Goal: Task Accomplishment & Management: Manage account settings

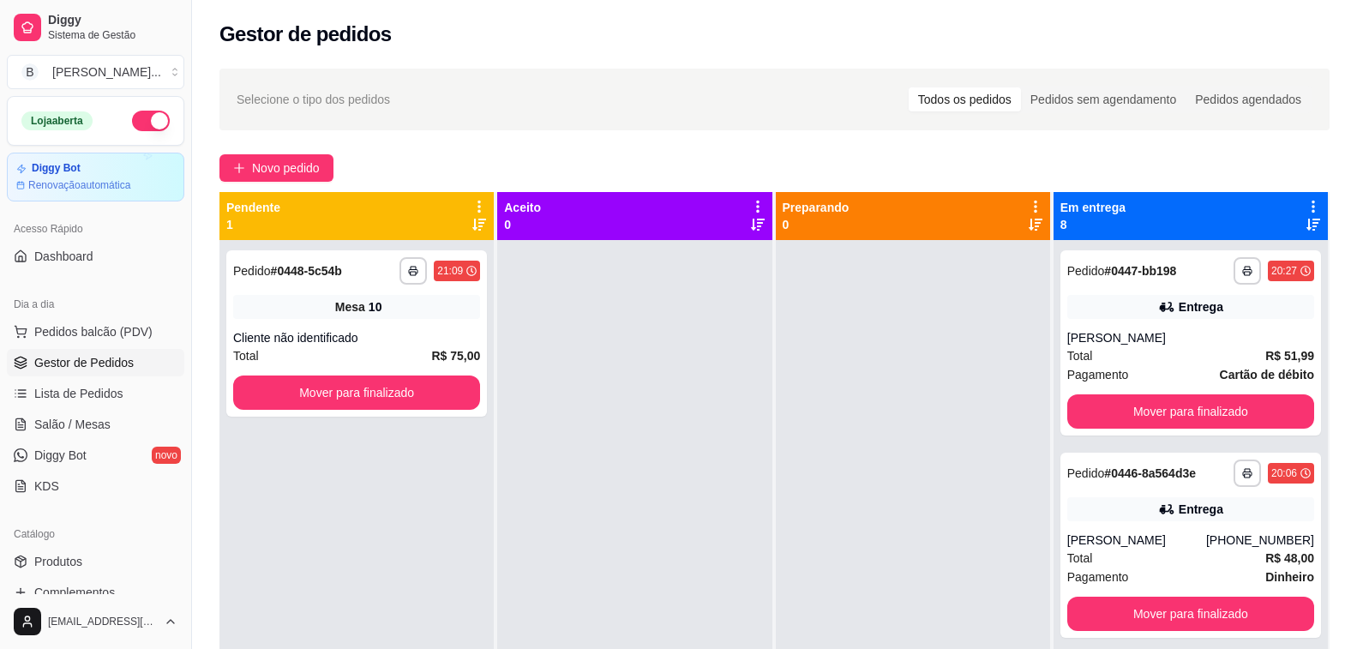
click at [660, 150] on div "**********" at bounding box center [774, 459] width 1165 height 803
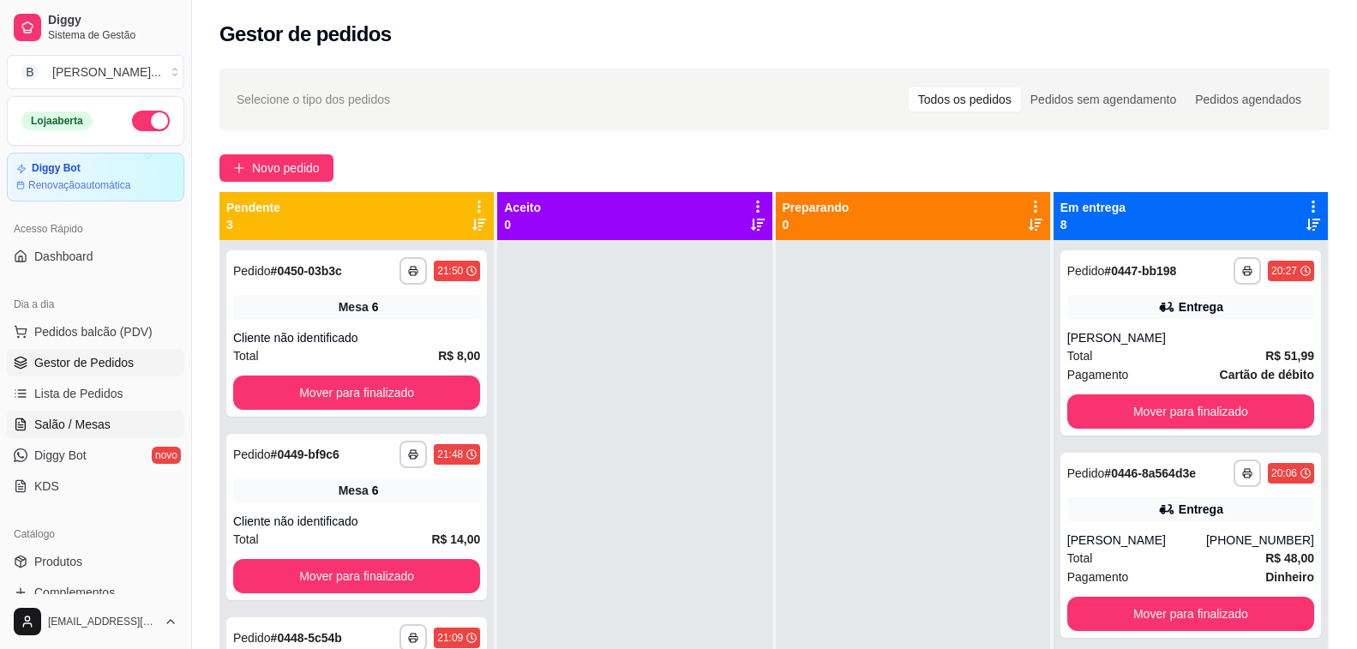
click at [102, 429] on span "Salão / Mesas" at bounding box center [72, 424] width 76 height 17
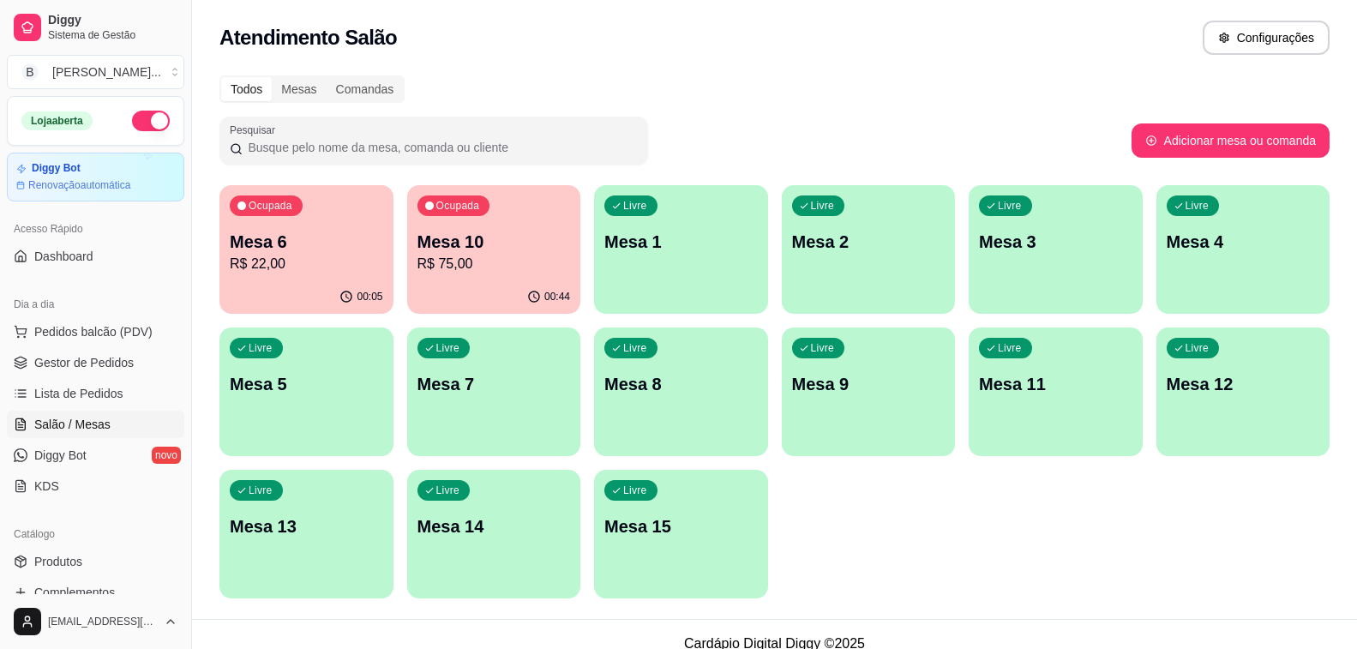
click at [851, 219] on div "Livre Mesa 2" at bounding box center [869, 239] width 174 height 108
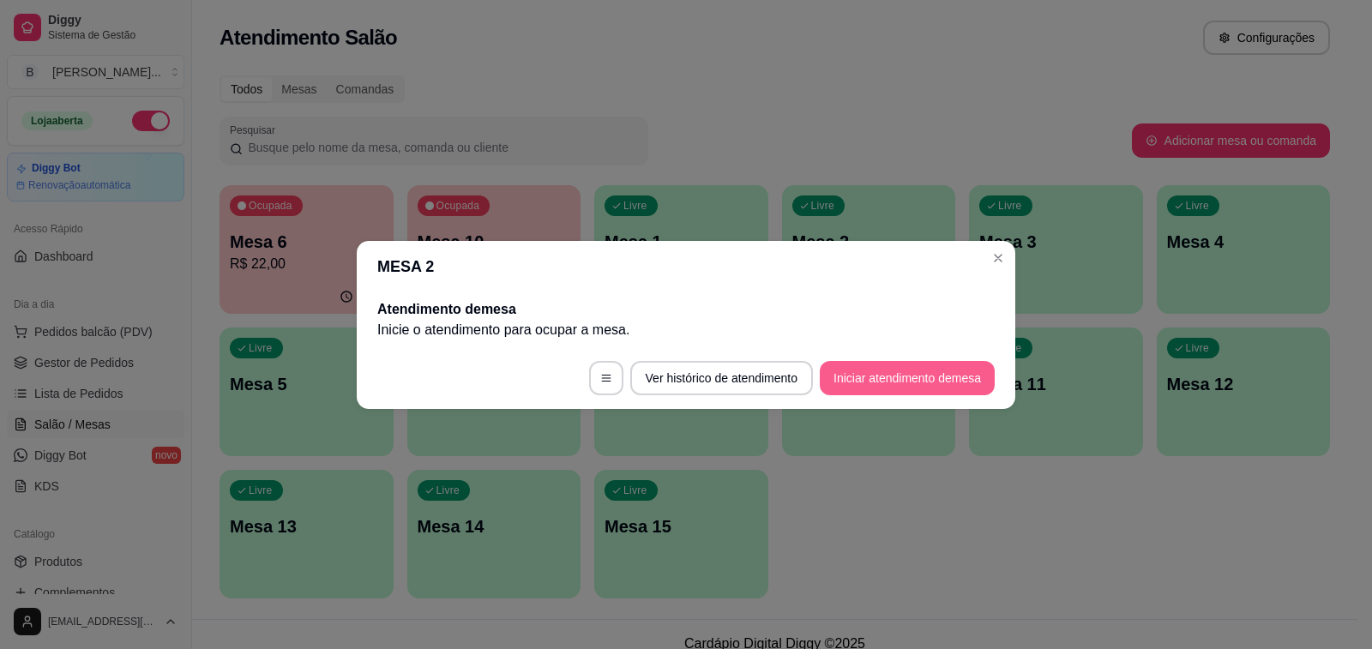
click at [922, 381] on button "Iniciar atendimento de mesa" at bounding box center [906, 378] width 175 height 34
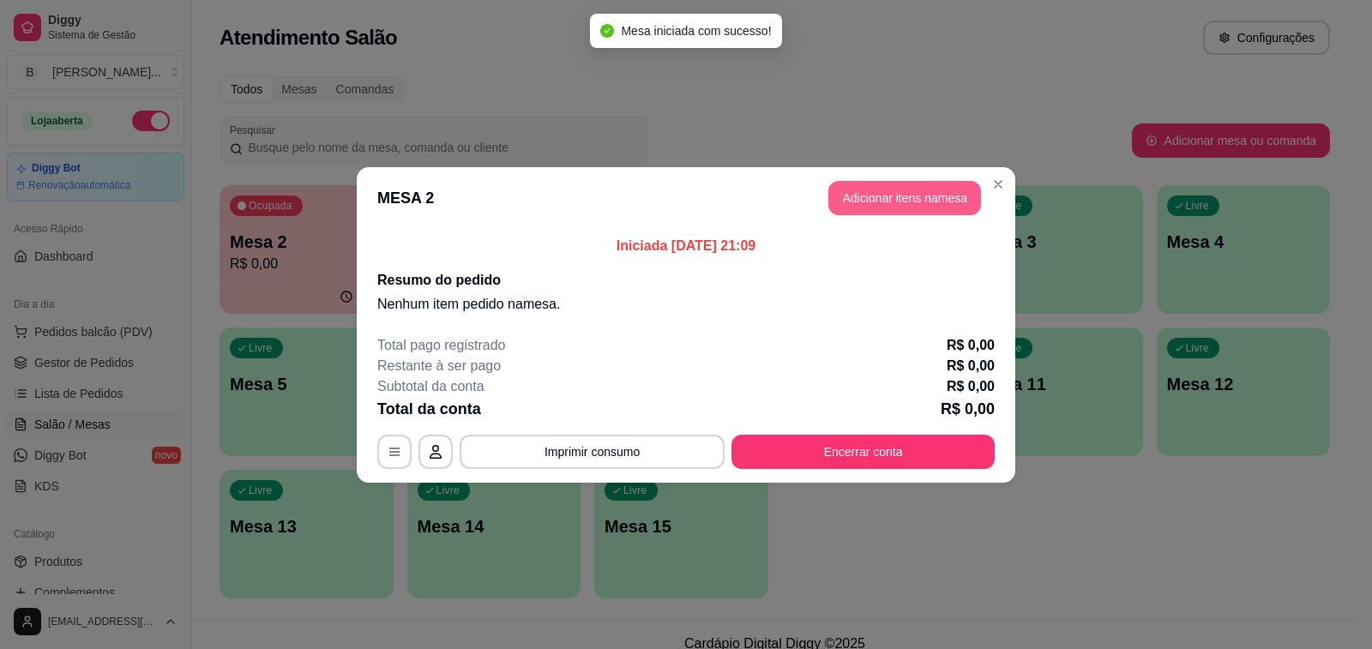
click at [906, 195] on button "Adicionar itens na mesa" at bounding box center [904, 198] width 153 height 34
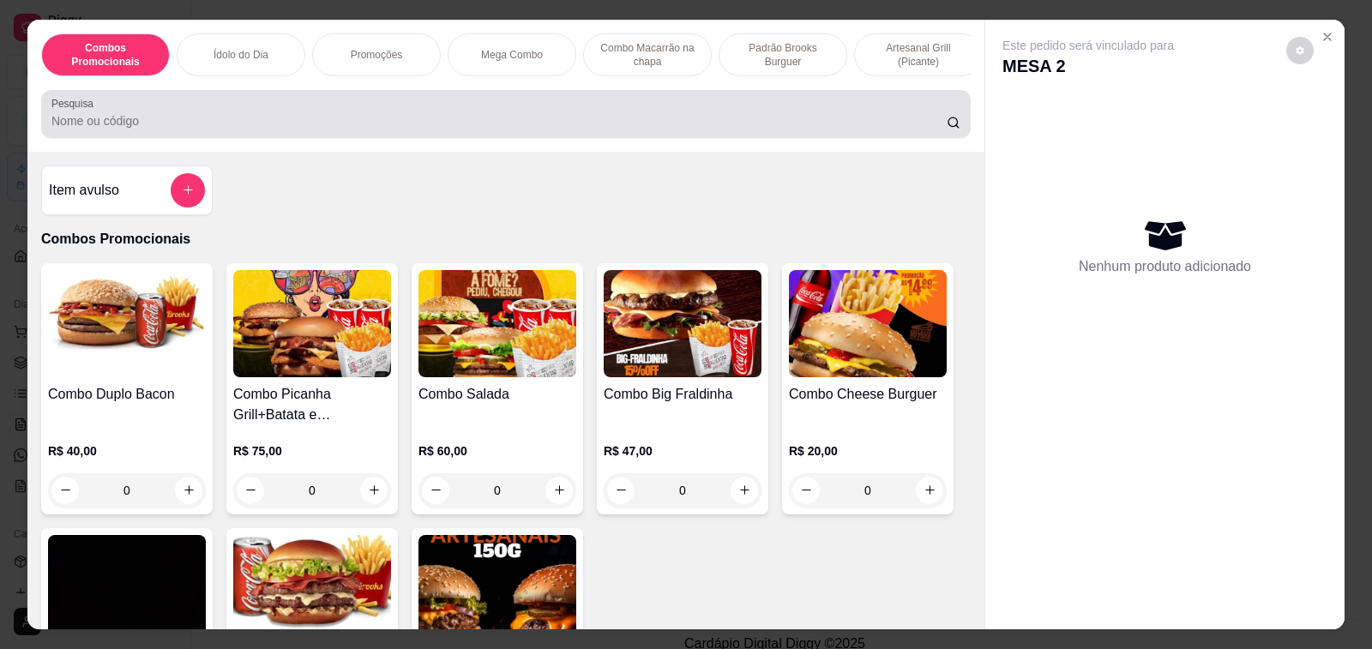
click at [265, 115] on div at bounding box center [505, 114] width 909 height 34
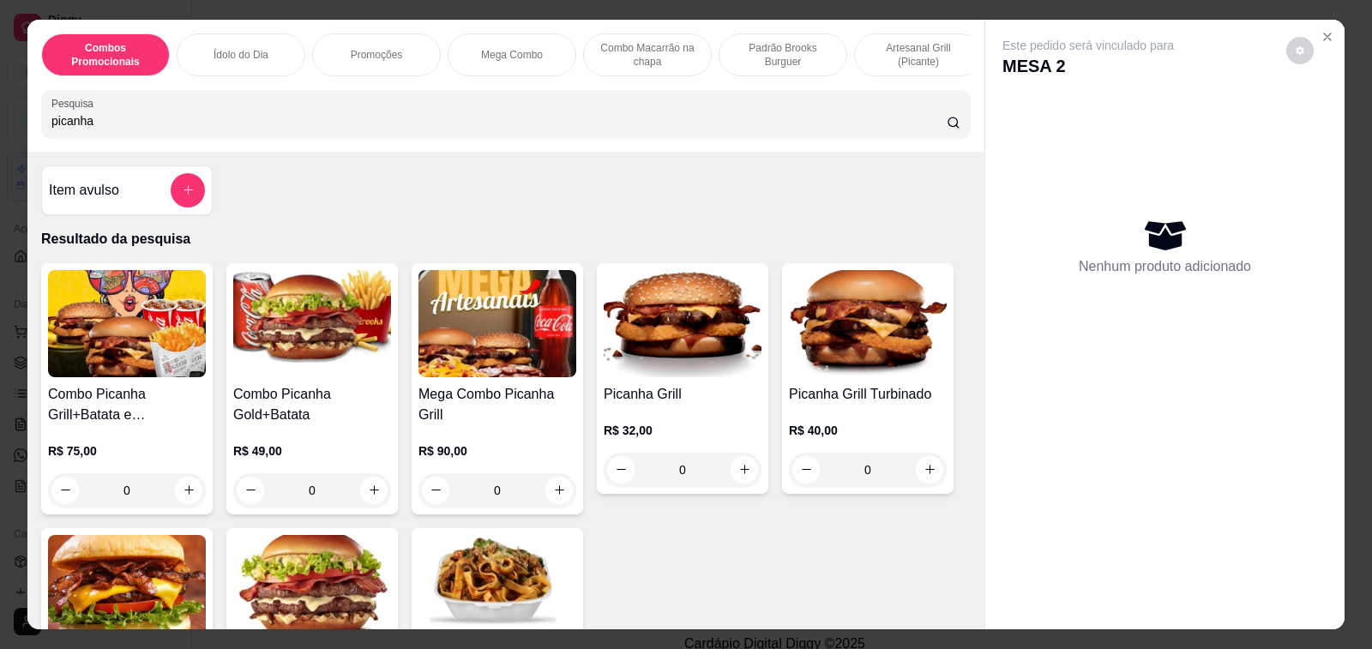
type input "picanha"
click at [323, 405] on h4 "Combo Picanha Gold+Batata" at bounding box center [312, 404] width 158 height 41
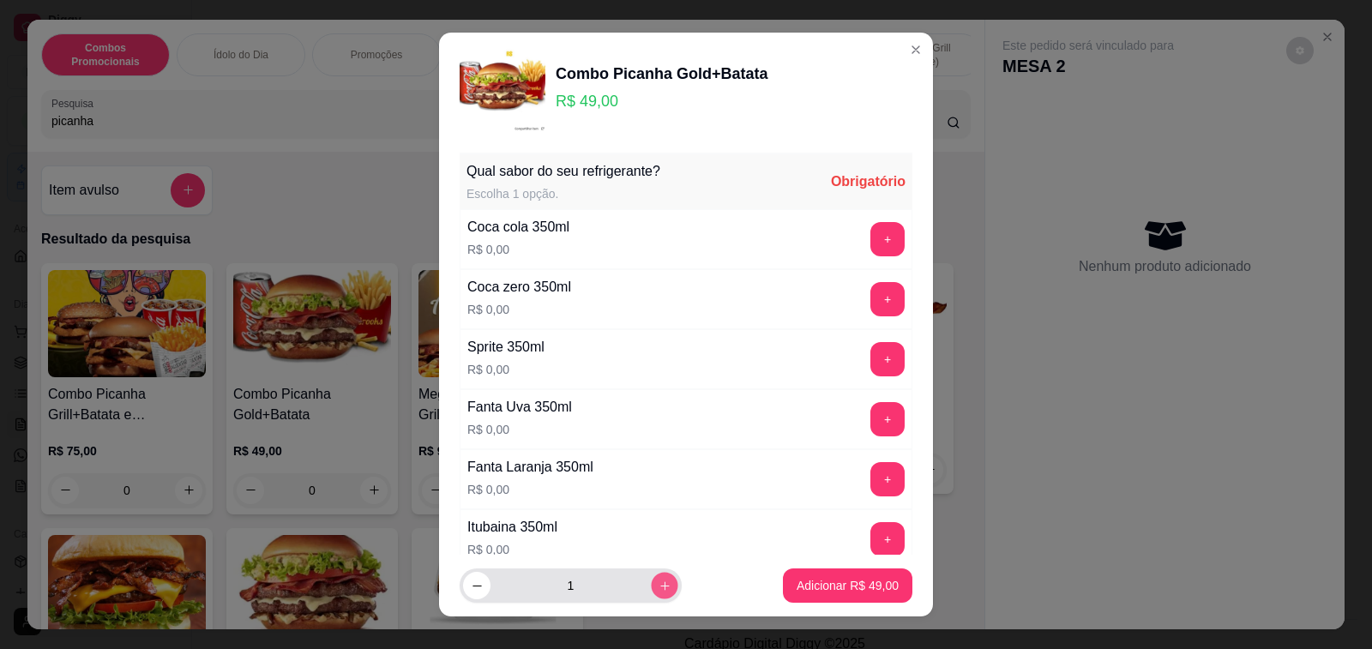
click at [651, 595] on button "increase-product-quantity" at bounding box center [664, 586] width 27 height 27
type input "2"
click at [870, 234] on button "+" at bounding box center [887, 239] width 34 height 34
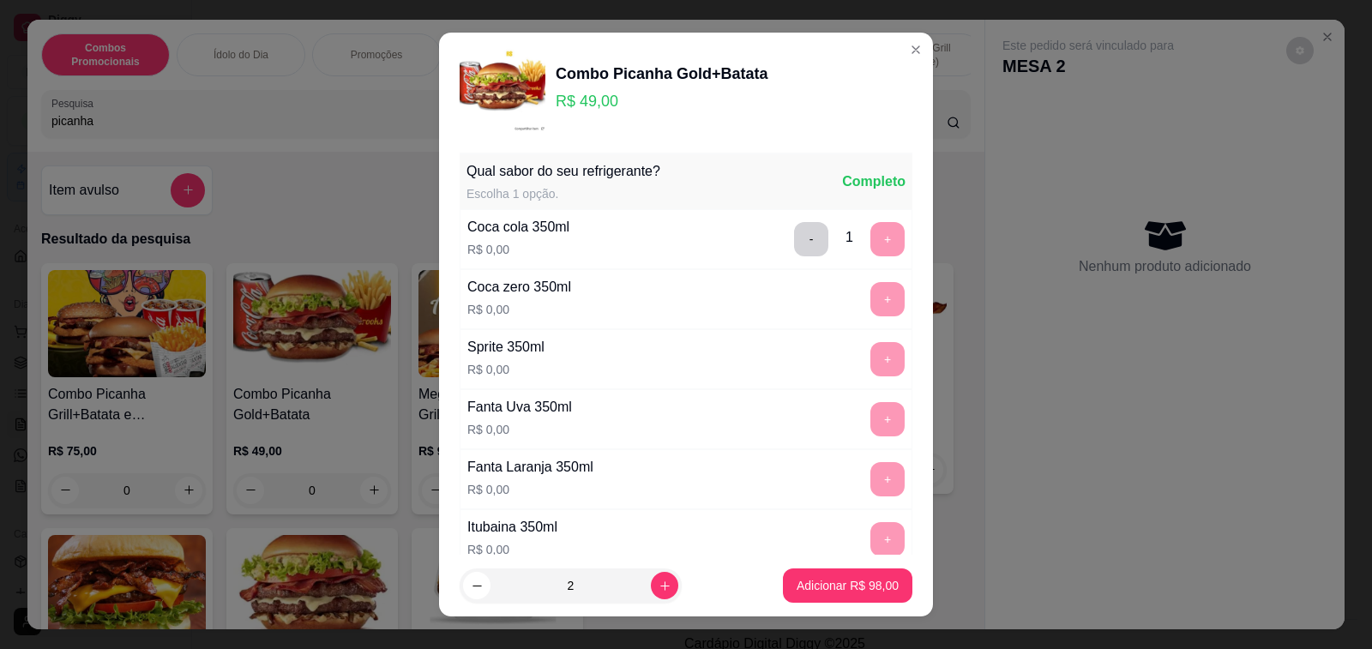
scroll to position [438, 0]
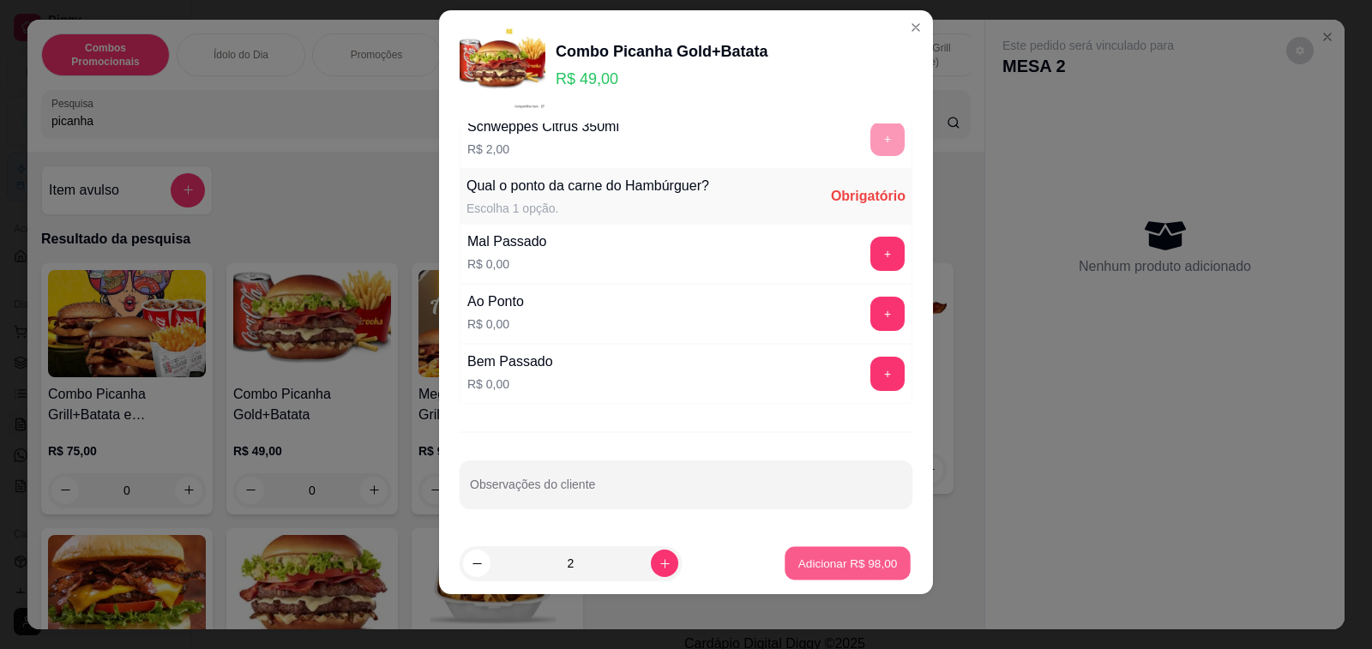
click at [821, 562] on p "Adicionar R$ 98,00" at bounding box center [847, 563] width 99 height 16
click at [871, 312] on button "+" at bounding box center [887, 313] width 33 height 33
click at [822, 570] on p "Adicionar R$ 98,00" at bounding box center [847, 563] width 102 height 17
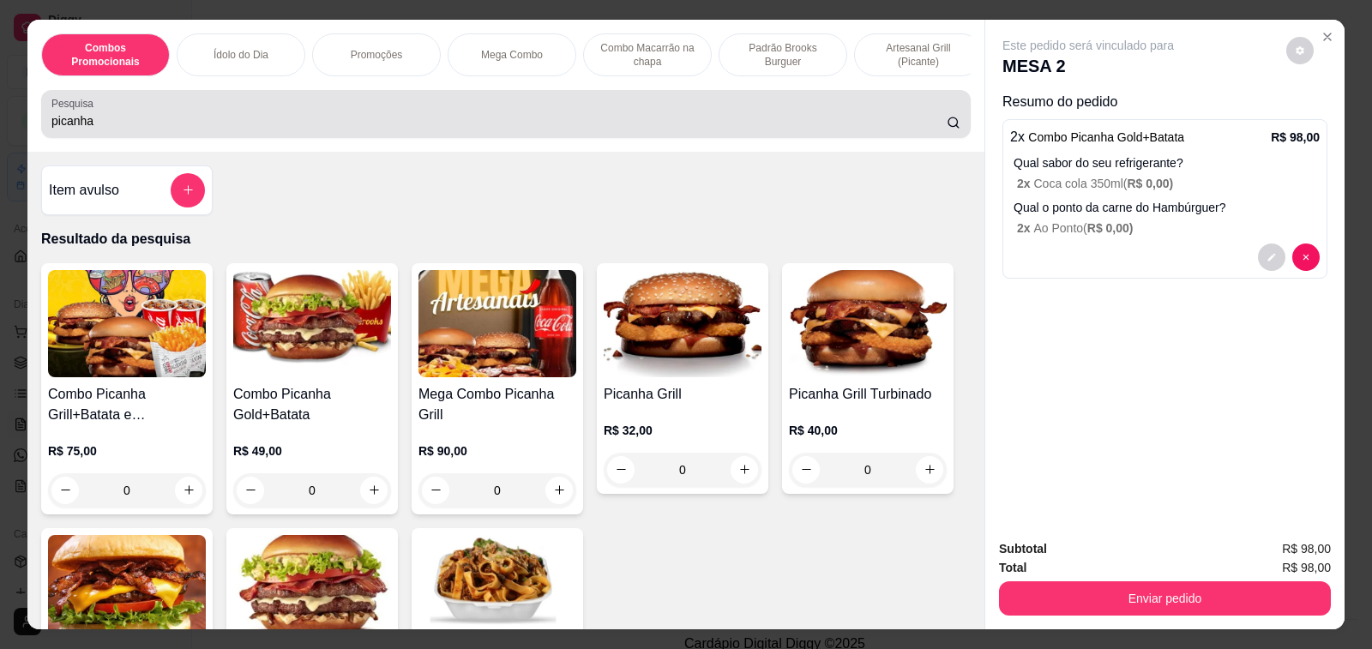
click at [153, 129] on input "picanha" at bounding box center [498, 120] width 895 height 17
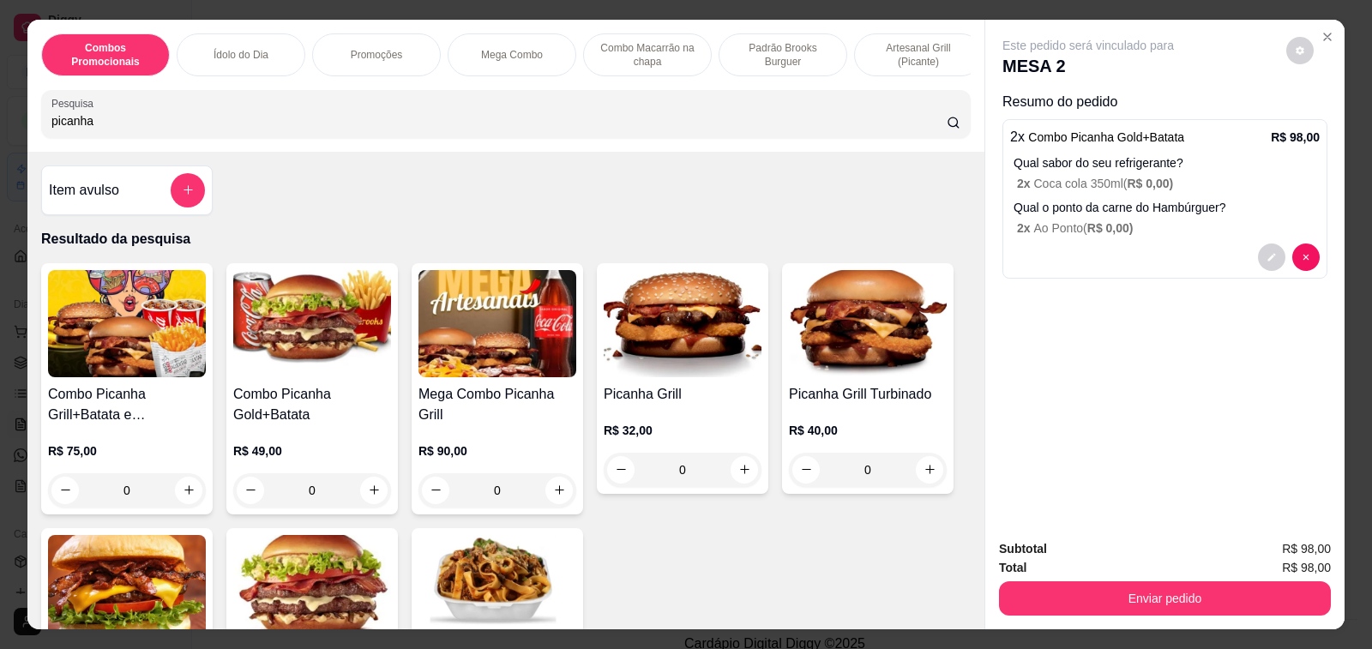
click at [153, 129] on input "picanha" at bounding box center [498, 120] width 895 height 17
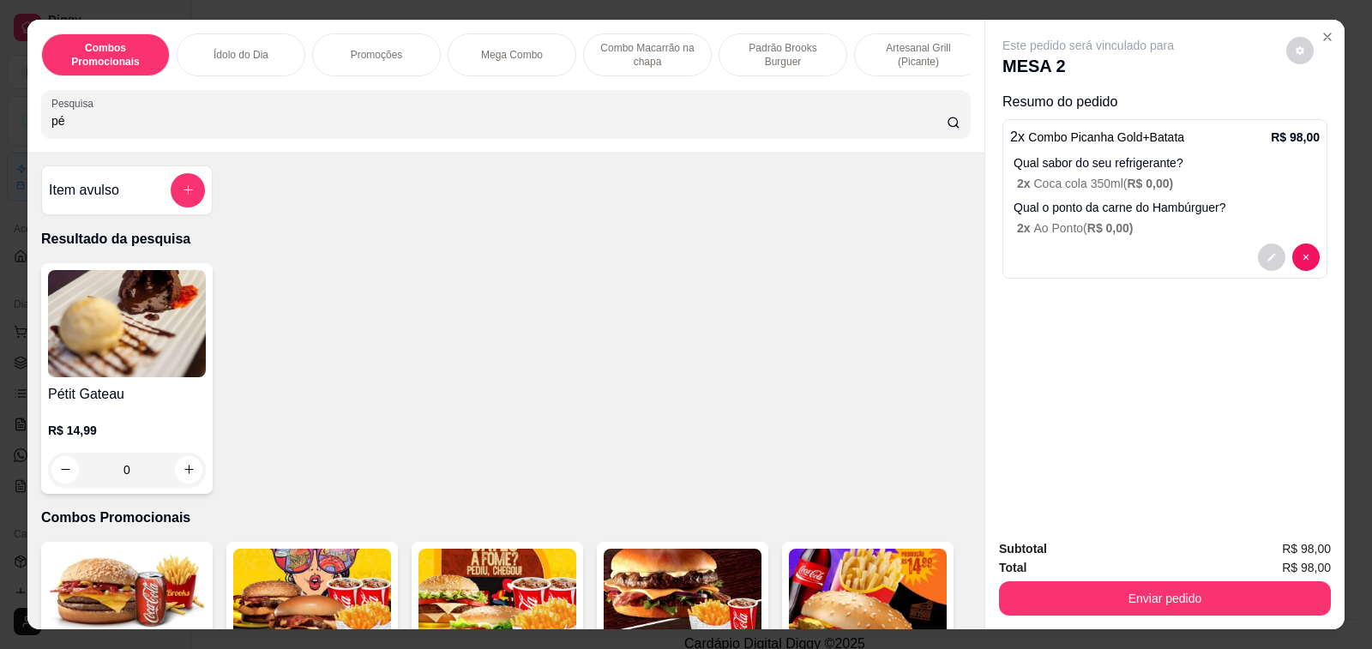
type input "pé"
click at [104, 399] on h4 "Pétit Gateau" at bounding box center [127, 394] width 158 height 21
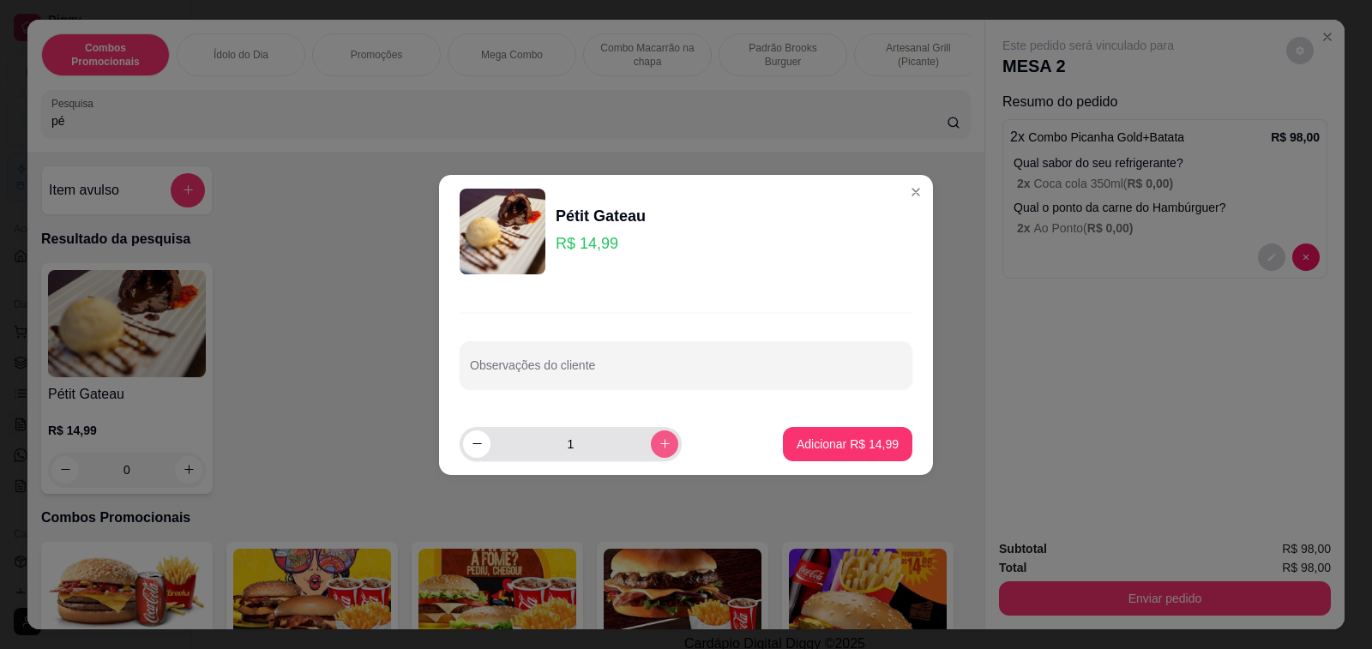
click at [645, 453] on div "1" at bounding box center [570, 444] width 215 height 34
type input "2"
click at [832, 442] on p "Adicionar R$ 29,98" at bounding box center [847, 443] width 102 height 17
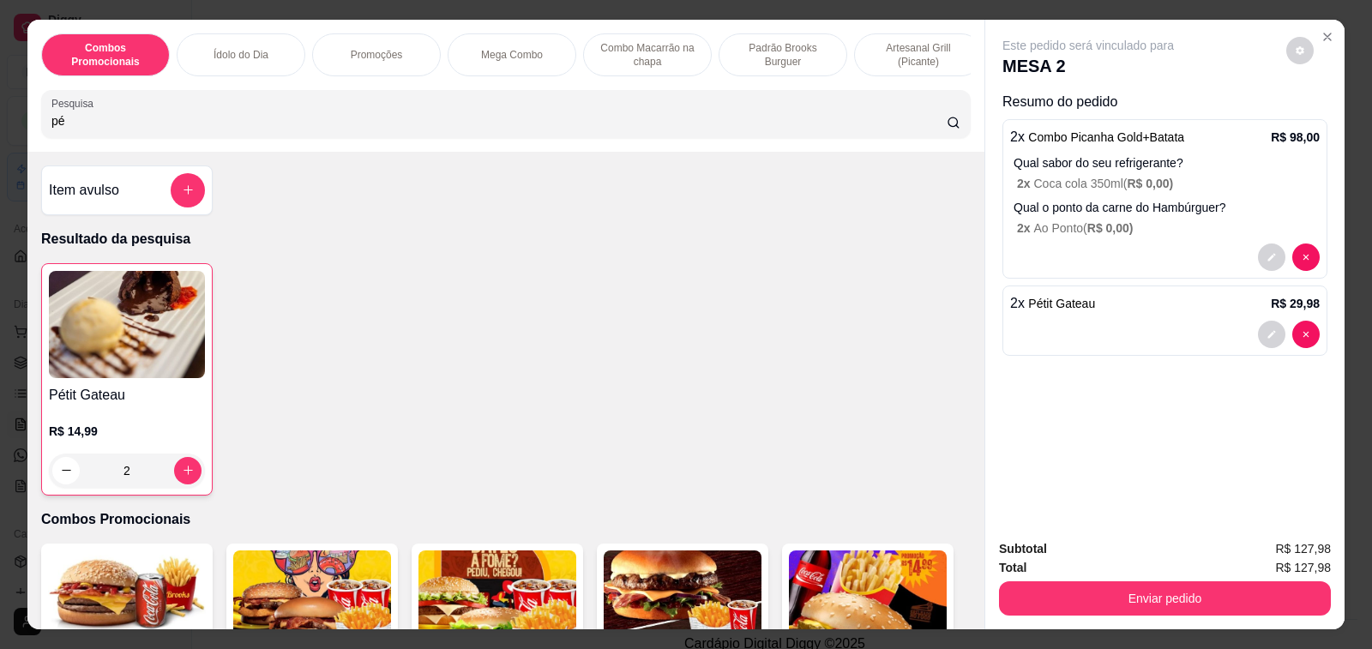
type input "2"
click at [91, 128] on input "pé" at bounding box center [498, 120] width 895 height 17
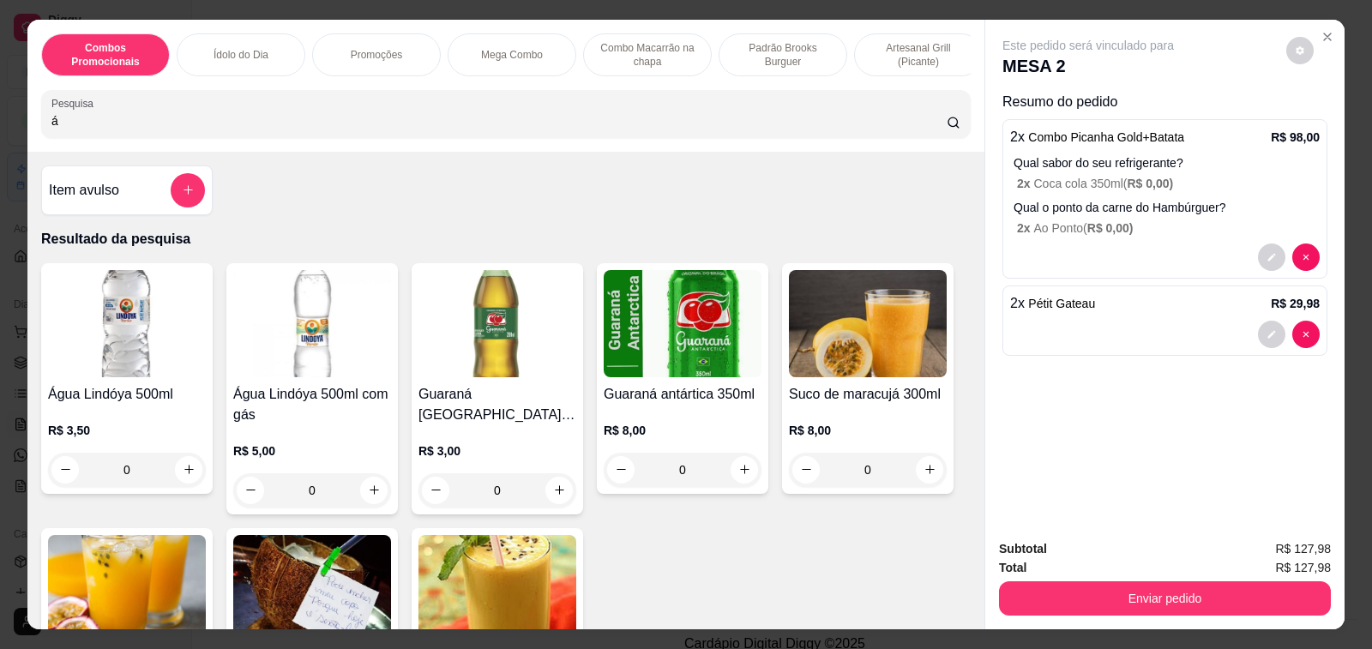
type input "á"
click at [183, 474] on div "0" at bounding box center [127, 470] width 158 height 34
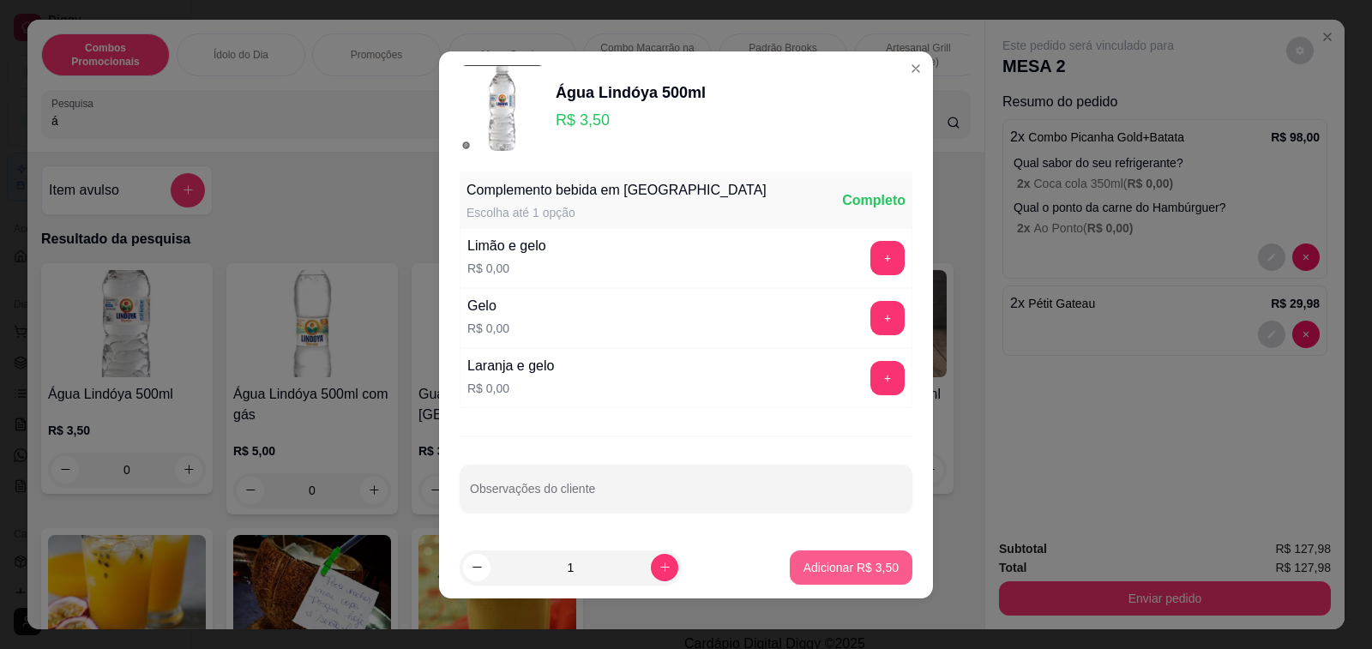
click at [831, 575] on p "Adicionar R$ 3,50" at bounding box center [850, 567] width 95 height 17
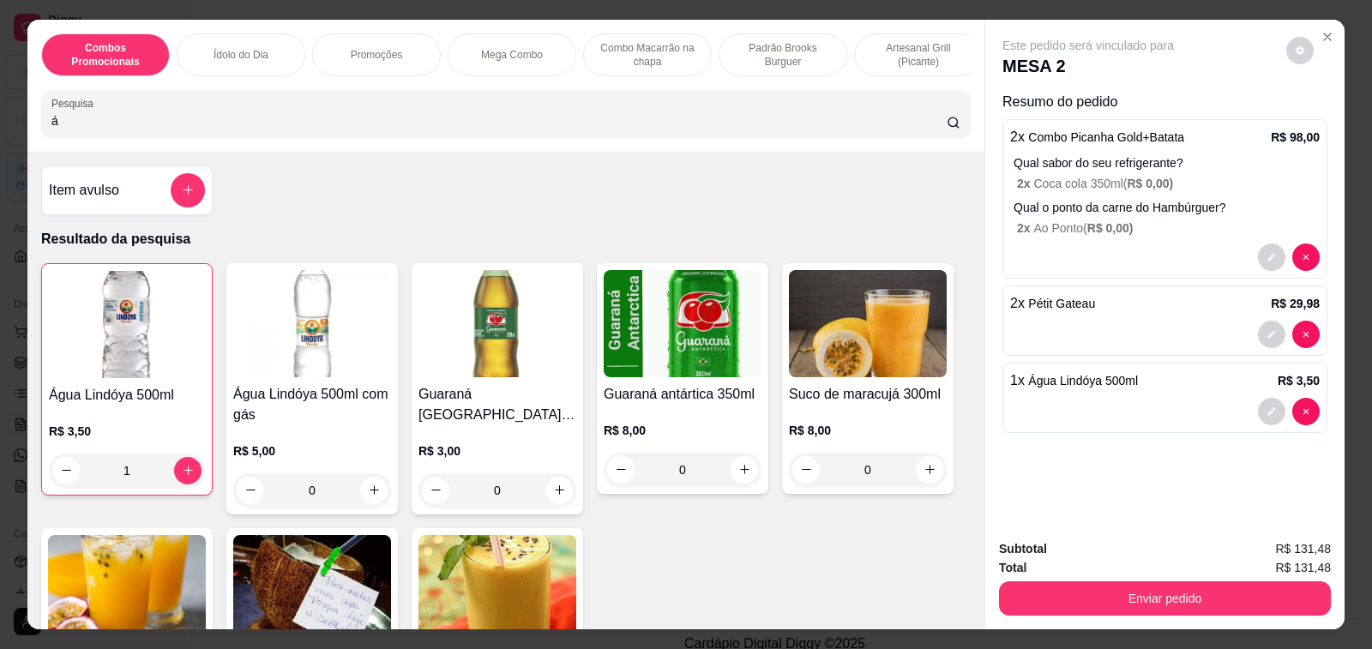
type input "1"
click at [367, 498] on div "0" at bounding box center [312, 490] width 158 height 34
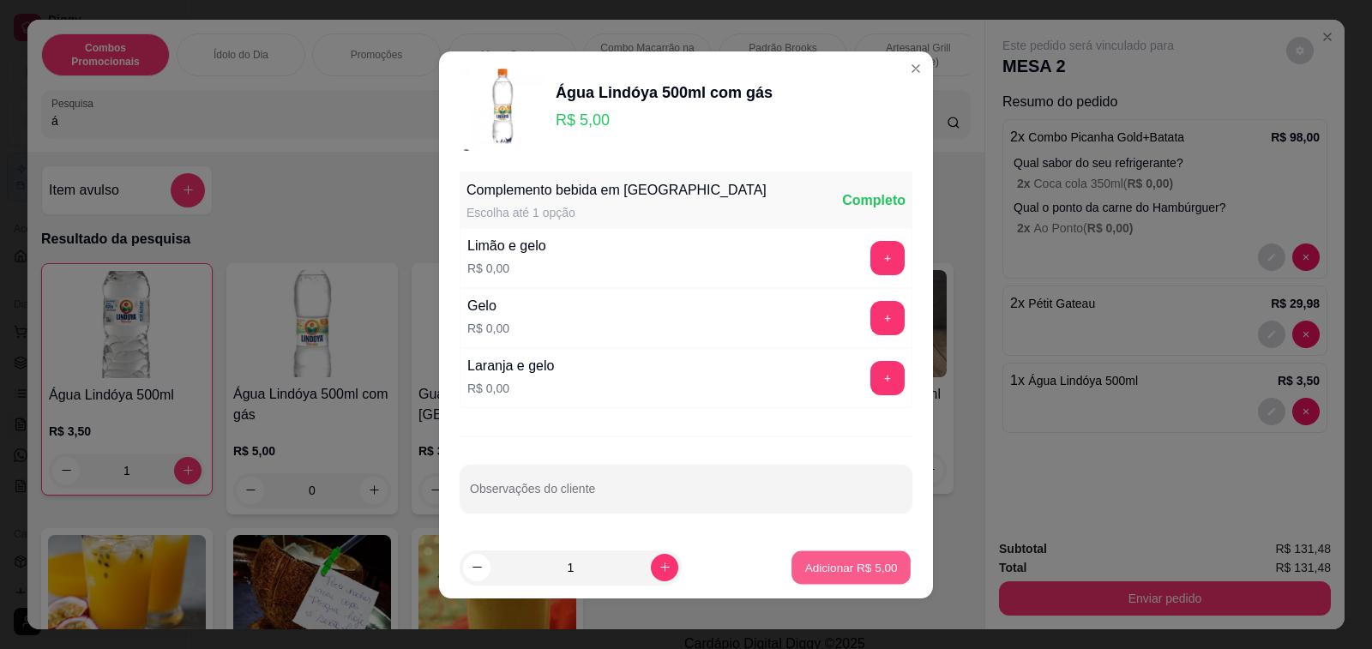
click at [820, 573] on p "Adicionar R$ 5,00" at bounding box center [850, 567] width 93 height 16
type input "1"
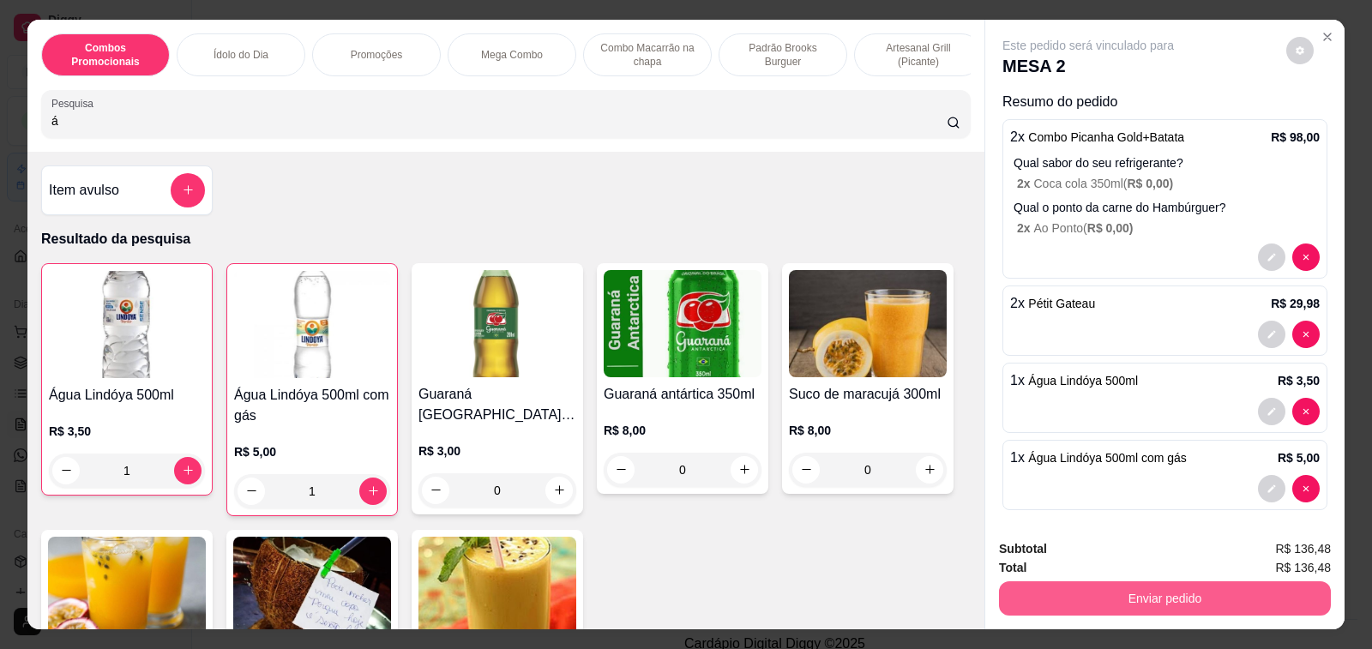
click at [1099, 588] on button "Enviar pedido" at bounding box center [1165, 598] width 332 height 34
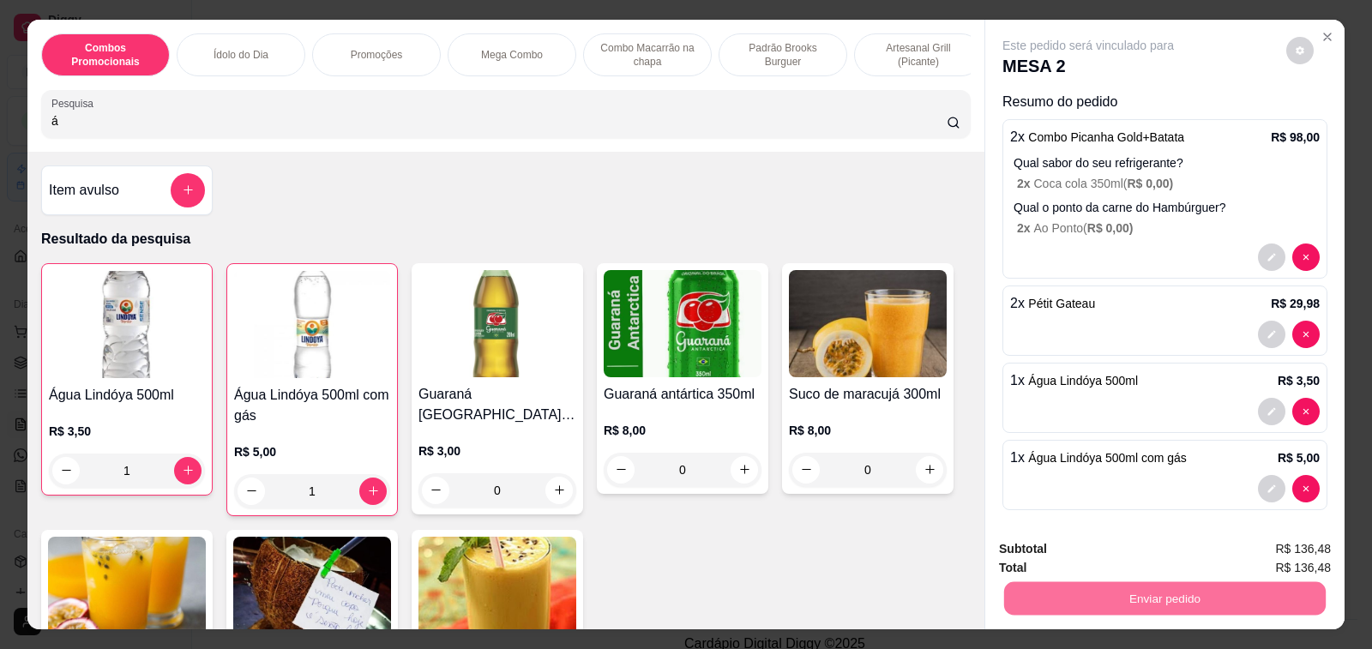
click at [1101, 543] on button "Não registrar e enviar pedido" at bounding box center [1106, 549] width 173 height 32
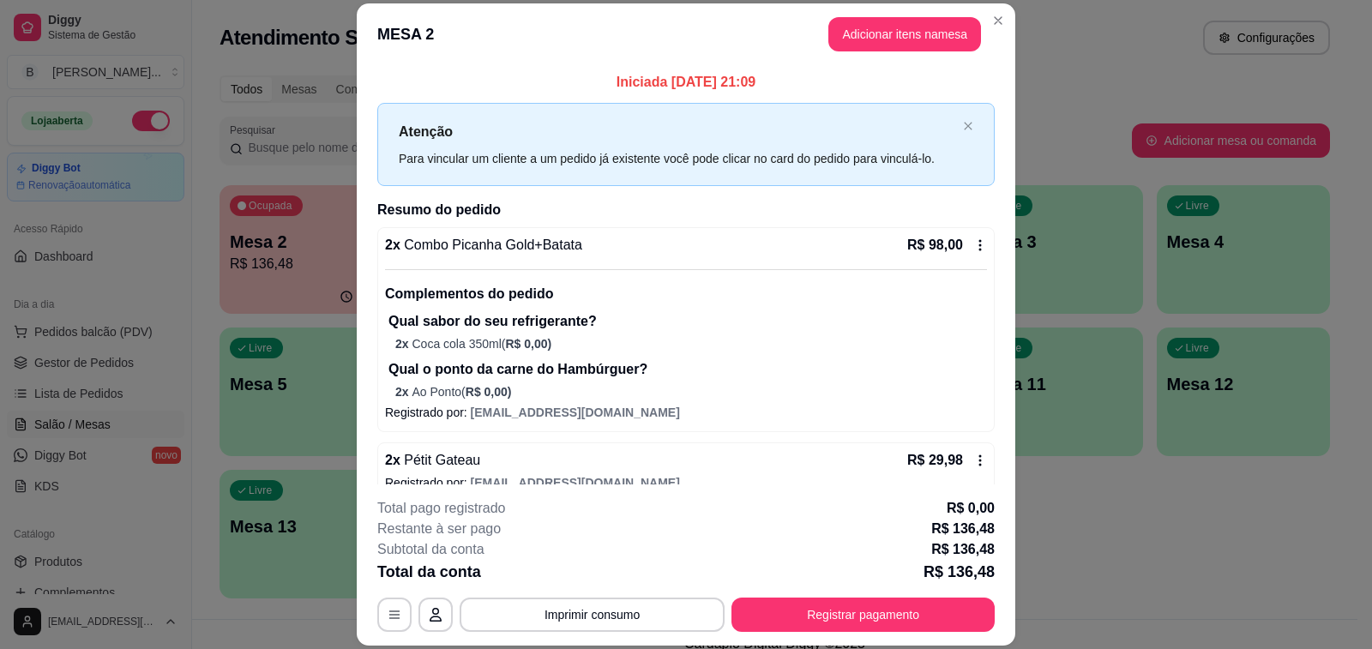
scroll to position [165, 0]
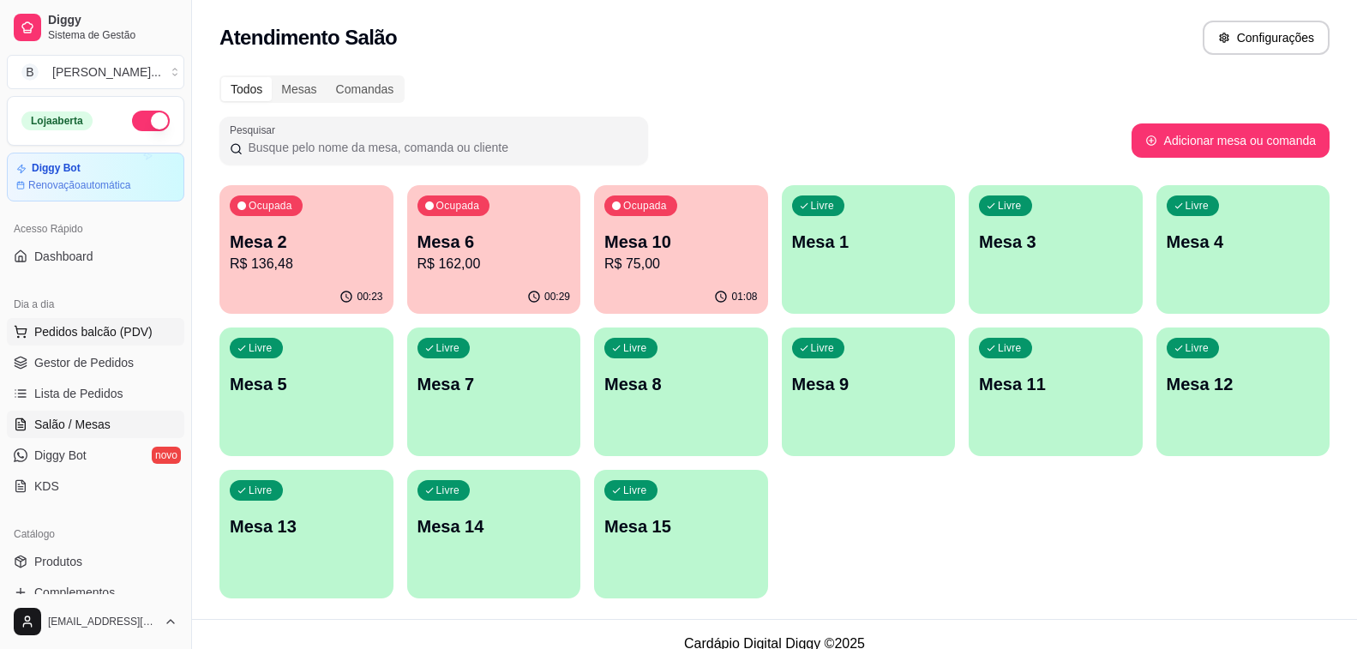
click at [73, 333] on span "Pedidos balcão (PDV)" at bounding box center [93, 331] width 118 height 17
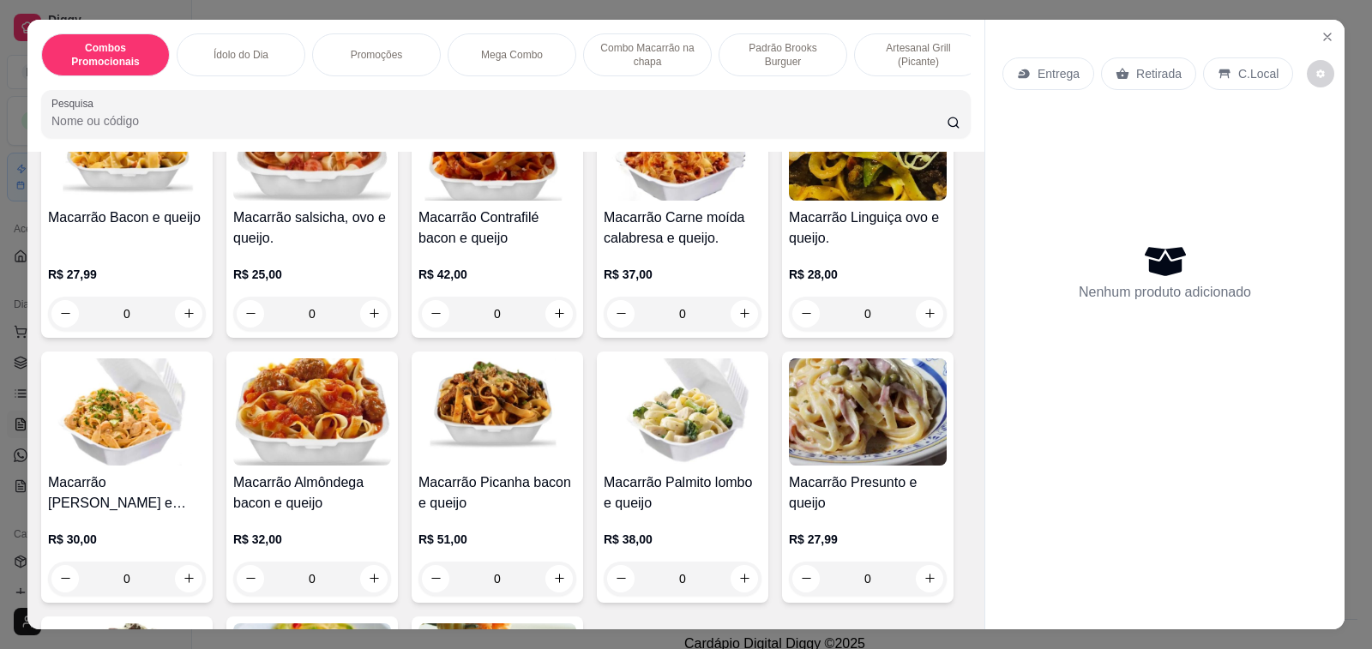
scroll to position [3857, 0]
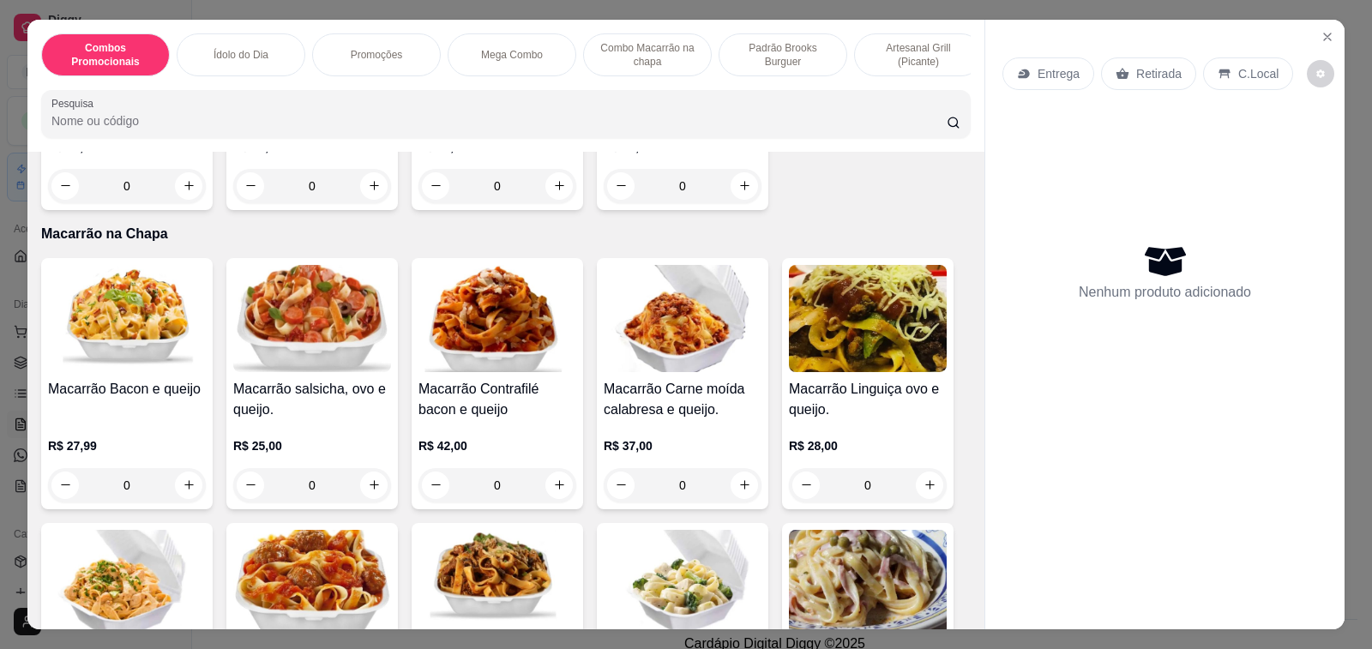
click at [549, 468] on div "0" at bounding box center [497, 485] width 158 height 34
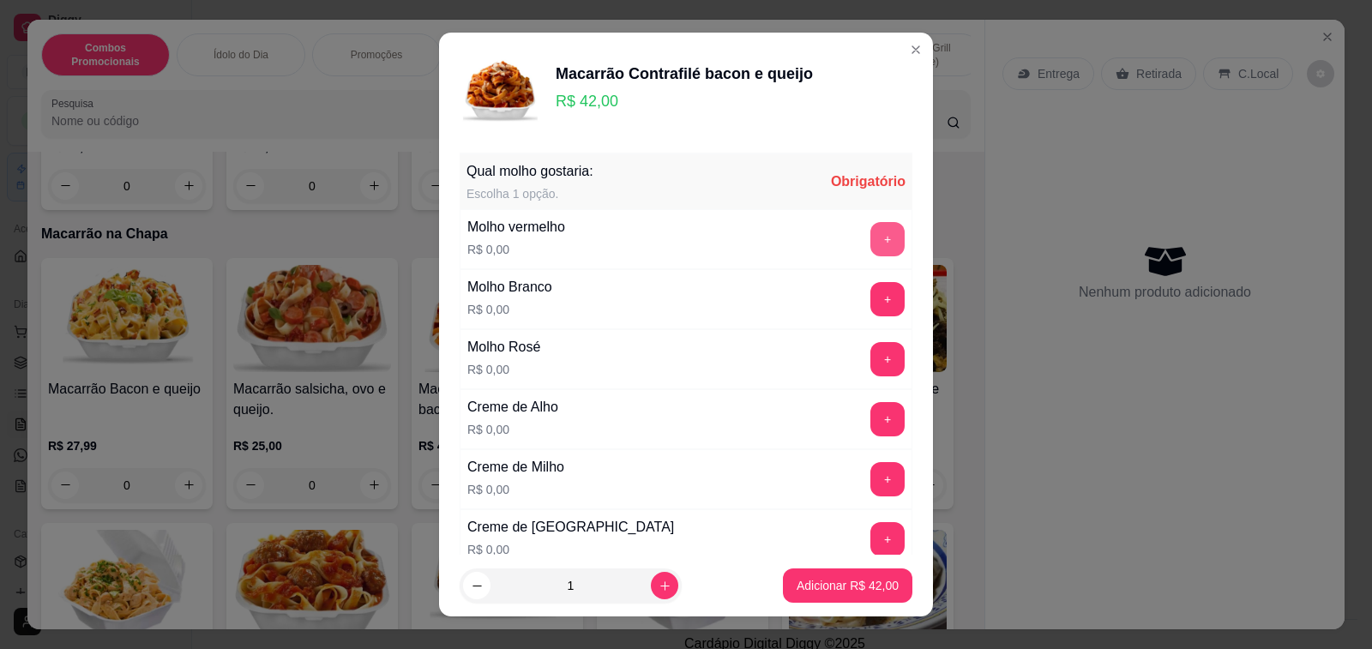
click at [870, 244] on button "+" at bounding box center [887, 239] width 34 height 34
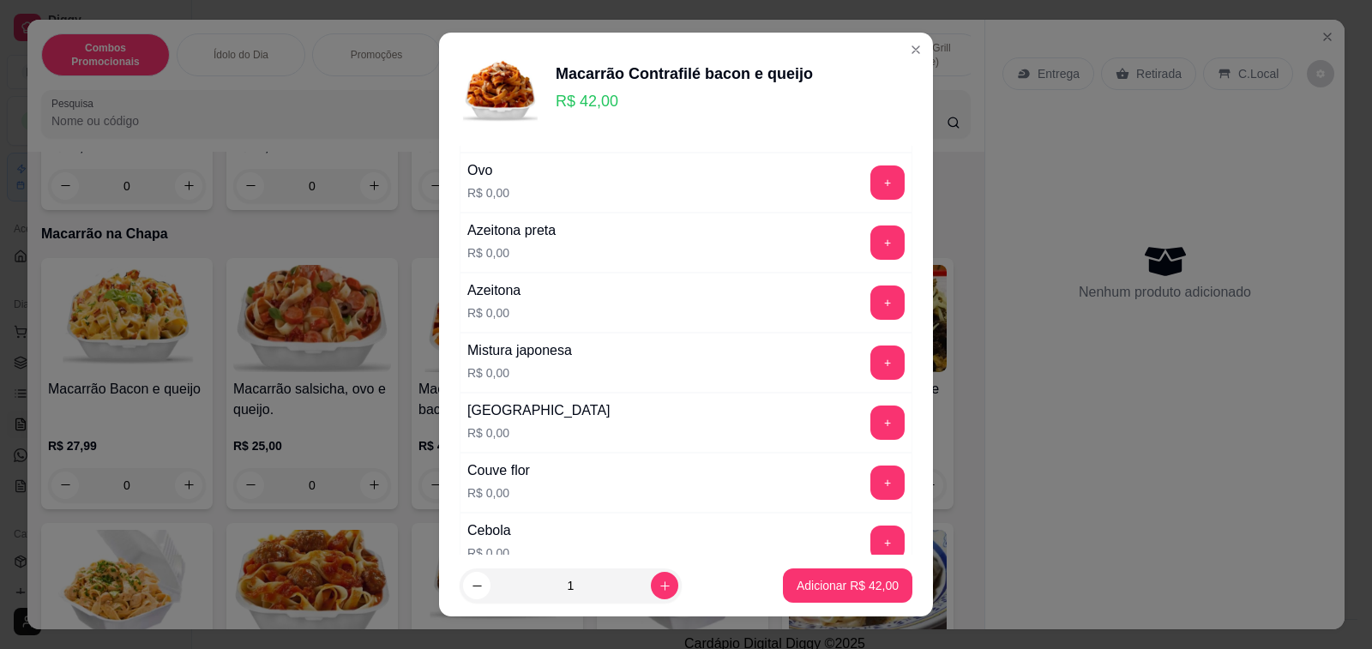
scroll to position [943, 0]
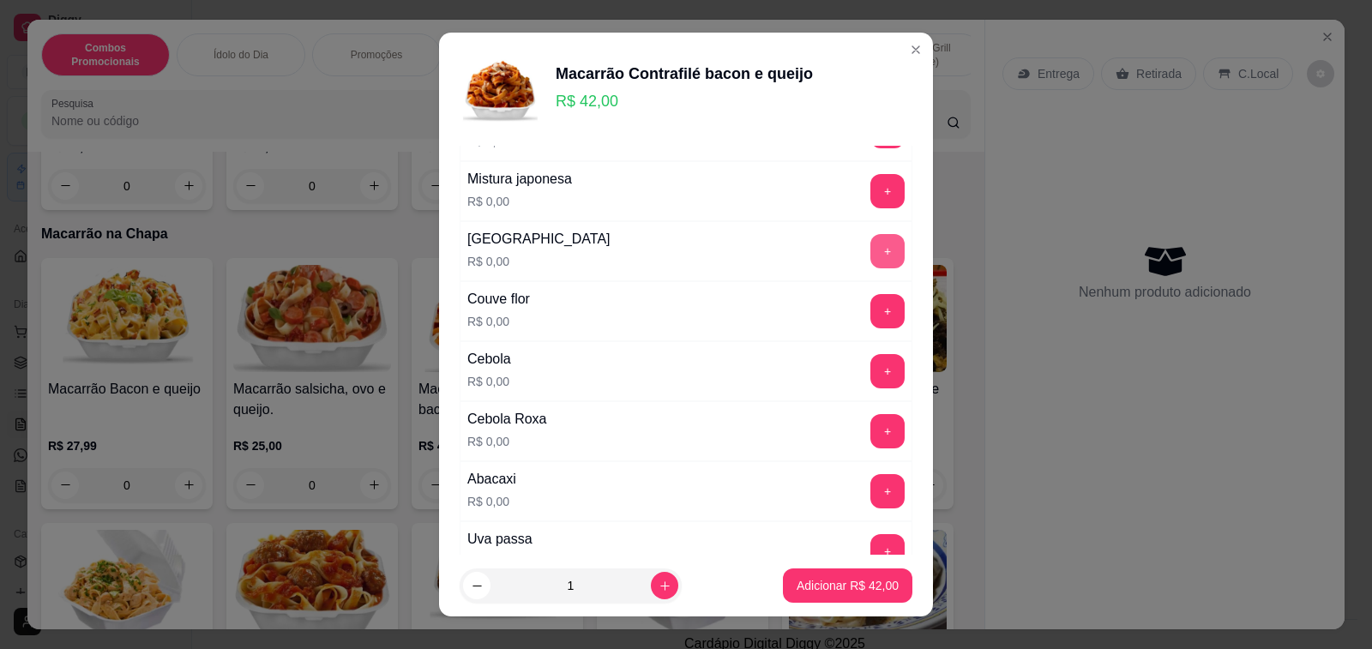
click at [870, 248] on button "+" at bounding box center [887, 251] width 34 height 34
click at [871, 313] on button "+" at bounding box center [887, 310] width 33 height 33
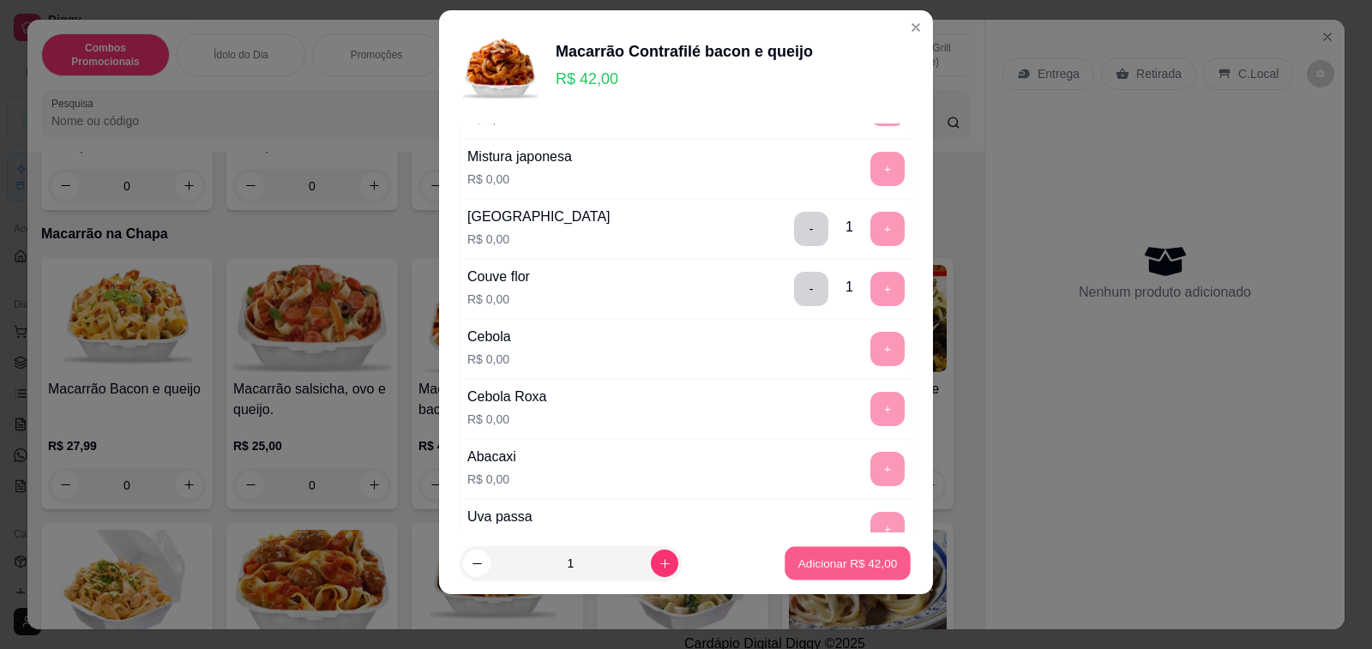
click at [829, 566] on p "Adicionar R$ 42,00" at bounding box center [847, 563] width 99 height 16
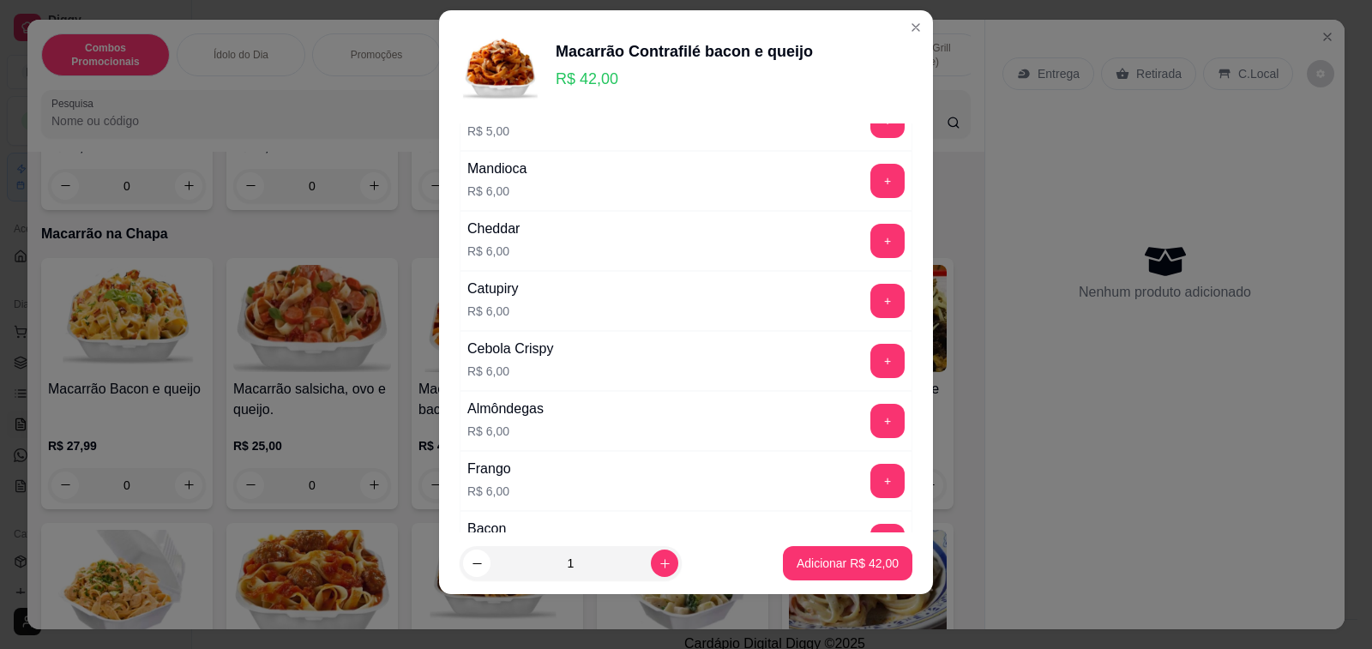
scroll to position [2348, 0]
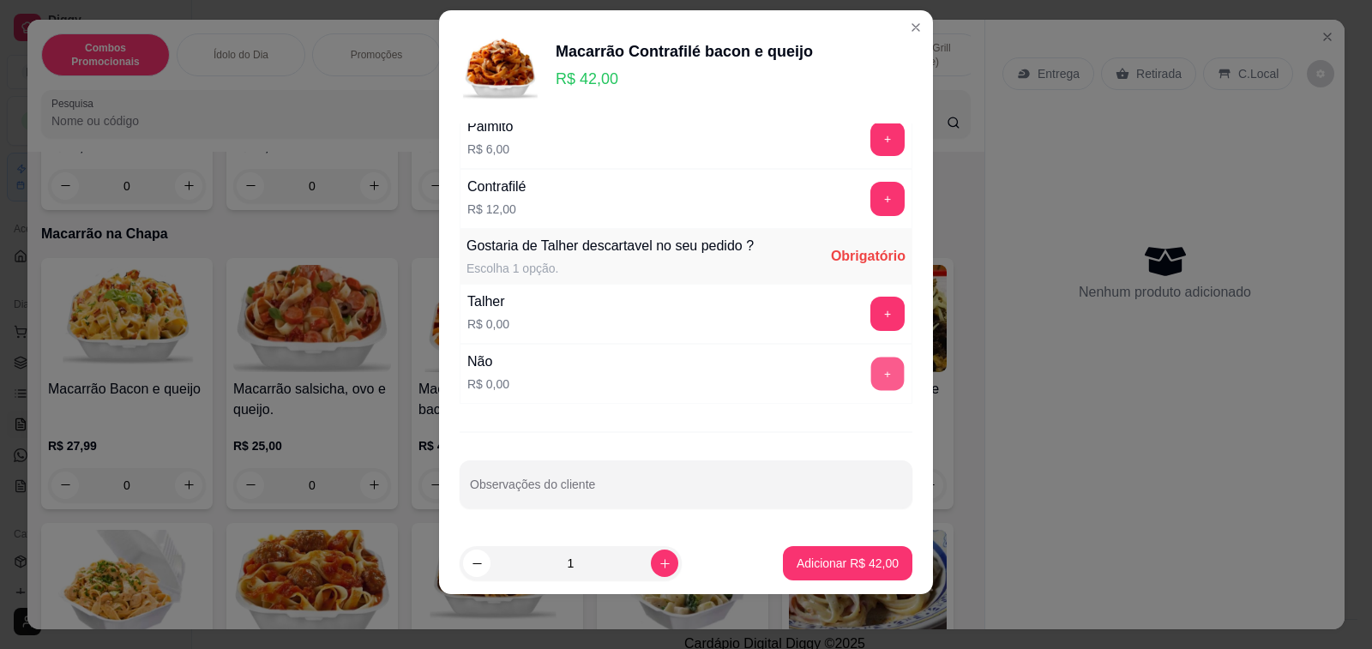
click at [871, 371] on button "+" at bounding box center [887, 373] width 33 height 33
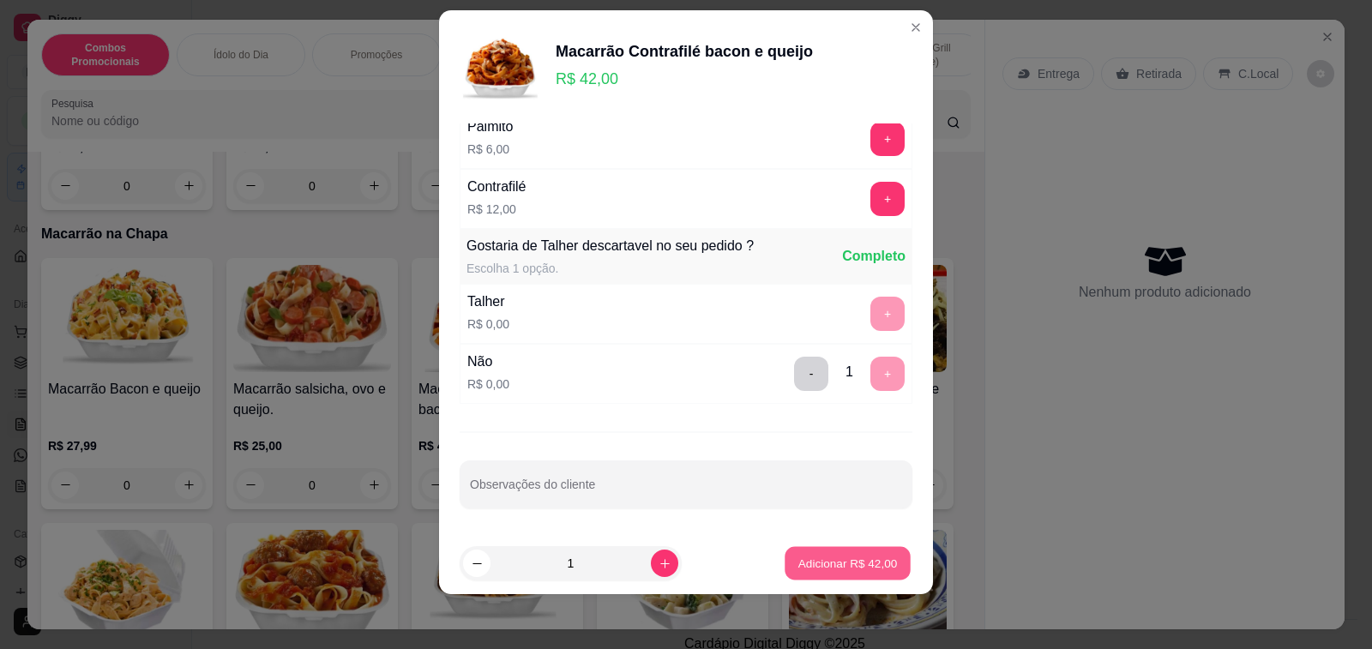
click at [813, 561] on p "Adicionar R$ 42,00" at bounding box center [847, 563] width 99 height 16
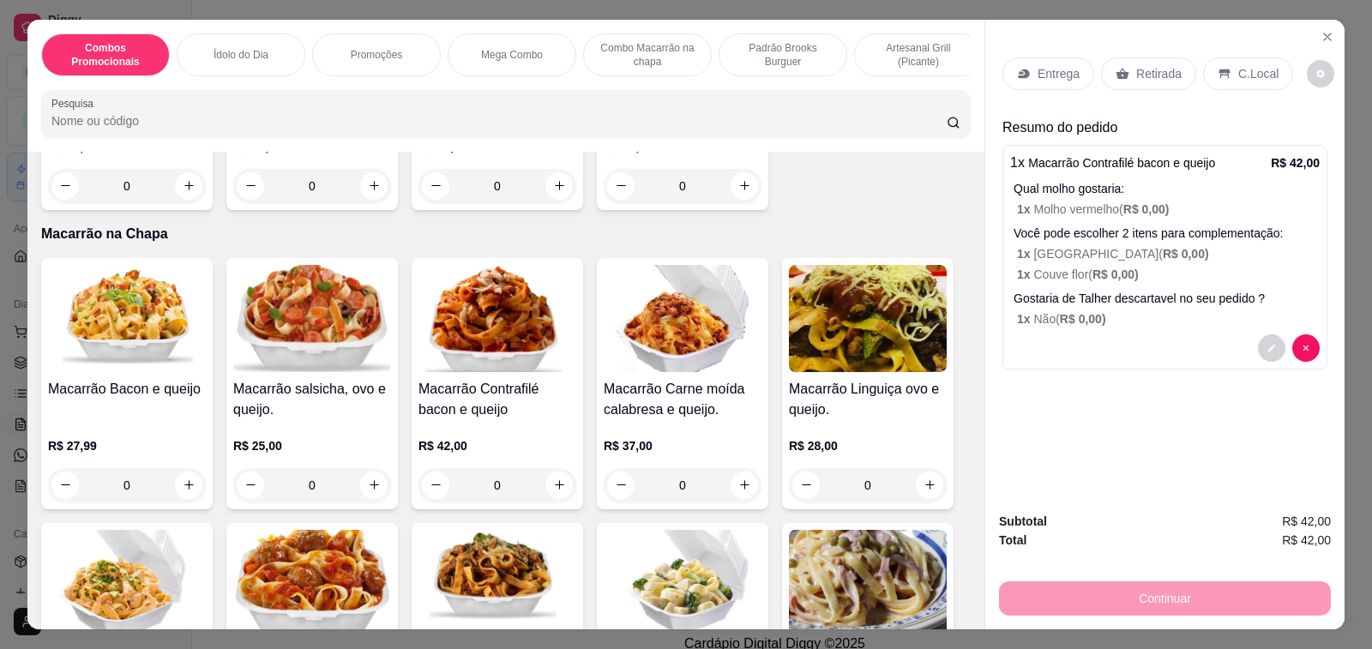
scroll to position [3429, 0]
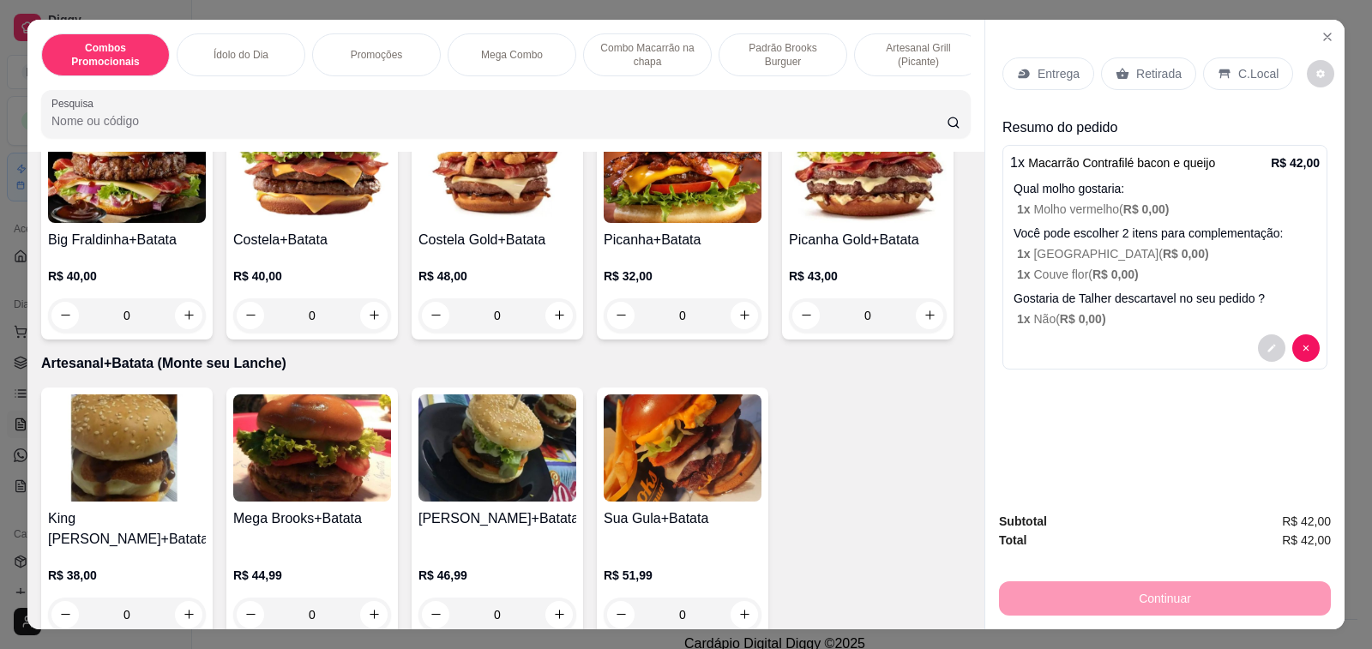
click at [460, 120] on input "Pesquisa" at bounding box center [498, 120] width 895 height 17
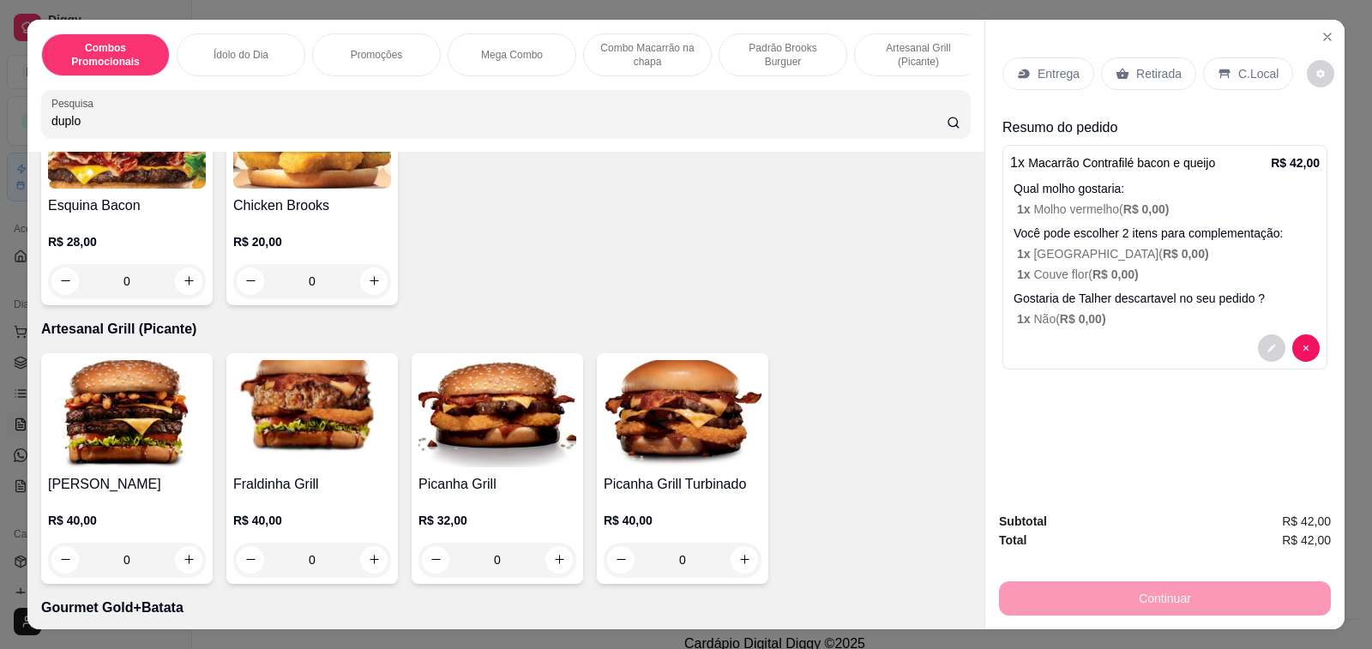
click at [381, 129] on input "duplo" at bounding box center [498, 120] width 895 height 17
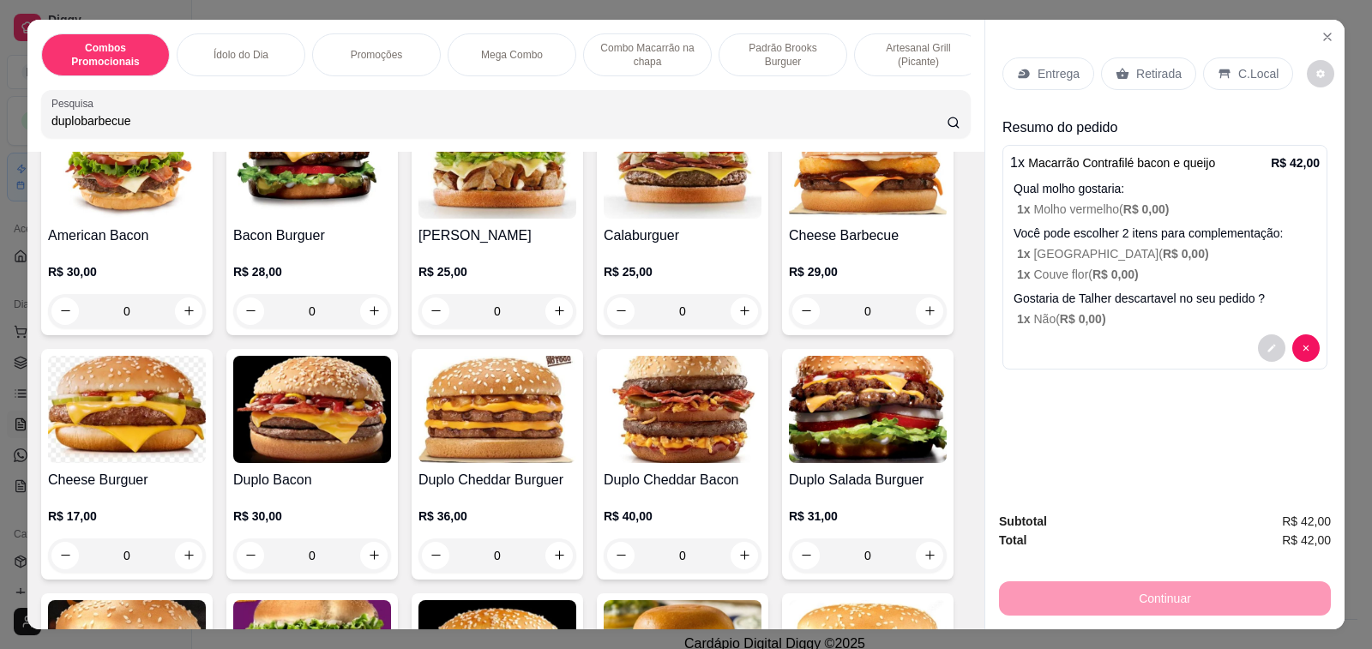
scroll to position [1954, 0]
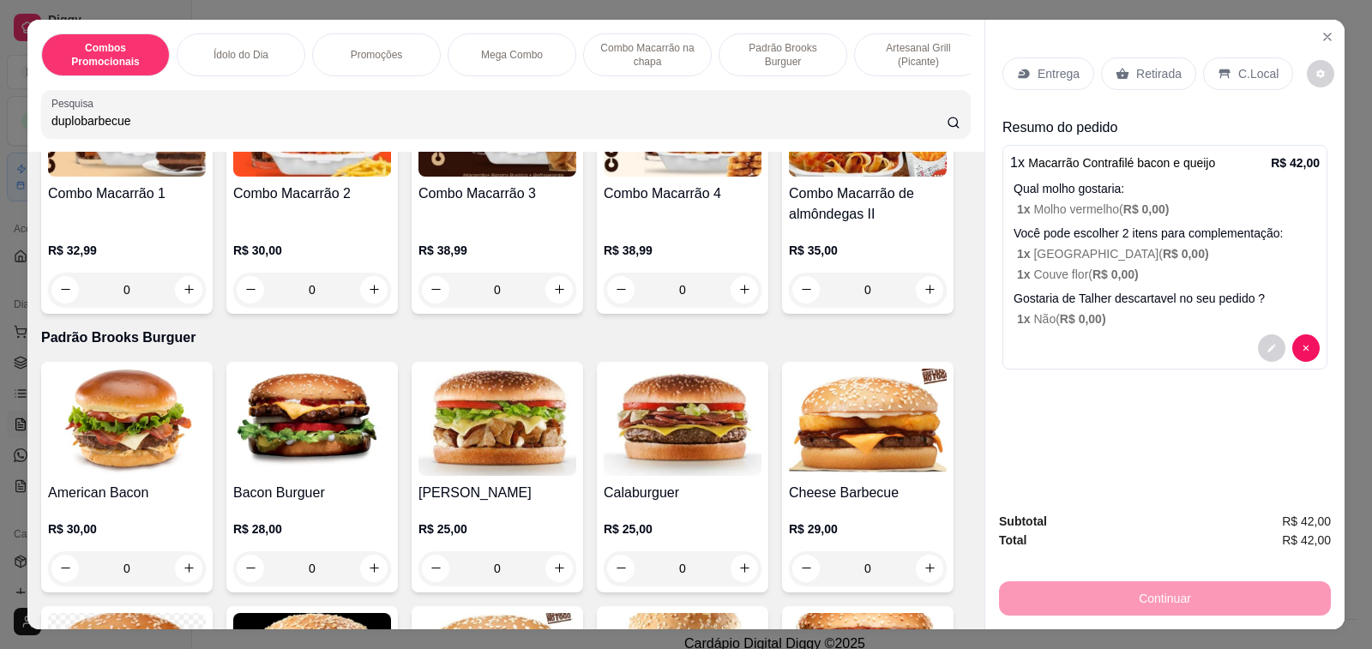
click at [164, 129] on input "duplobarbecue" at bounding box center [498, 120] width 895 height 17
type input "d"
click at [238, 48] on p "Ídolo do Dia" at bounding box center [240, 55] width 55 height 14
click at [284, 53] on div "Combos Promocionais Ídolo do Dia Promoções Mega Combo Combo Macarrão na chapa P…" at bounding box center [505, 86] width 957 height 132
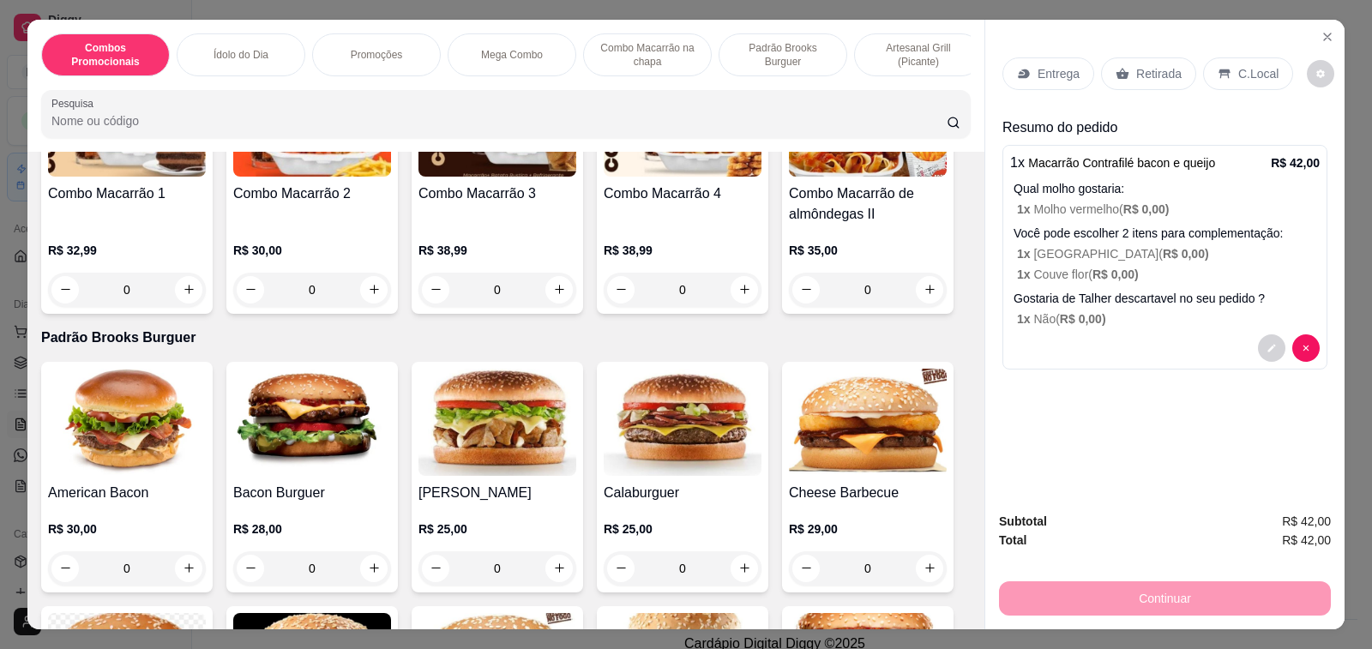
click at [284, 53] on div "Combos Promocionais Ídolo do Dia Promoções Mega Combo Combo Macarrão na chapa P…" at bounding box center [505, 86] width 957 height 132
click at [231, 51] on div "Combos Promocionais Ídolo do Dia Promoções Mega Combo Combo Macarrão na chapa P…" at bounding box center [505, 86] width 957 height 132
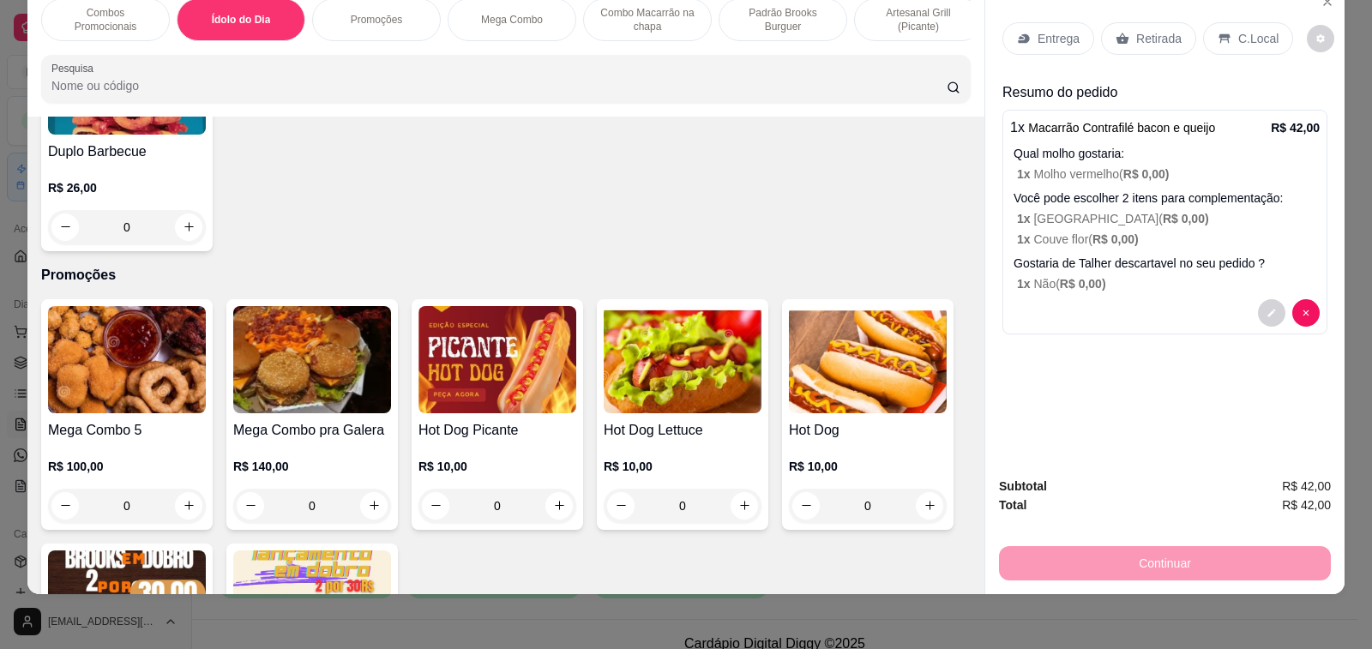
scroll to position [857, 0]
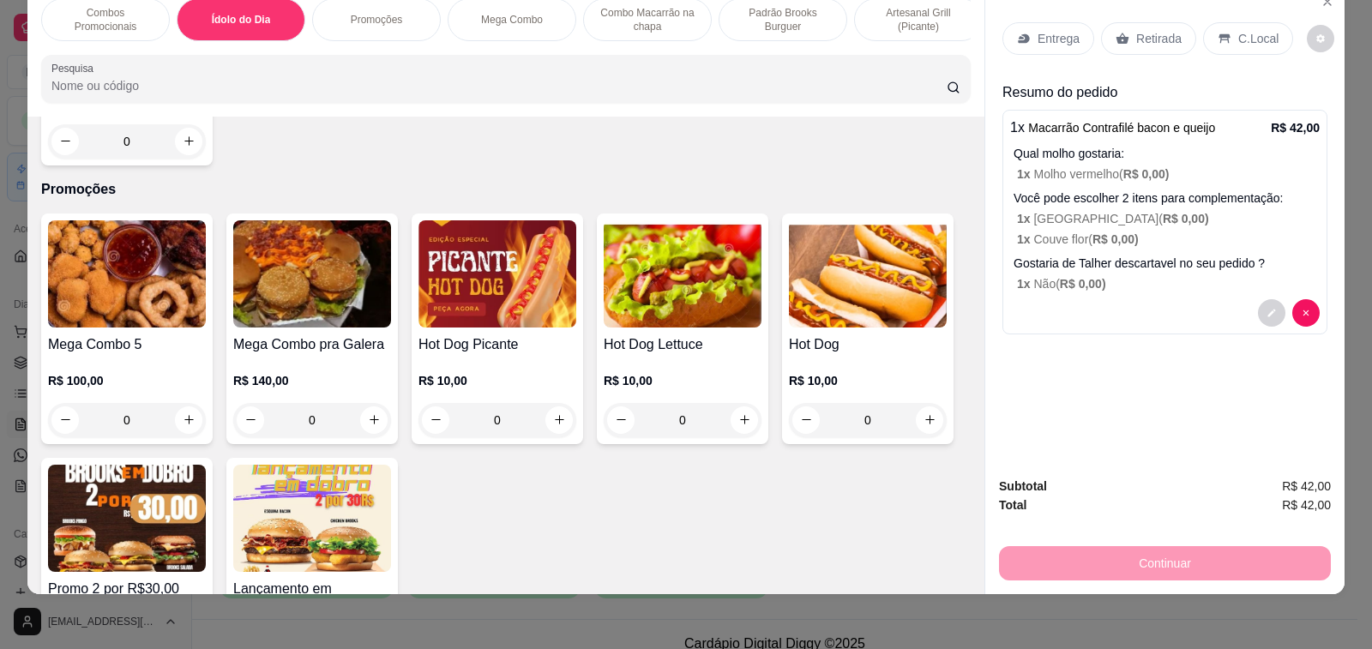
click at [545, 420] on div "0" at bounding box center [497, 420] width 158 height 34
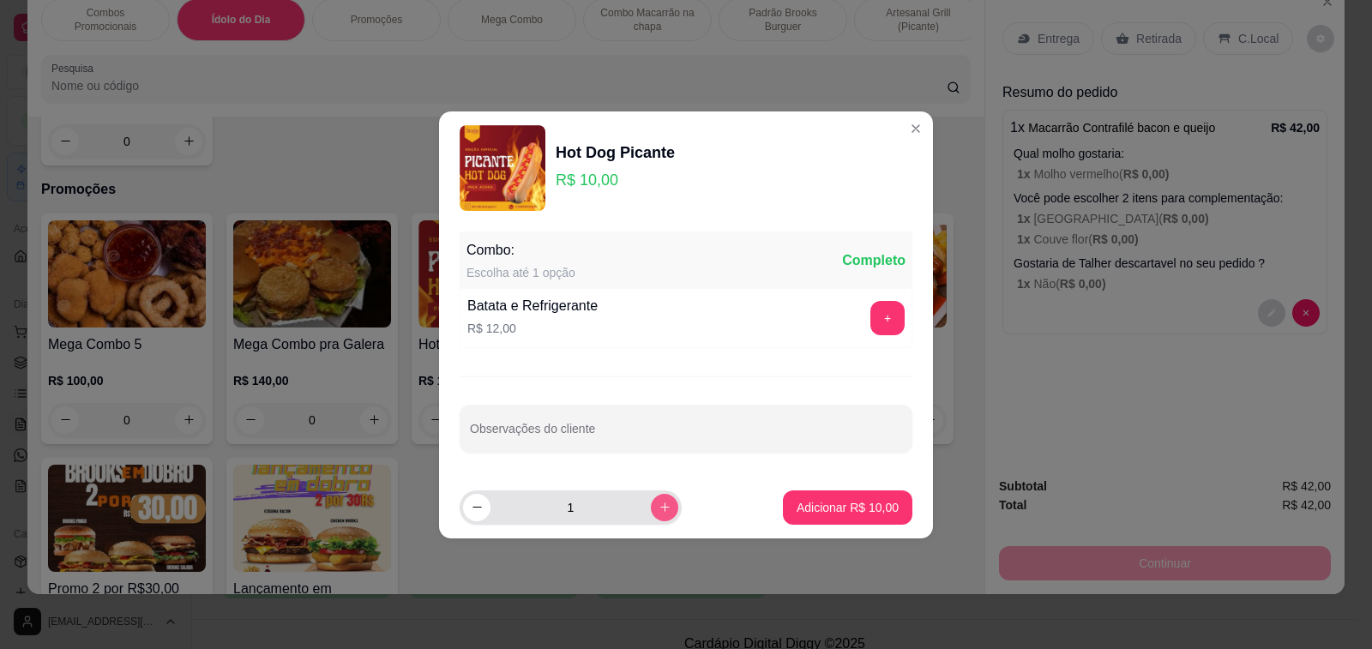
click at [658, 506] on icon "increase-product-quantity" at bounding box center [664, 507] width 13 height 13
type input "2"
click at [870, 310] on button "+" at bounding box center [887, 318] width 34 height 34
click at [872, 319] on div "- 1 +" at bounding box center [849, 318] width 124 height 34
click at [878, 318] on div "- 1 +" at bounding box center [849, 318] width 124 height 34
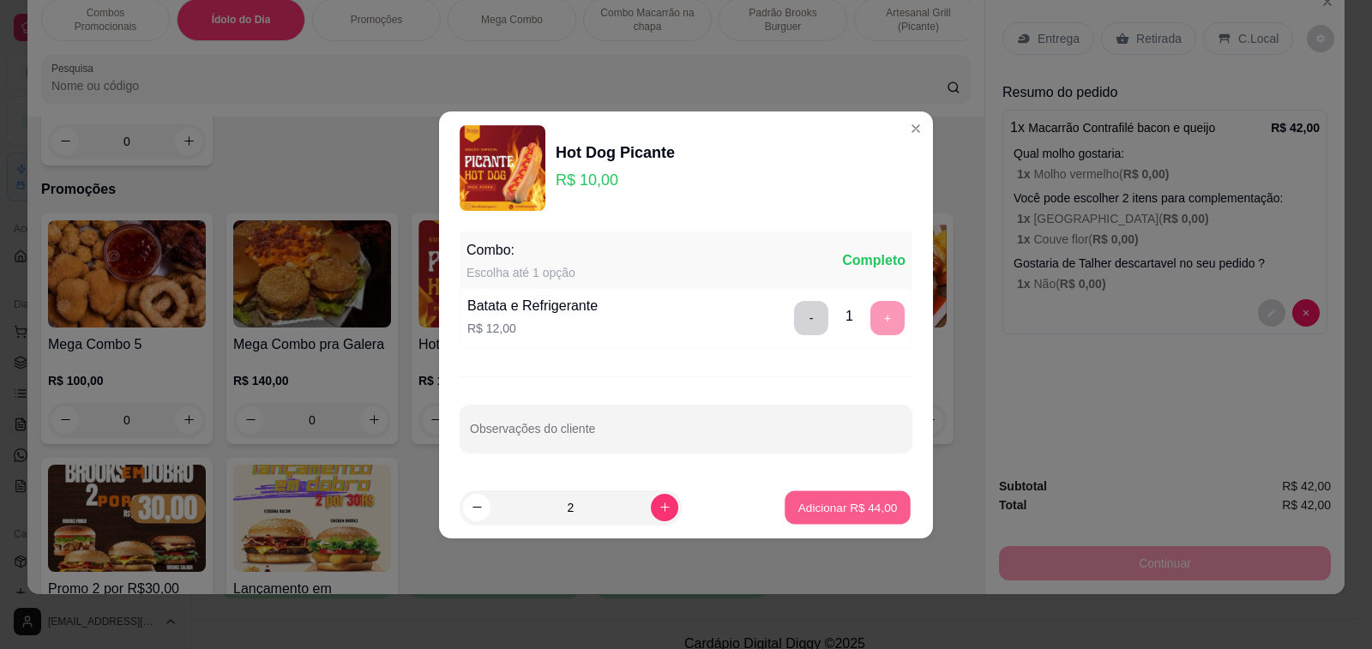
click at [815, 499] on p "Adicionar R$ 44,00" at bounding box center [847, 507] width 99 height 16
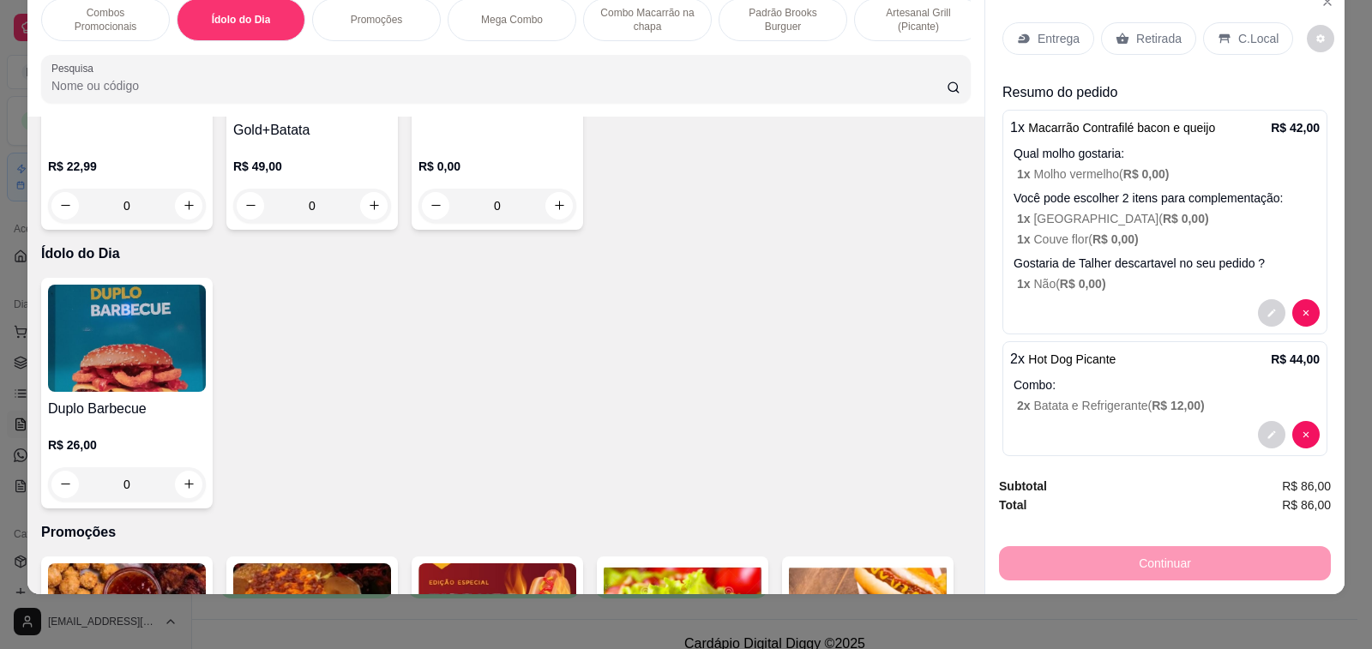
scroll to position [0, 0]
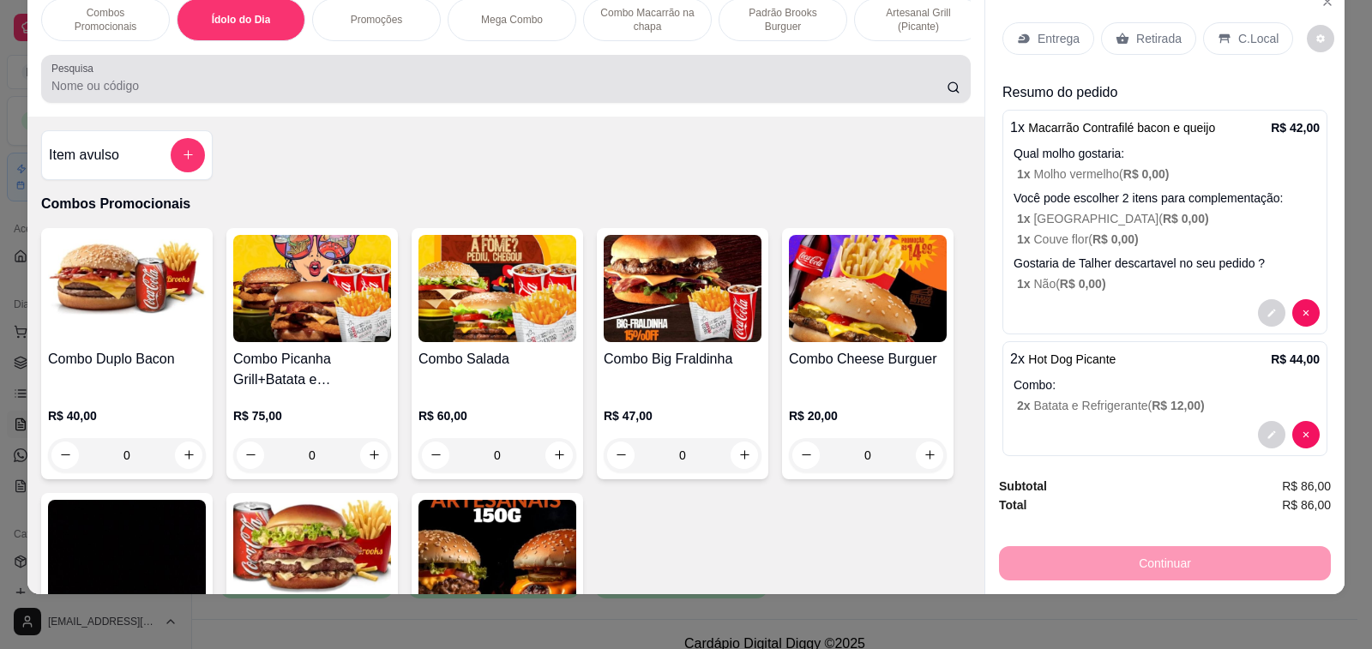
click at [494, 70] on div at bounding box center [505, 79] width 909 height 34
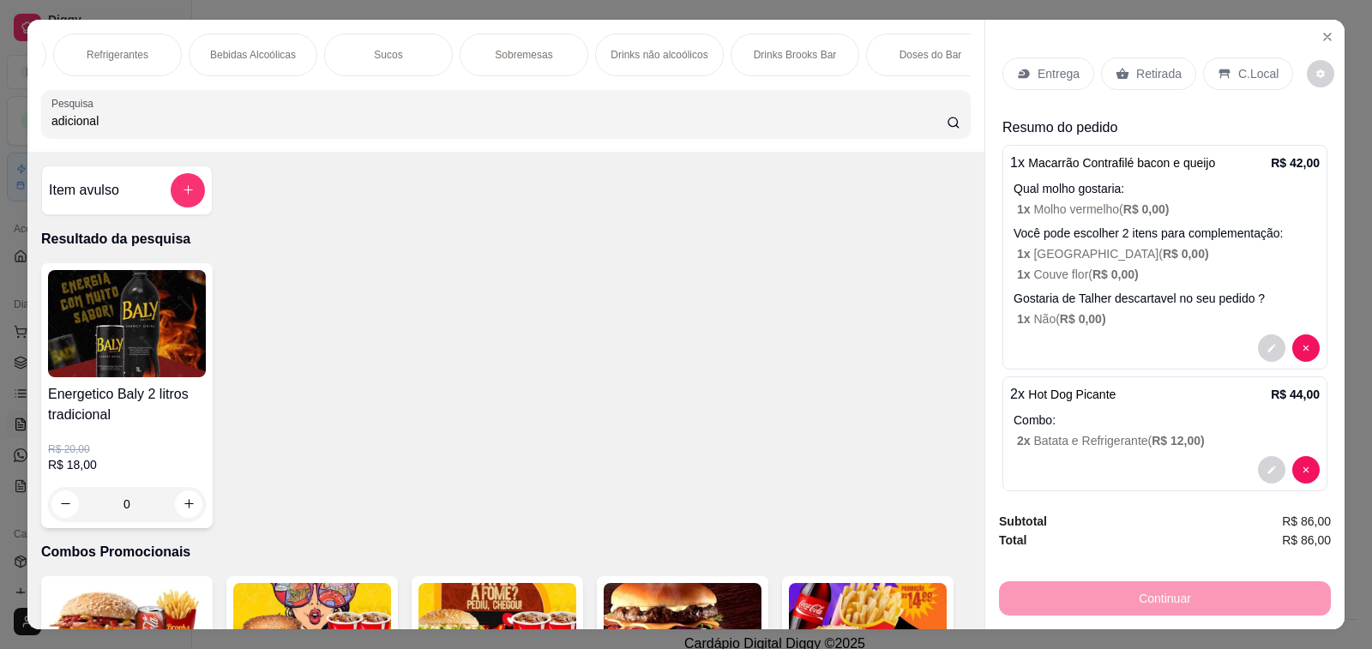
scroll to position [0, 1773]
click at [224, 124] on input "adicional" at bounding box center [498, 120] width 895 height 17
type input "a"
click at [224, 124] on input "Pesquisa" at bounding box center [498, 120] width 895 height 17
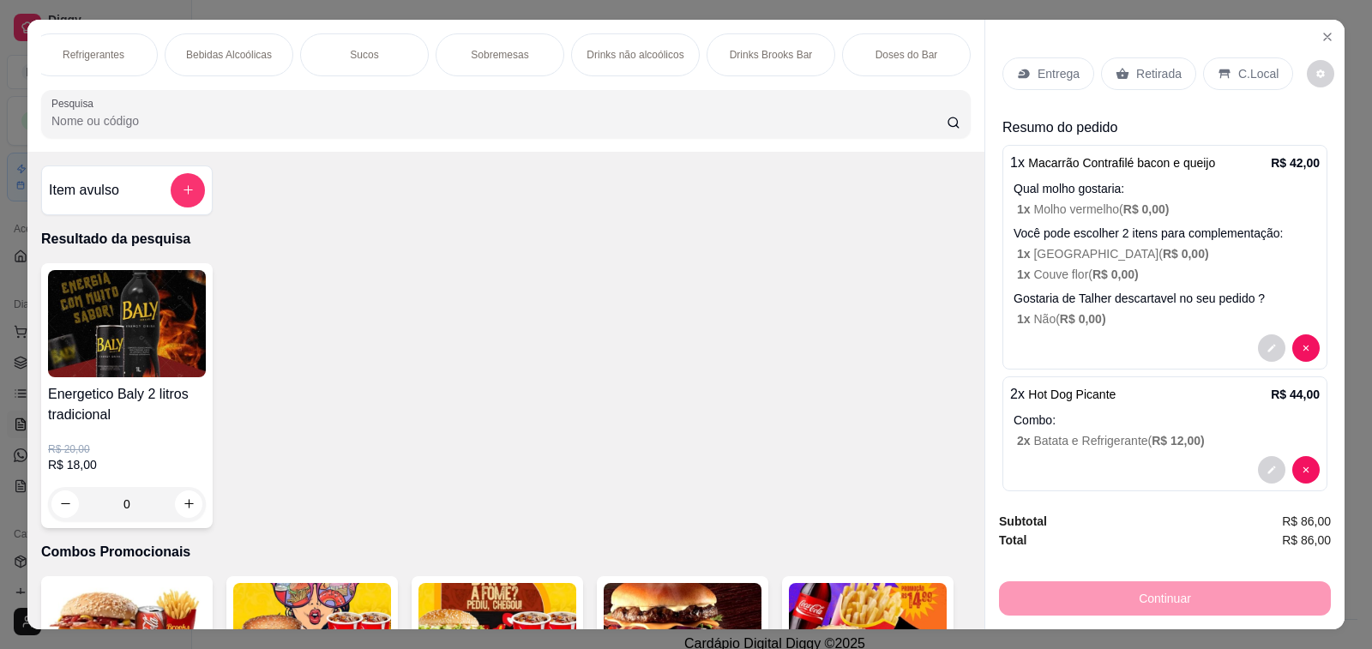
click at [204, 138] on div "Pesquisa" at bounding box center [505, 114] width 929 height 48
click at [206, 129] on input "Pesquisa" at bounding box center [498, 120] width 895 height 17
click at [147, 127] on input "Pesquisa" at bounding box center [498, 120] width 895 height 17
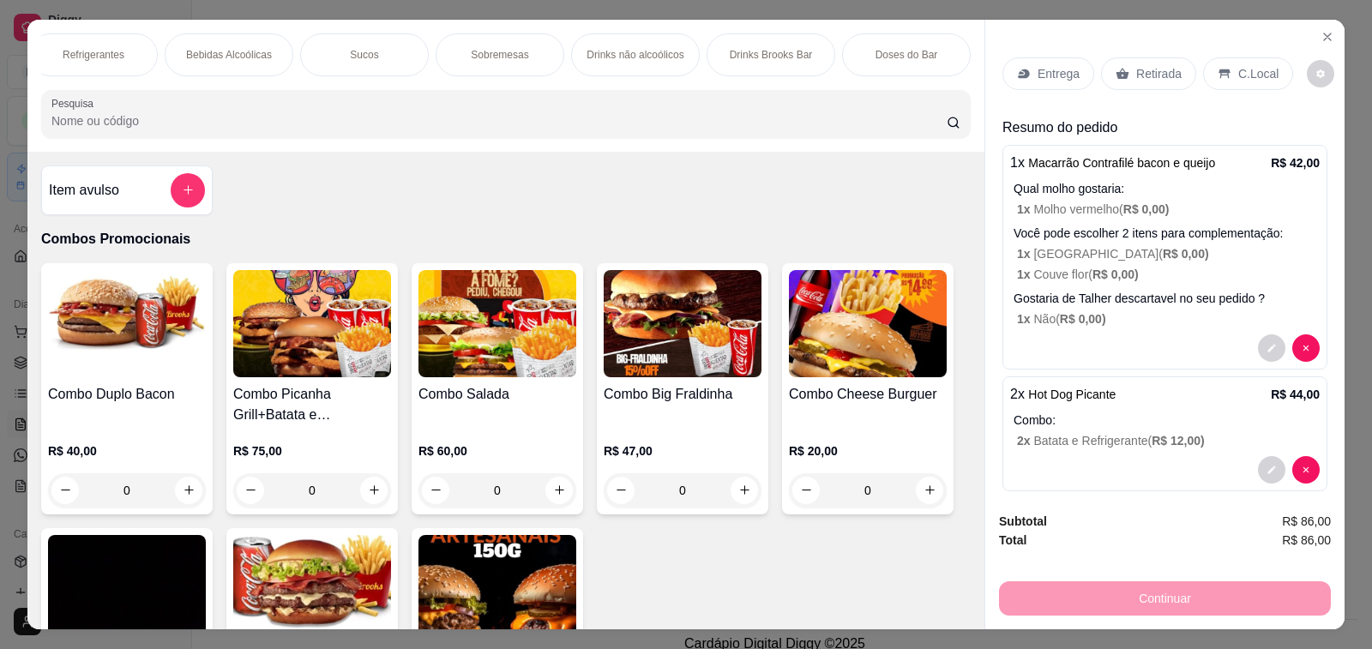
click at [90, 127] on input "Pesquisa" at bounding box center [498, 120] width 895 height 17
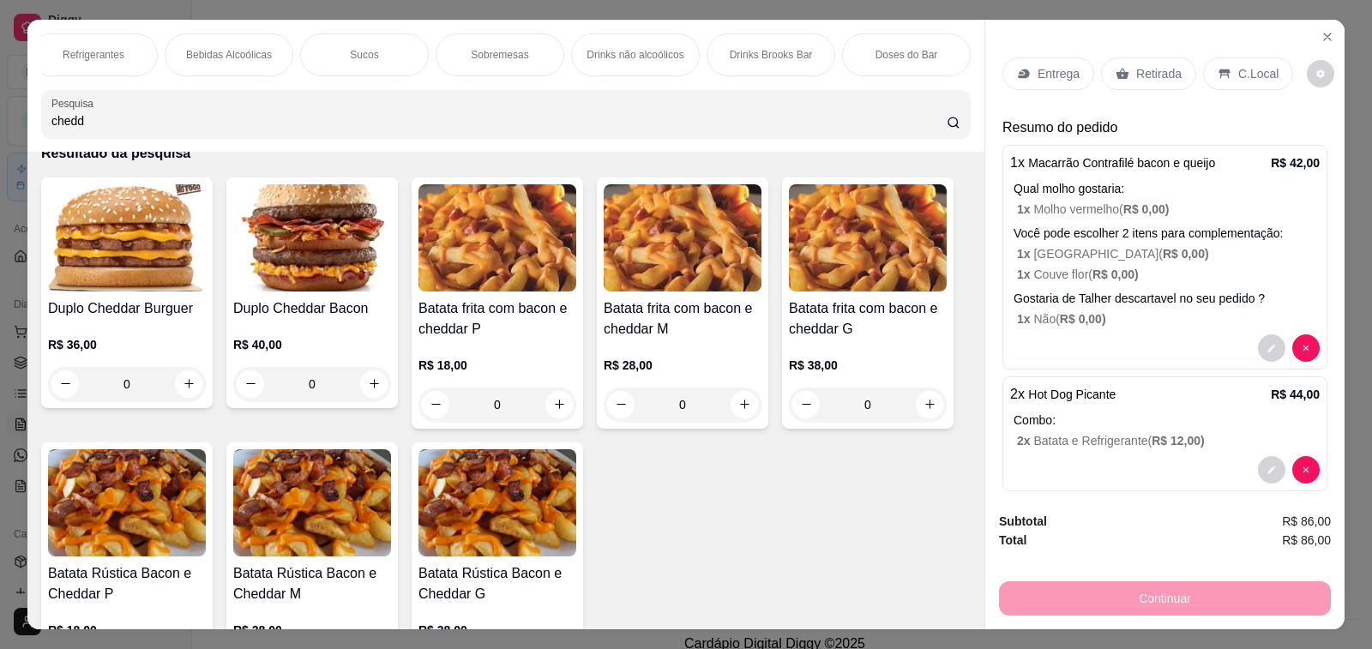
scroll to position [0, 0]
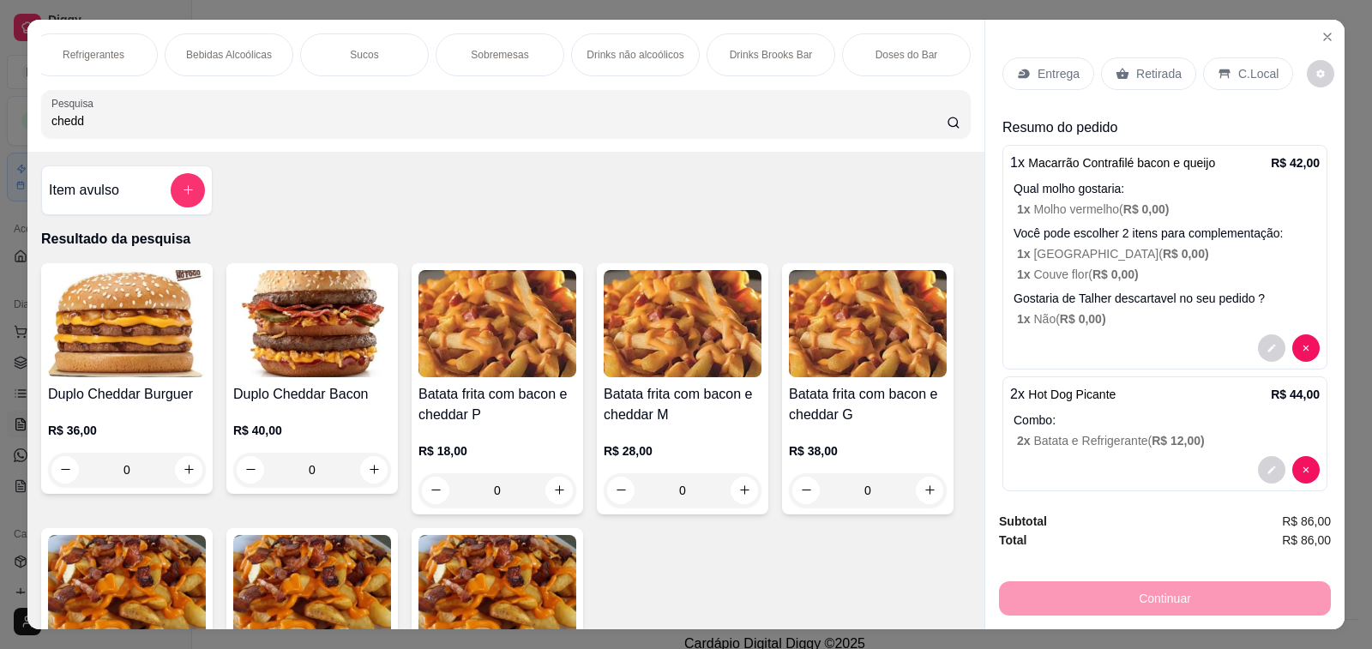
type input "chedd"
click at [99, 195] on h4 "Item avulso" at bounding box center [84, 190] width 70 height 21
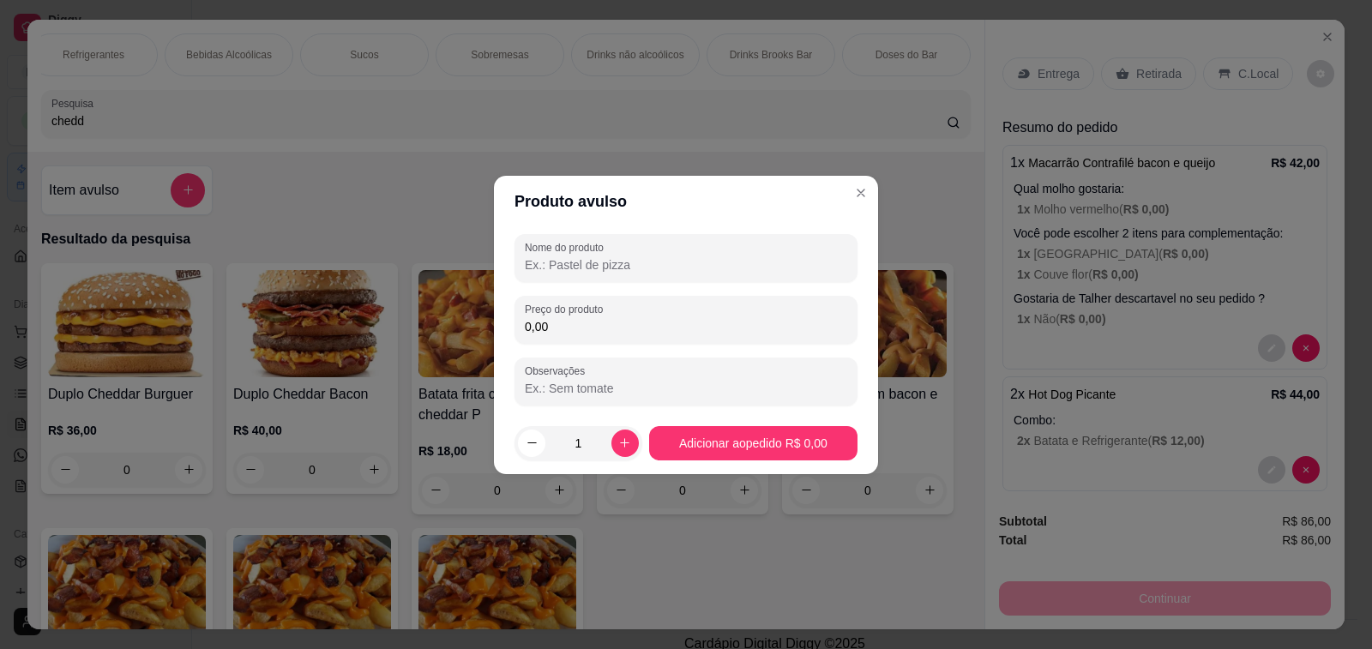
click at [609, 331] on input "0,00" at bounding box center [686, 326] width 322 height 17
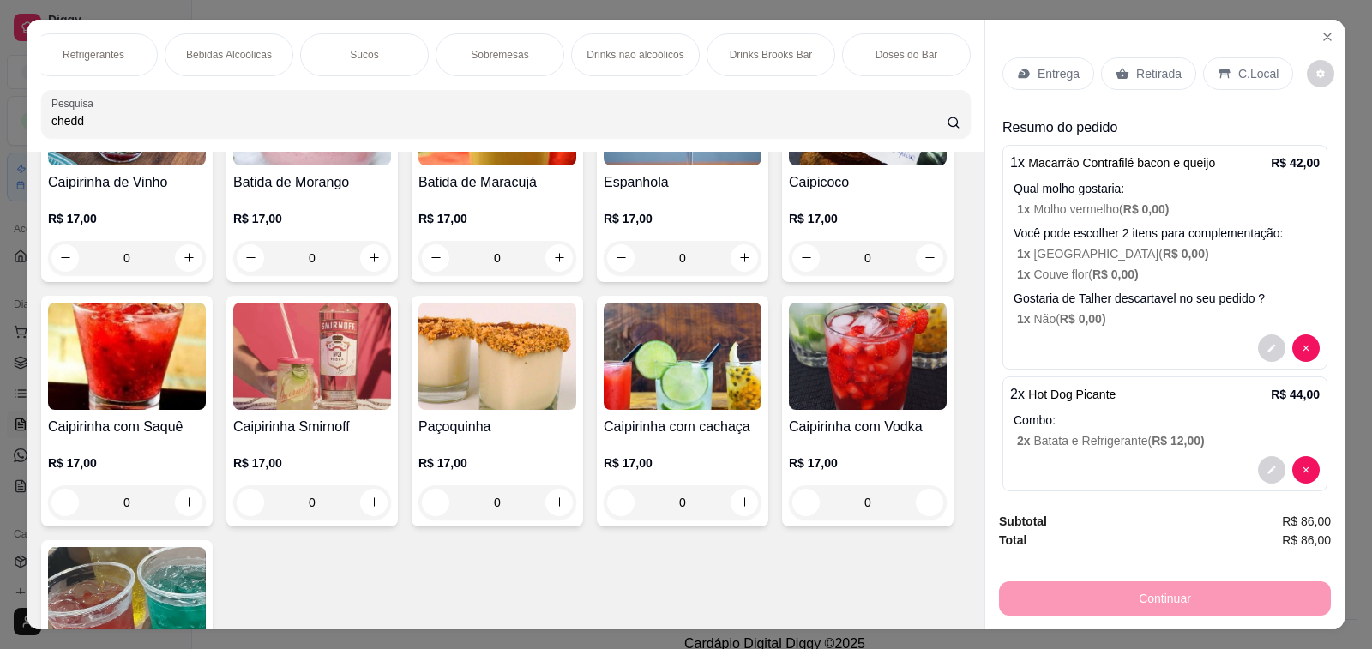
scroll to position [43, 0]
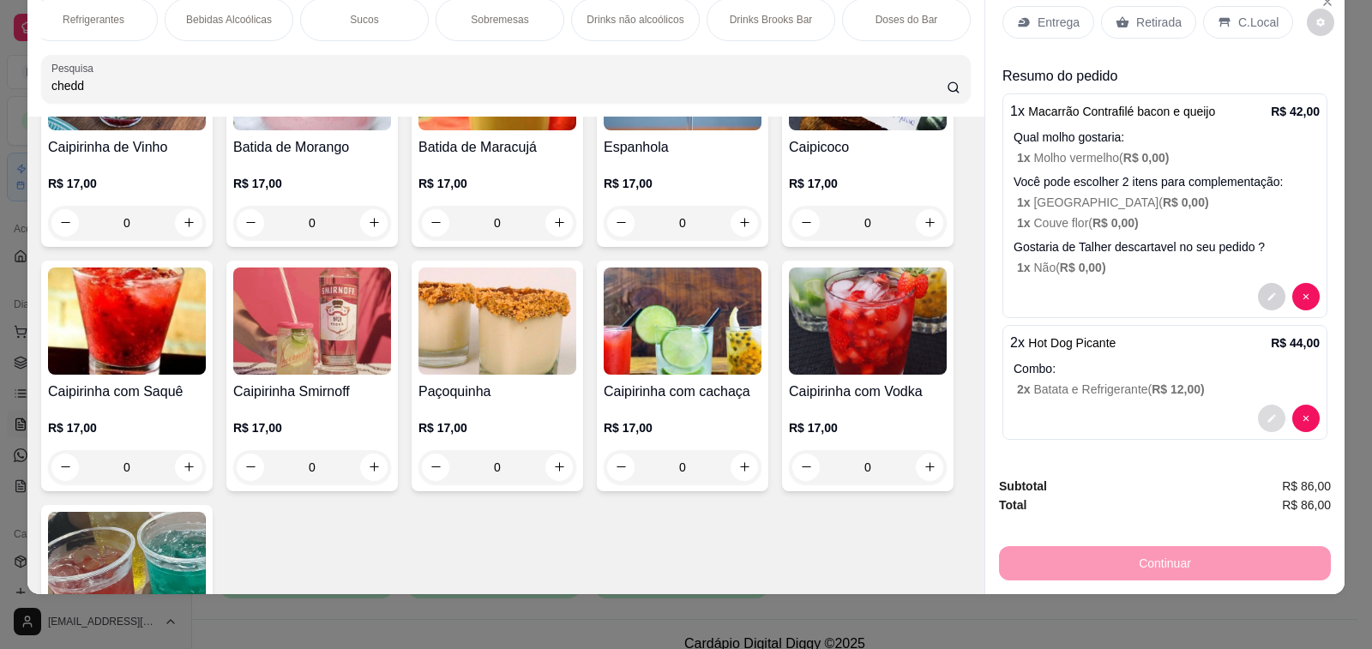
click at [1258, 405] on button "decrease-product-quantity" at bounding box center [1271, 418] width 27 height 27
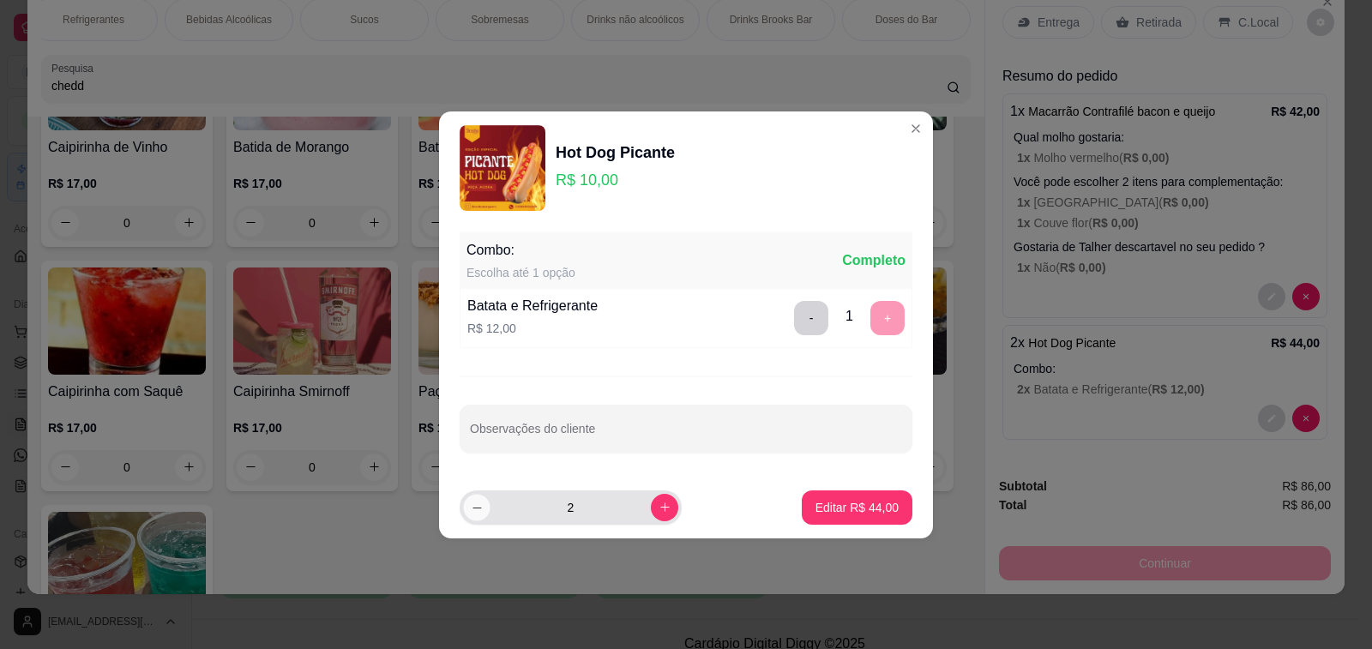
click at [476, 513] on icon "decrease-product-quantity" at bounding box center [477, 507] width 13 height 13
type input "0"
click at [835, 506] on p "Editar R$ 0,00" at bounding box center [860, 507] width 75 height 16
click at [849, 515] on p "Editar R$ 0,00" at bounding box center [859, 507] width 77 height 17
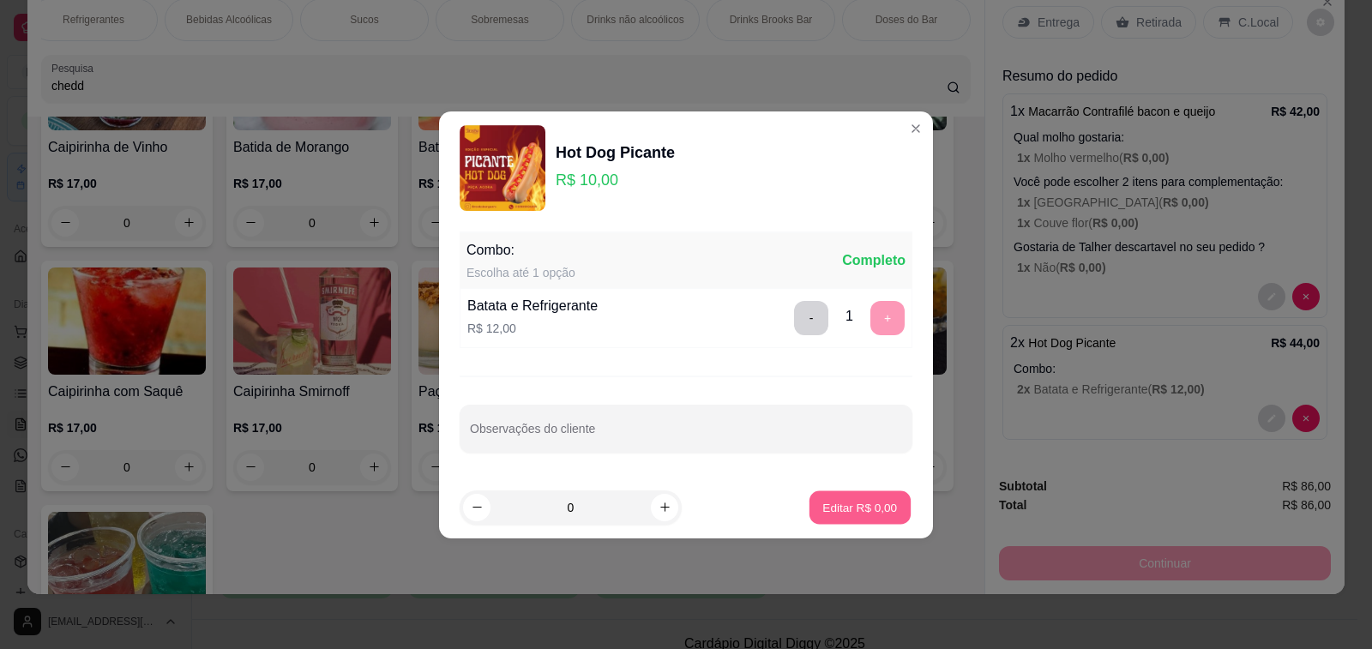
click at [867, 499] on p "Editar R$ 0,00" at bounding box center [860, 507] width 75 height 16
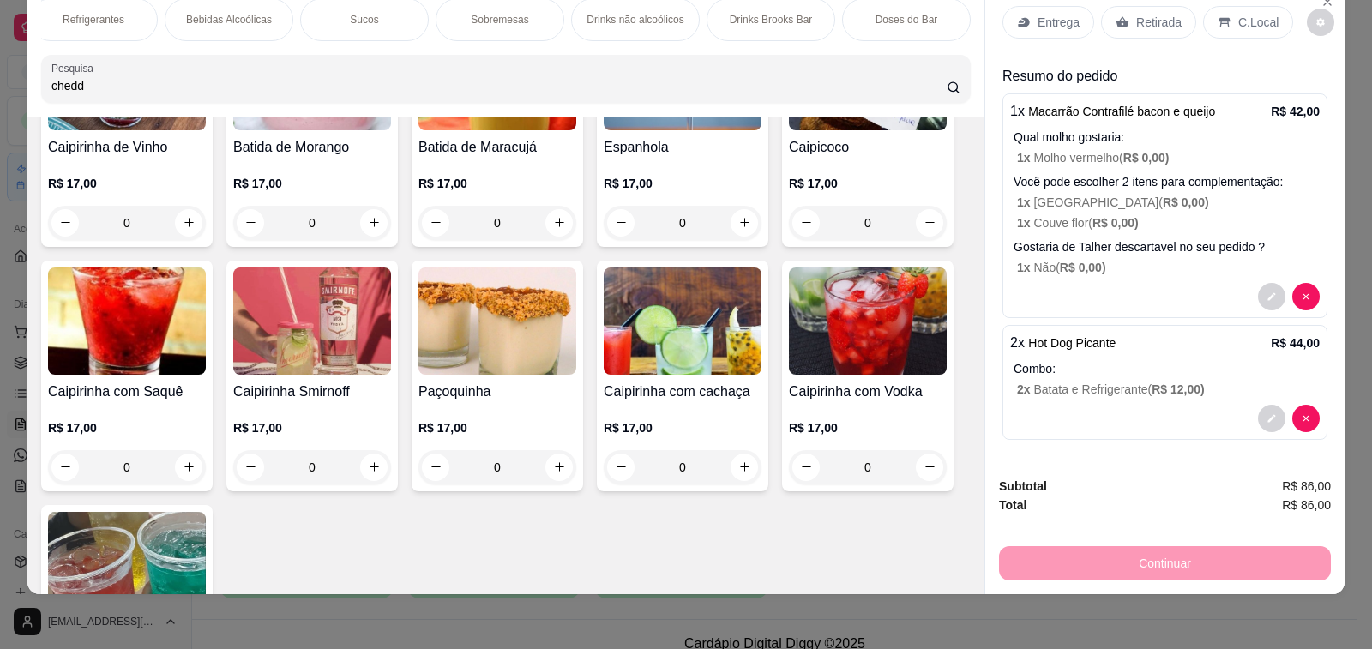
scroll to position [10972, 0]
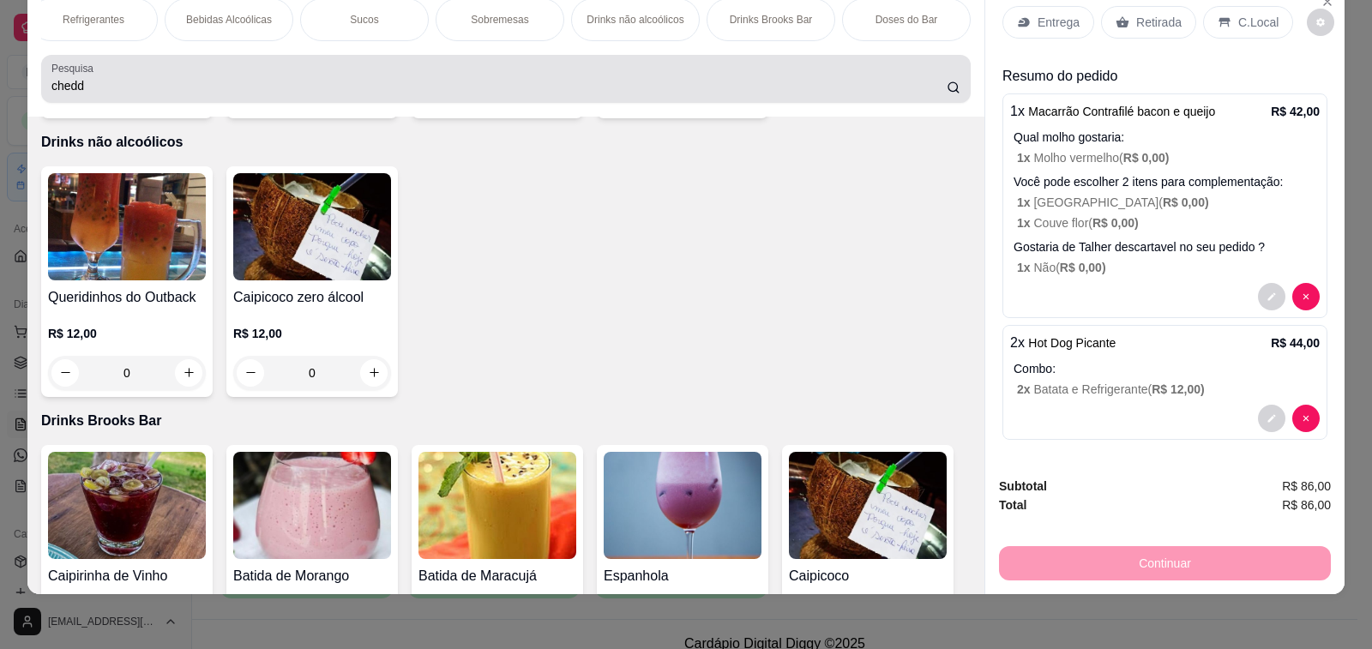
click at [429, 67] on div "chedd" at bounding box center [505, 79] width 909 height 34
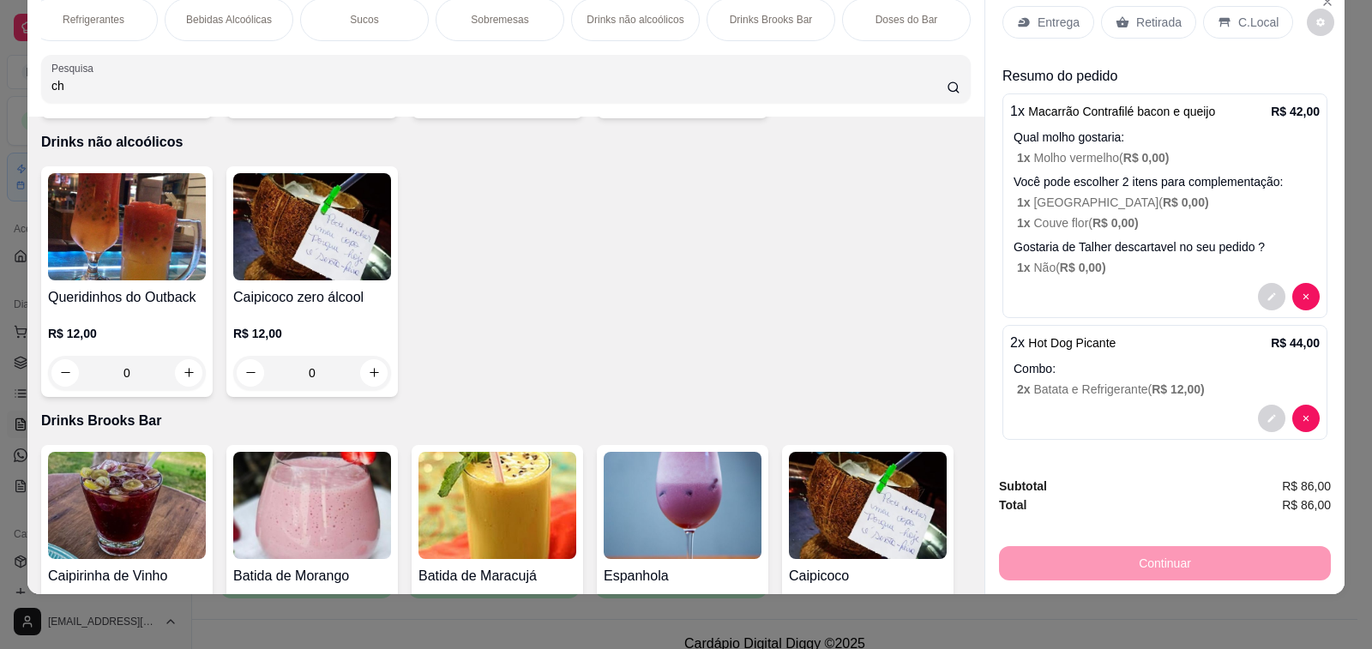
type input "c"
click at [422, 91] on input "Pesquisa" at bounding box center [498, 85] width 895 height 17
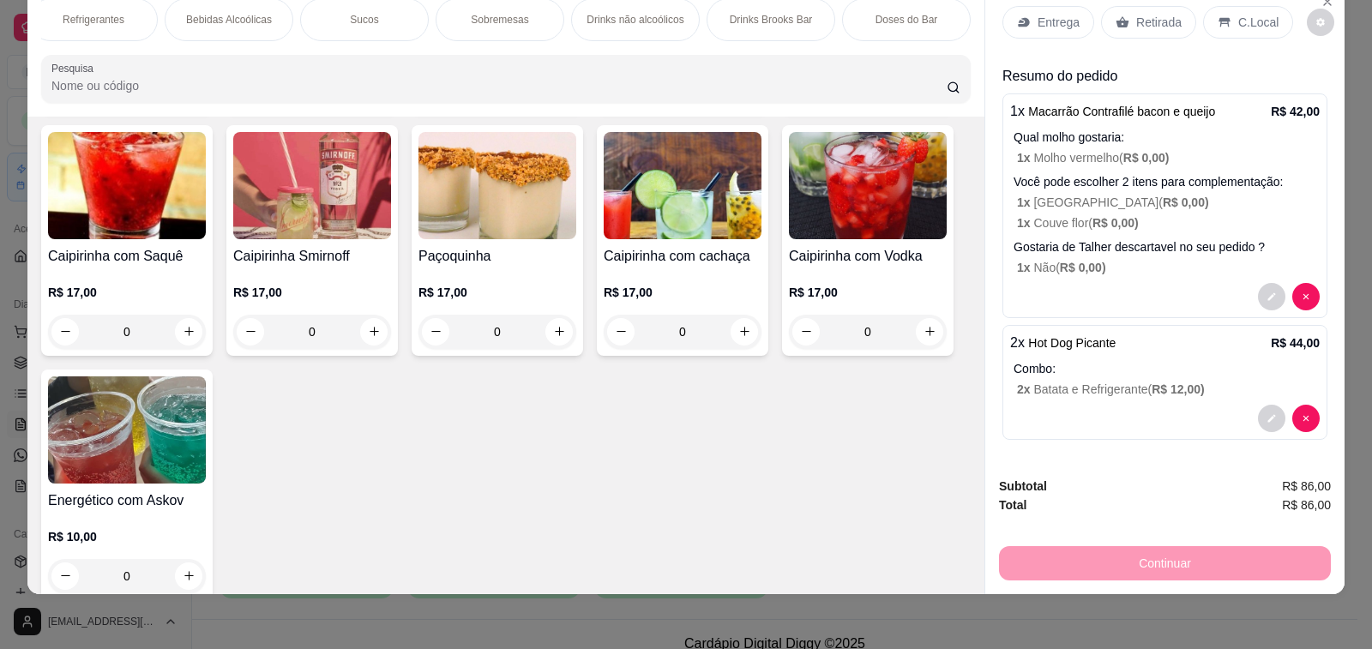
scroll to position [10408, 0]
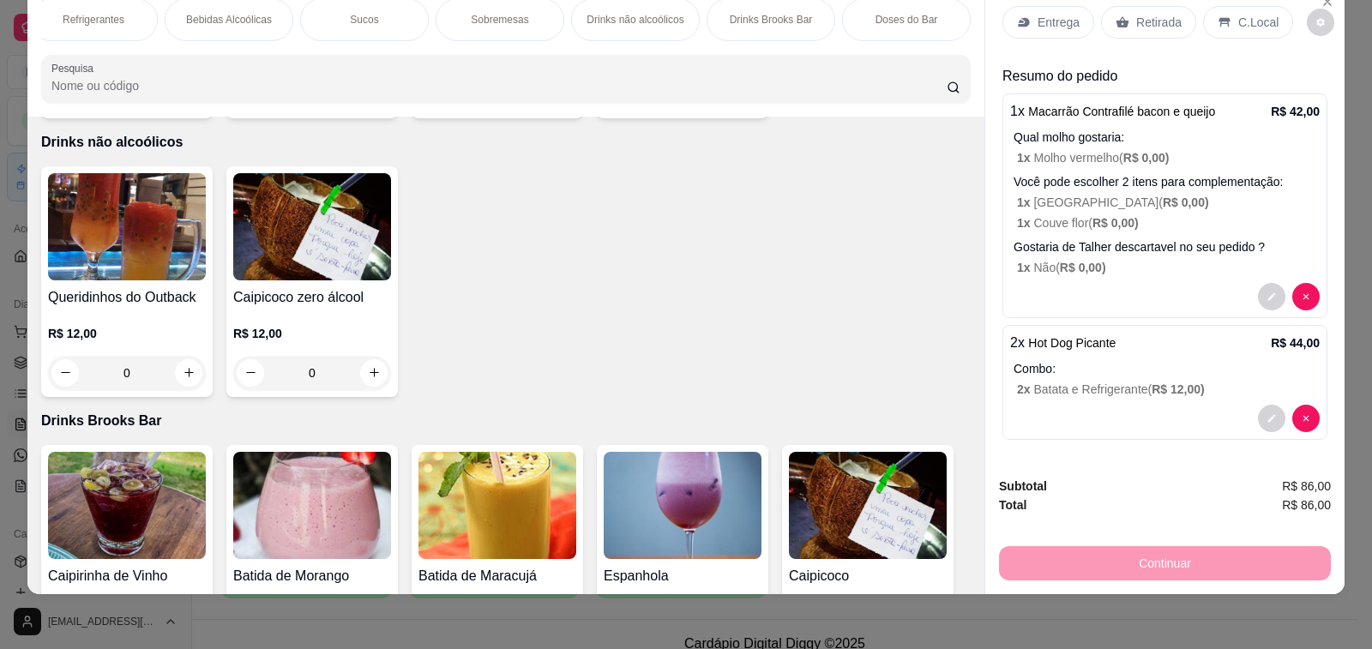
click at [422, 91] on input "Pesquisa" at bounding box center [498, 85] width 895 height 17
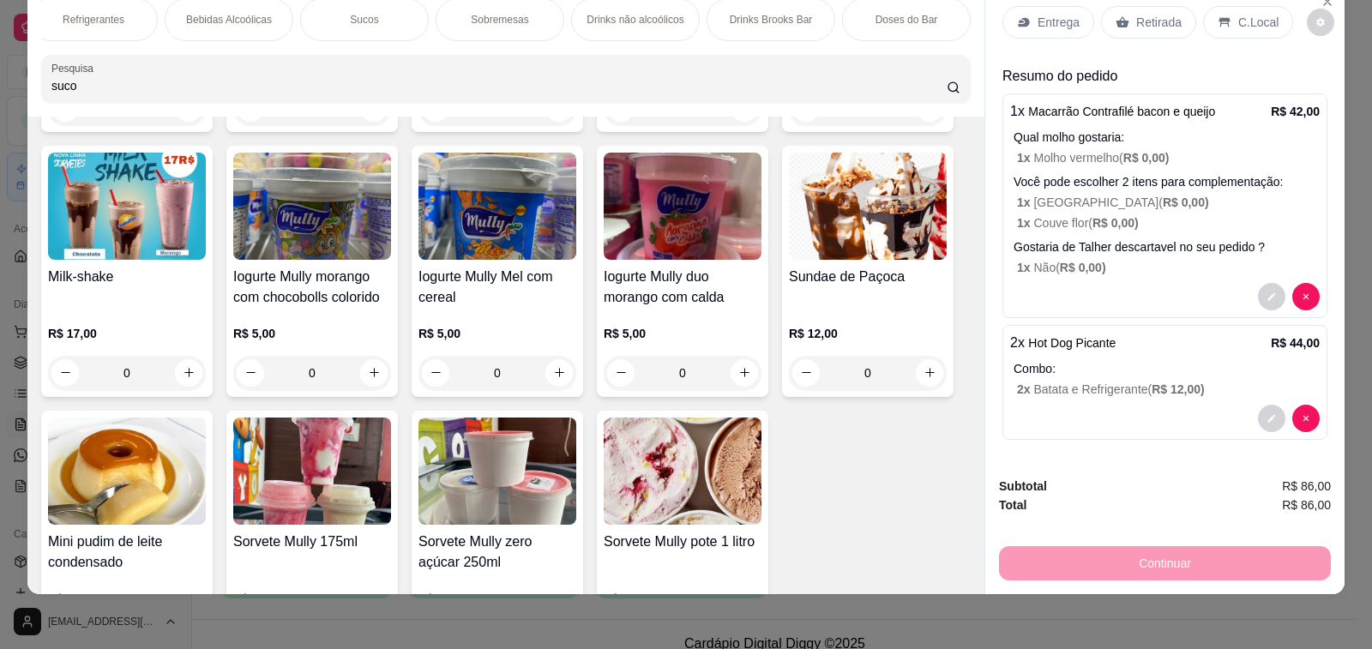
click at [424, 88] on input "suco" at bounding box center [498, 85] width 895 height 17
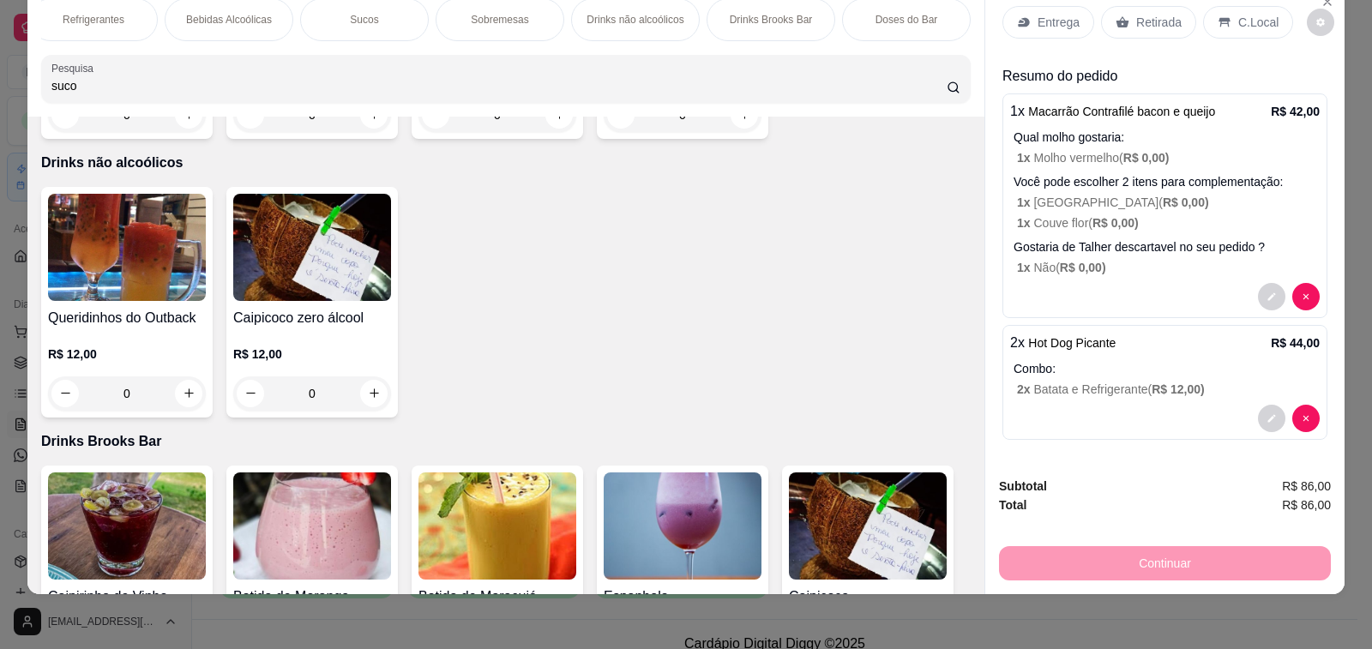
type input "suco"
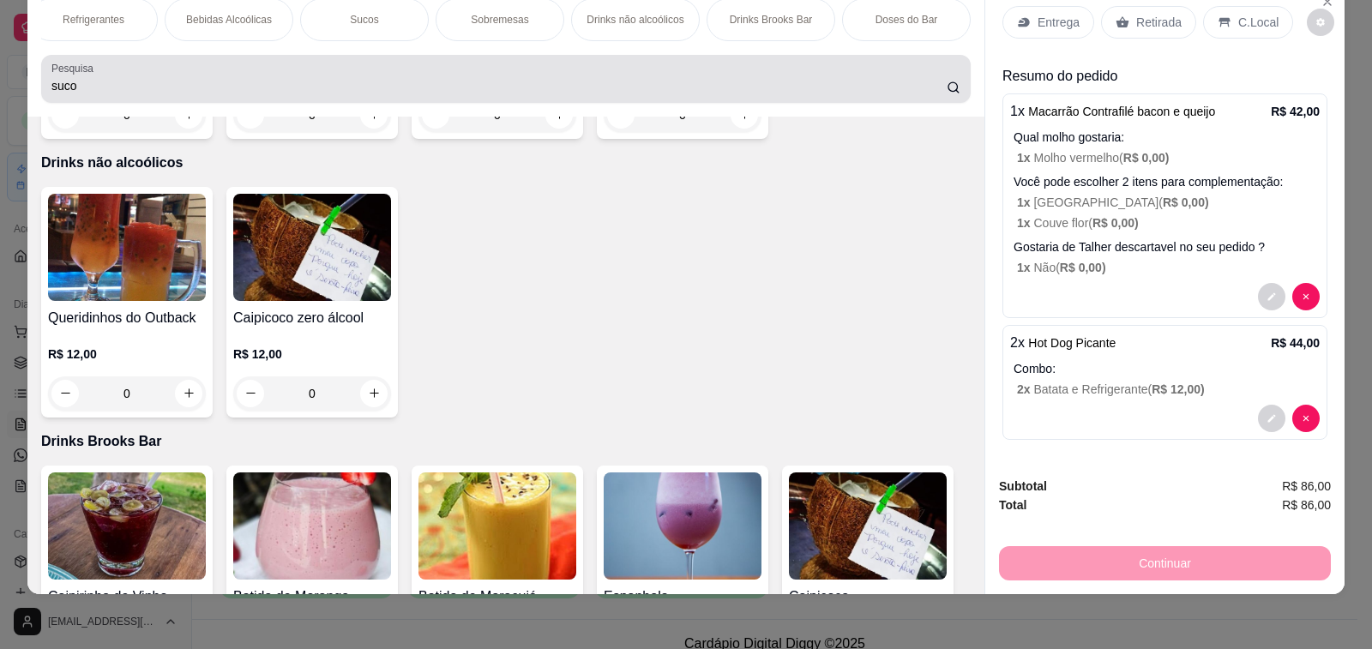
click at [593, 69] on div "suco" at bounding box center [505, 79] width 909 height 34
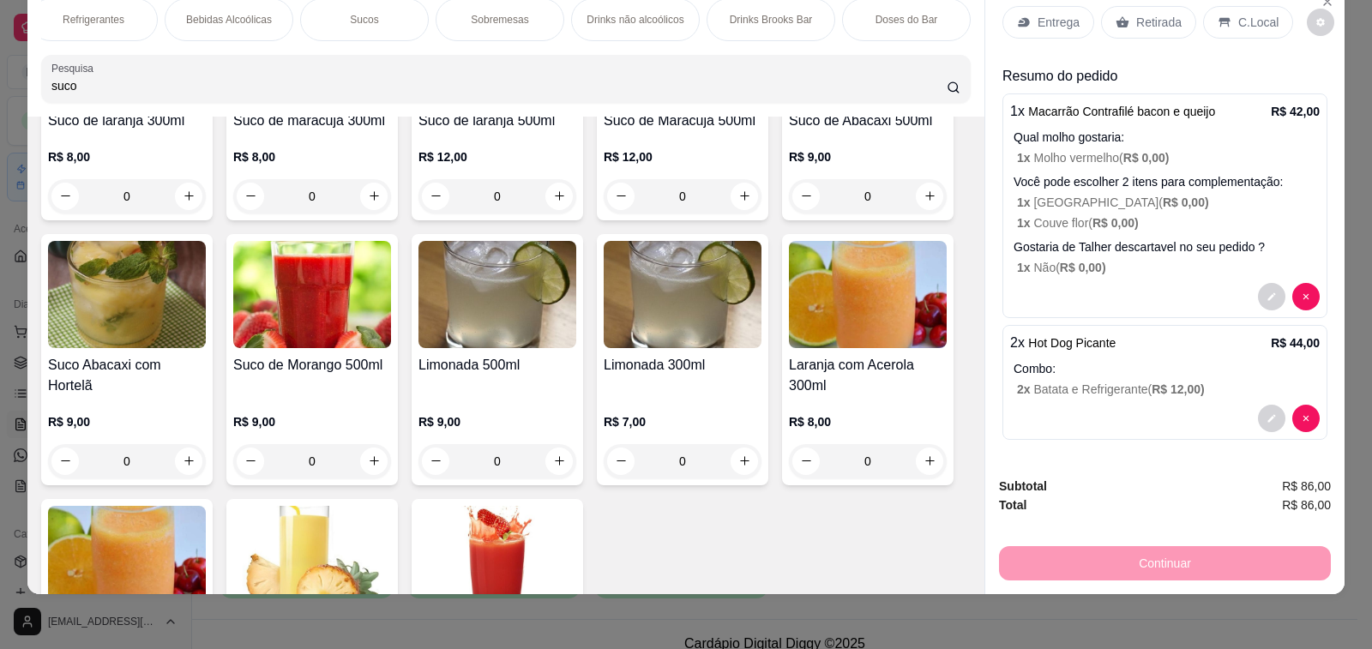
scroll to position [9169, 0]
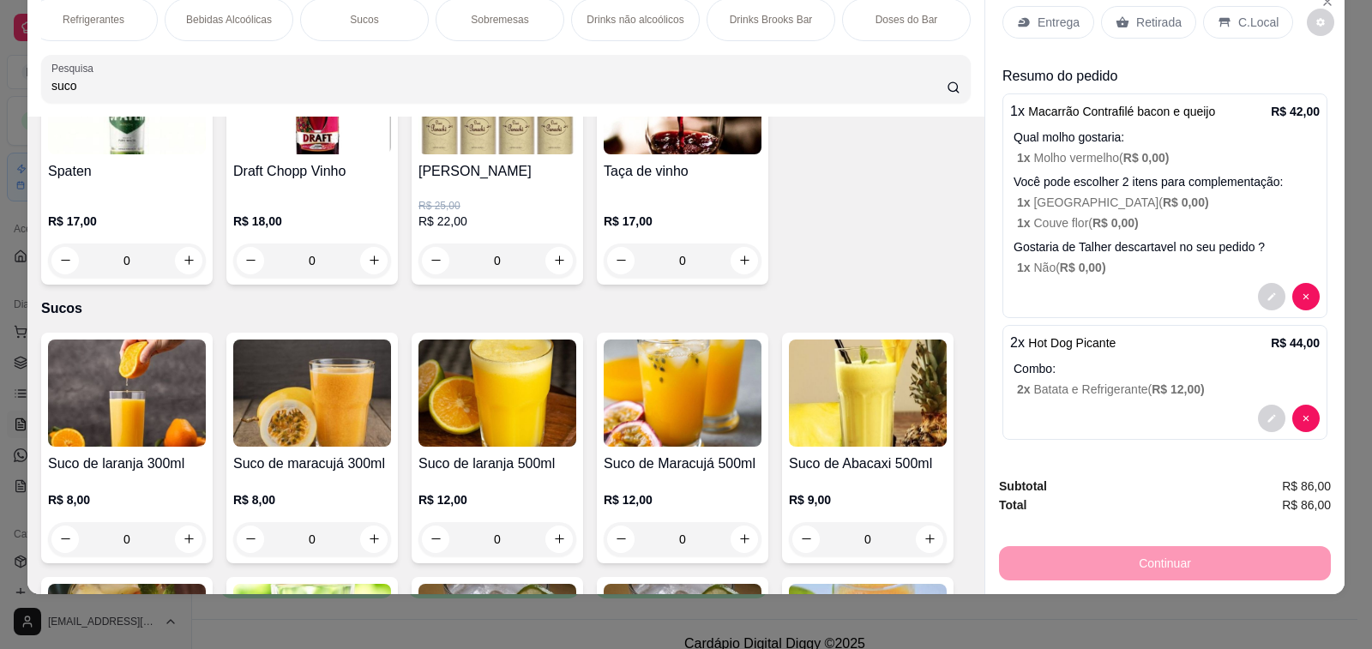
click at [182, 522] on div "0" at bounding box center [127, 539] width 158 height 34
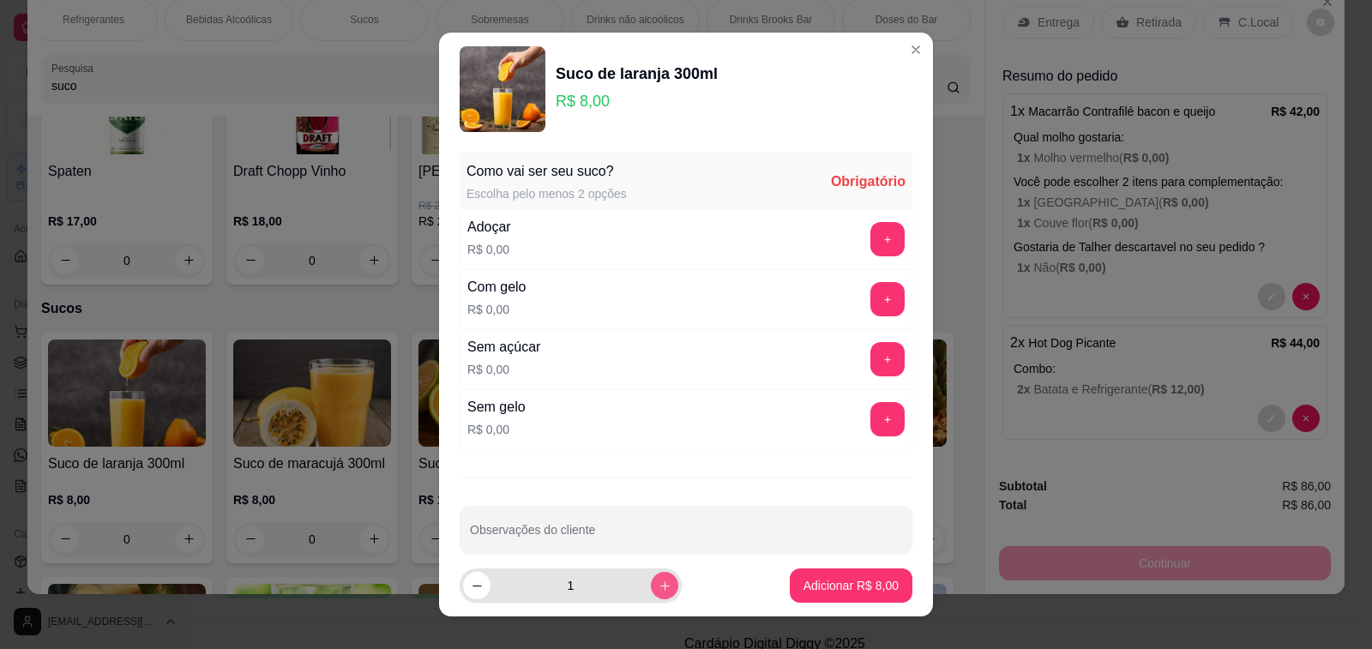
click at [658, 586] on icon "increase-product-quantity" at bounding box center [664, 585] width 13 height 13
type input "2"
click at [870, 362] on button "+" at bounding box center [887, 359] width 34 height 34
click at [870, 423] on button "+" at bounding box center [887, 419] width 34 height 34
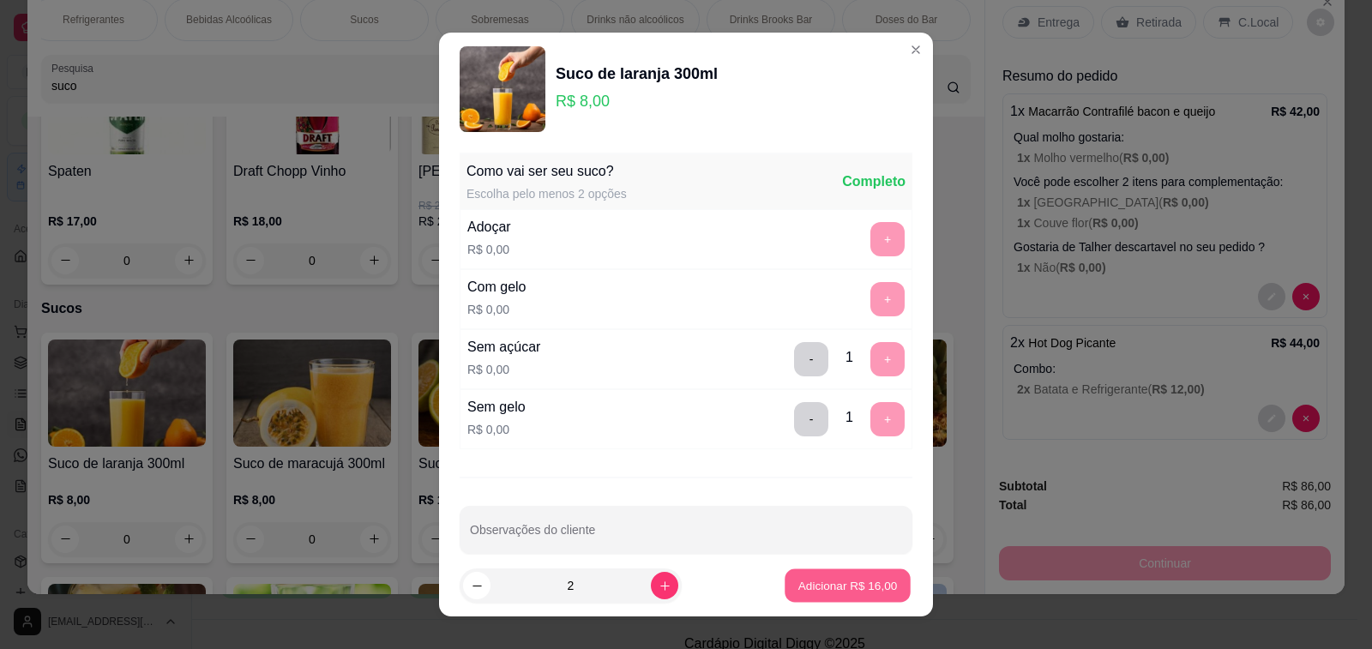
click at [834, 583] on p "Adicionar R$ 16,00" at bounding box center [847, 585] width 99 height 16
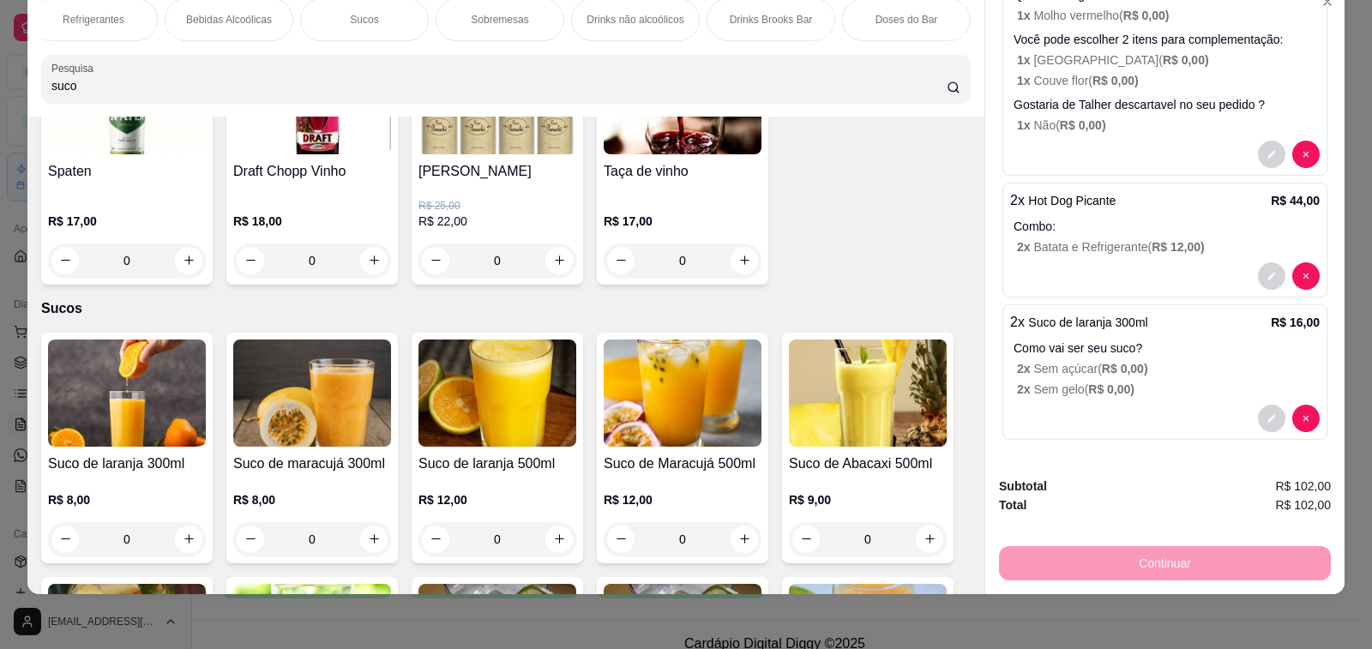
scroll to position [73, 0]
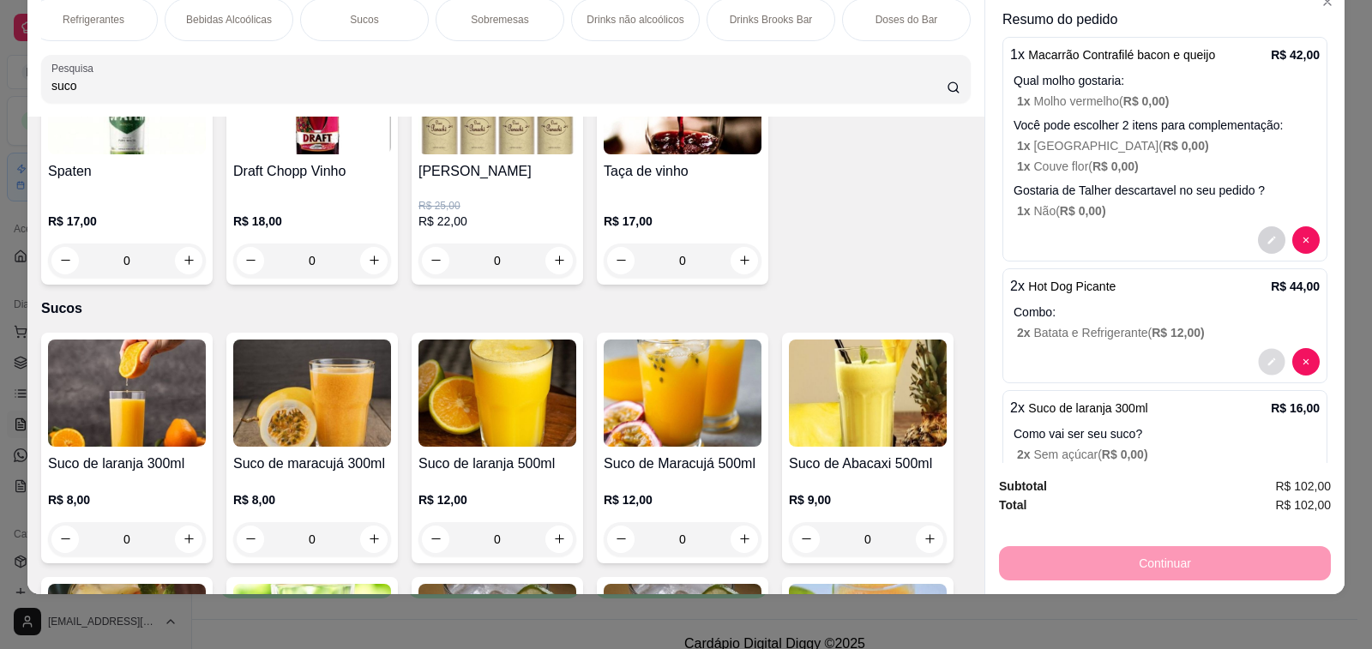
click at [1258, 348] on button "decrease-product-quantity" at bounding box center [1271, 361] width 27 height 27
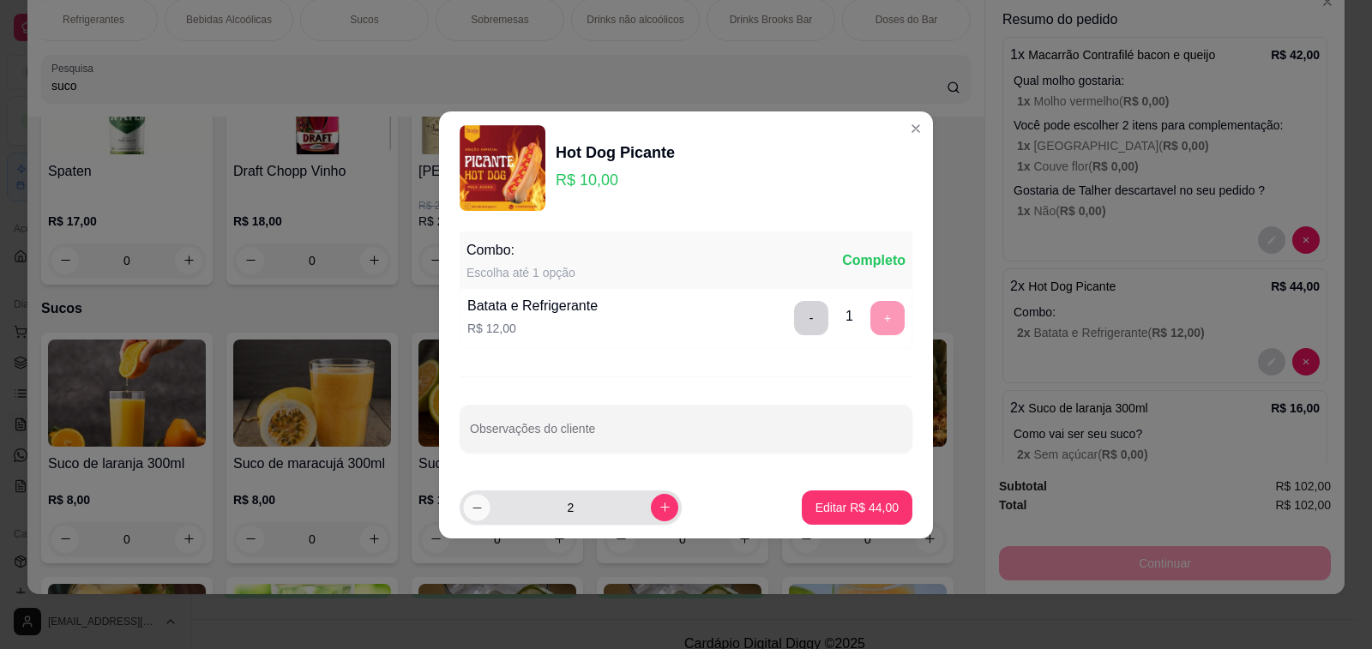
click at [477, 514] on button "decrease-product-quantity" at bounding box center [476, 507] width 27 height 27
type input "0"
click at [853, 513] on p "Editar R$ 0,00" at bounding box center [859, 507] width 77 height 17
click at [853, 513] on p "Editar R$ 0,00" at bounding box center [860, 507] width 75 height 16
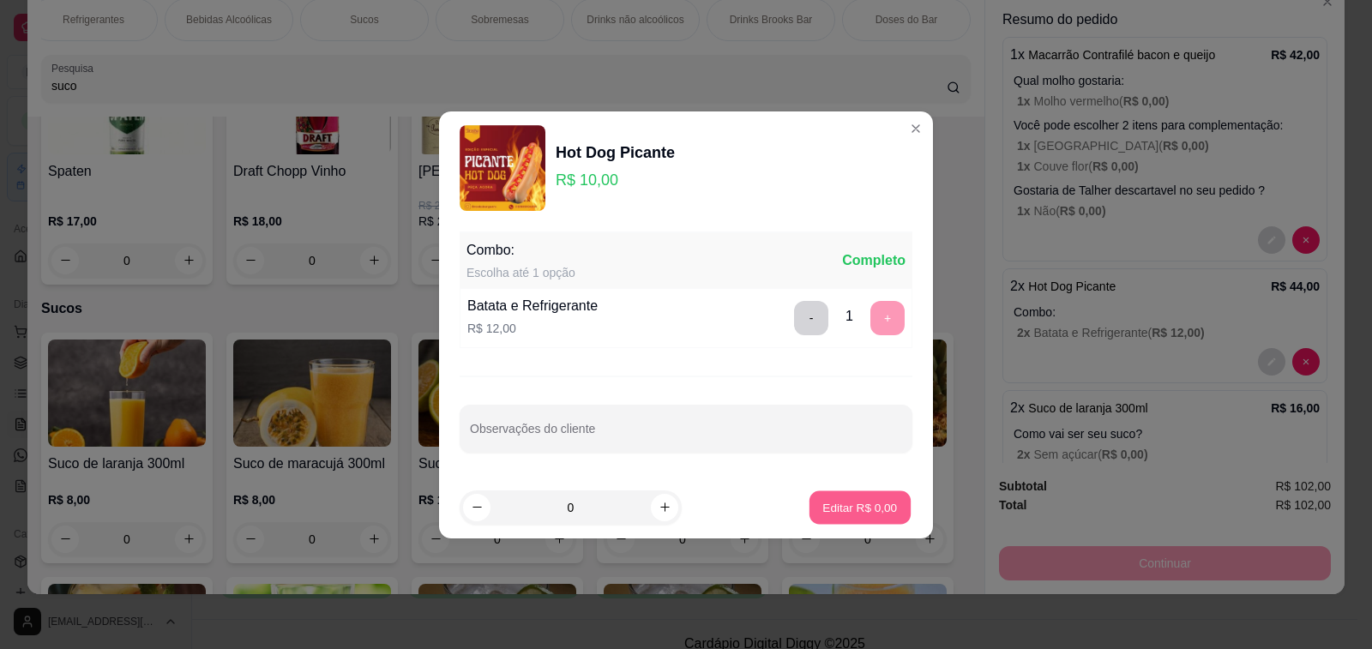
click at [828, 511] on p "Editar R$ 0,00" at bounding box center [860, 507] width 75 height 16
click at [869, 512] on p "Editar R$ 0,00" at bounding box center [860, 507] width 75 height 16
click at [869, 512] on p "Editar R$ 0,00" at bounding box center [859, 507] width 77 height 17
click at [869, 512] on p "Editar R$ 0,00" at bounding box center [860, 507] width 75 height 16
click at [801, 308] on button "-" at bounding box center [811, 317] width 33 height 33
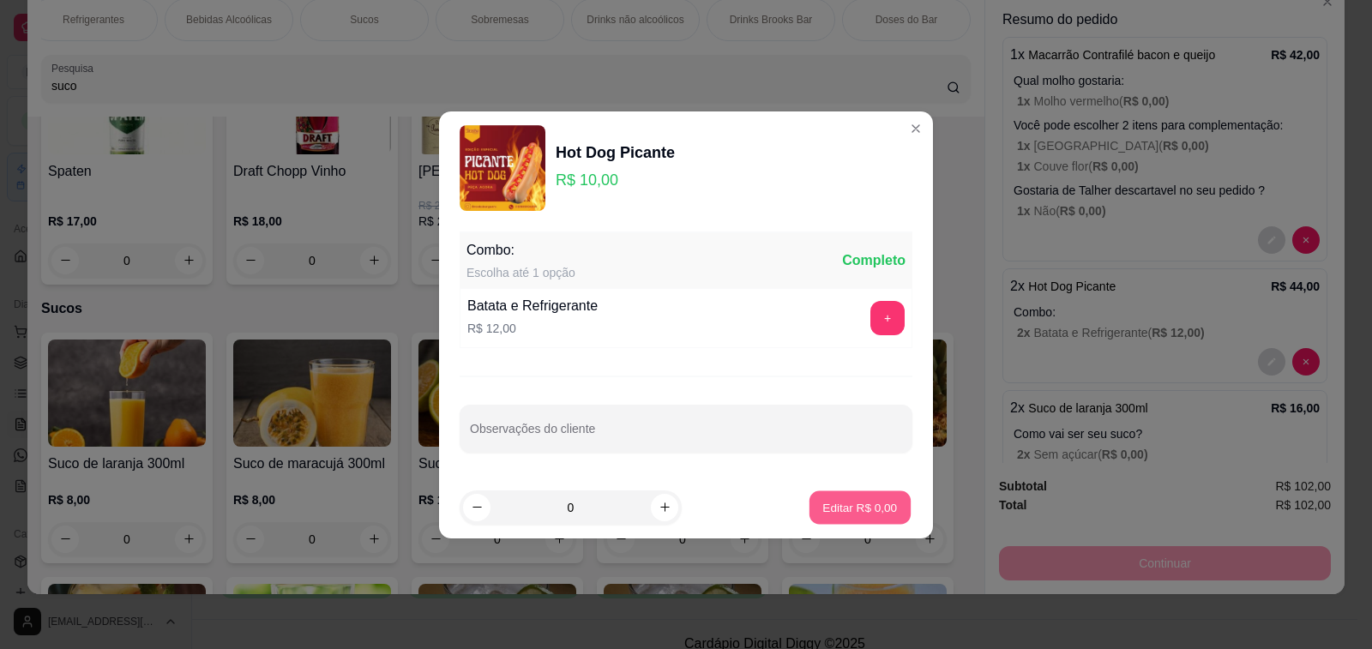
click at [827, 506] on p "Editar R$ 0,00" at bounding box center [860, 507] width 75 height 16
click at [829, 504] on p "Editar R$ 0,00" at bounding box center [860, 507] width 75 height 16
click at [823, 513] on p "Editar R$ 0,00" at bounding box center [860, 507] width 75 height 16
click at [832, 508] on p "Editar R$ 0,00" at bounding box center [859, 507] width 77 height 17
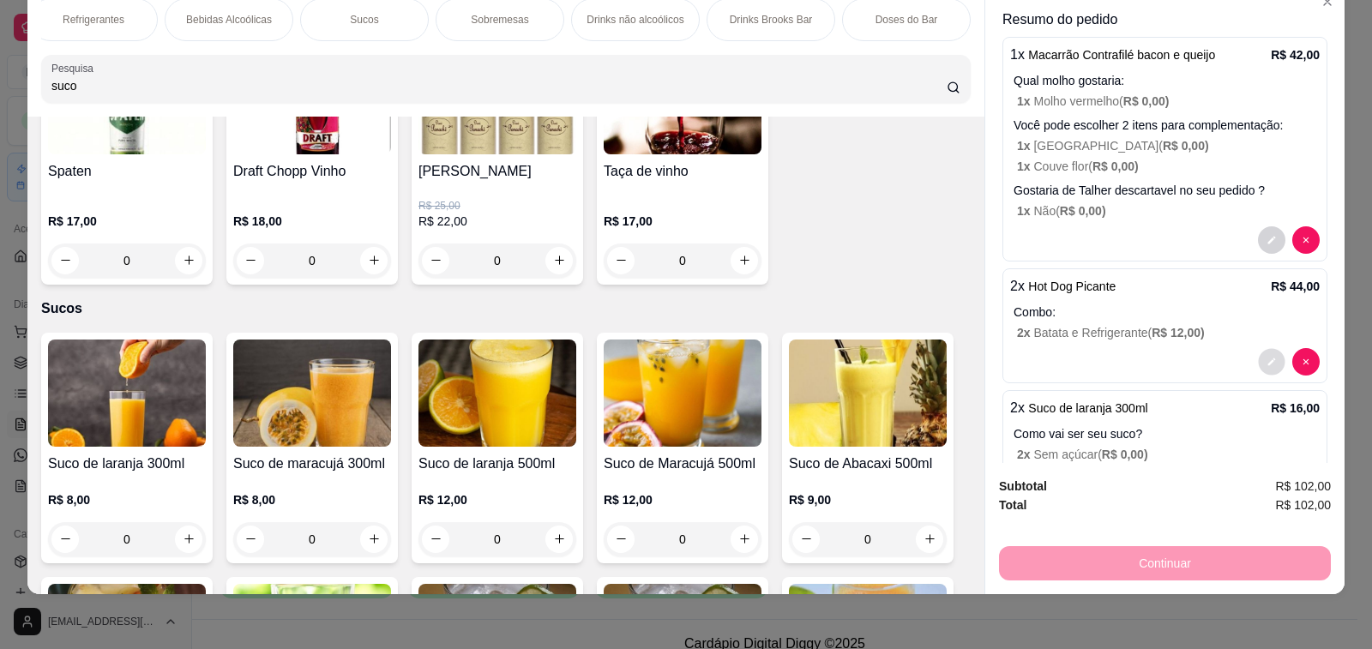
click at [1258, 348] on button "decrease-product-quantity" at bounding box center [1271, 361] width 27 height 27
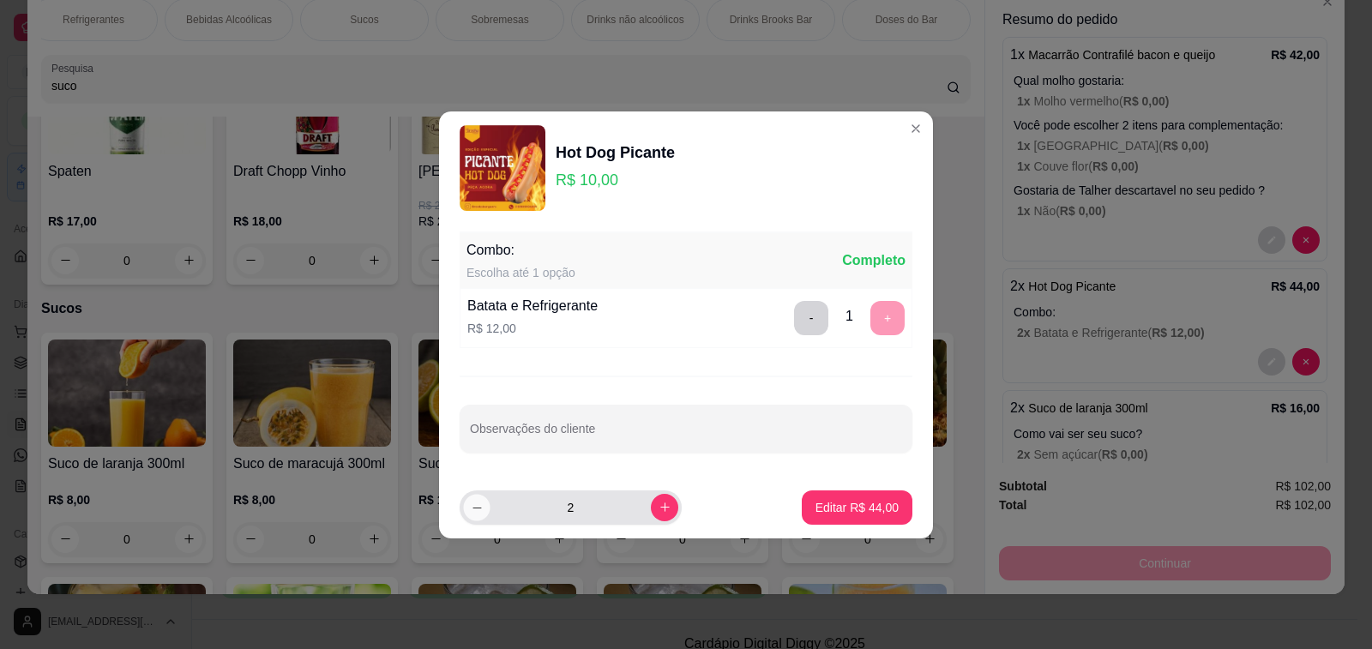
click at [474, 514] on button "decrease-product-quantity" at bounding box center [476, 507] width 27 height 27
type input "0"
click at [821, 514] on p "Editar R$ 0,00" at bounding box center [859, 507] width 77 height 17
click at [823, 514] on p "Editar R$ 0,00" at bounding box center [860, 507] width 75 height 16
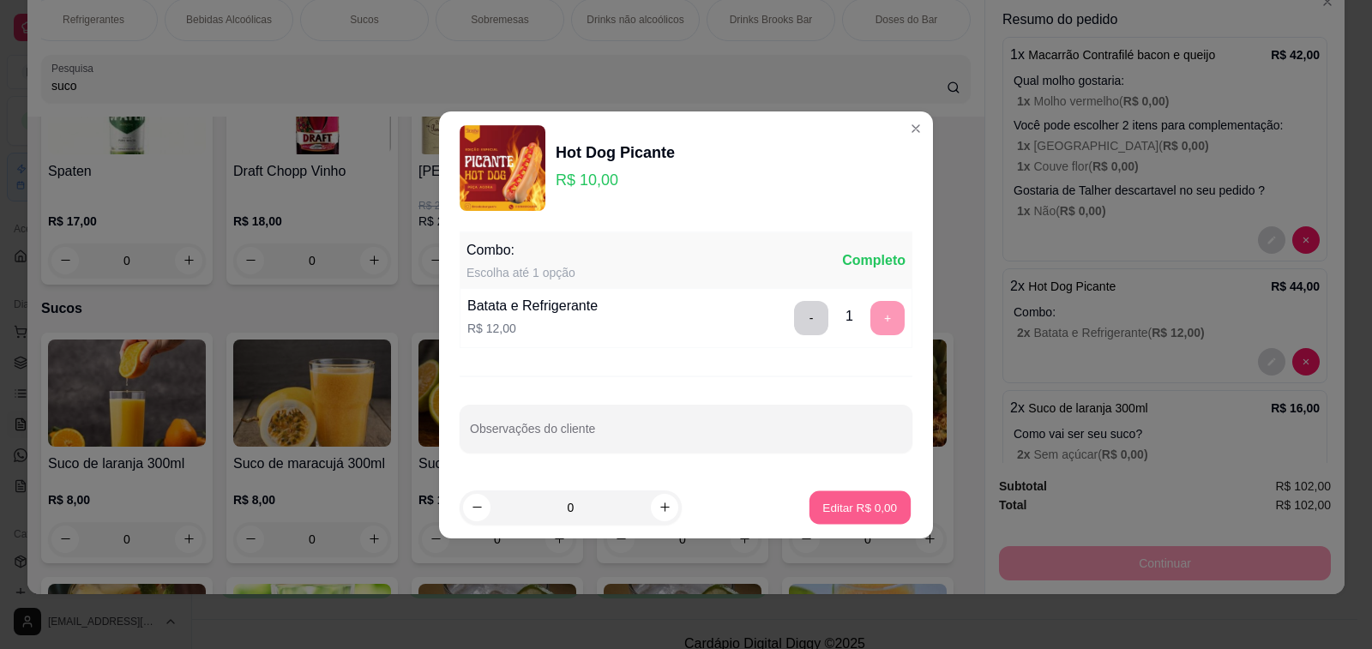
click at [823, 514] on p "Editar R$ 0,00" at bounding box center [860, 507] width 75 height 16
click at [842, 514] on p "Editar R$ 0,00" at bounding box center [860, 507] width 75 height 16
click at [797, 309] on button "-" at bounding box center [811, 317] width 33 height 33
click at [851, 501] on p "Editar R$ 0,00" at bounding box center [860, 507] width 75 height 16
click at [849, 514] on p "Editar R$ 0,00" at bounding box center [860, 507] width 75 height 16
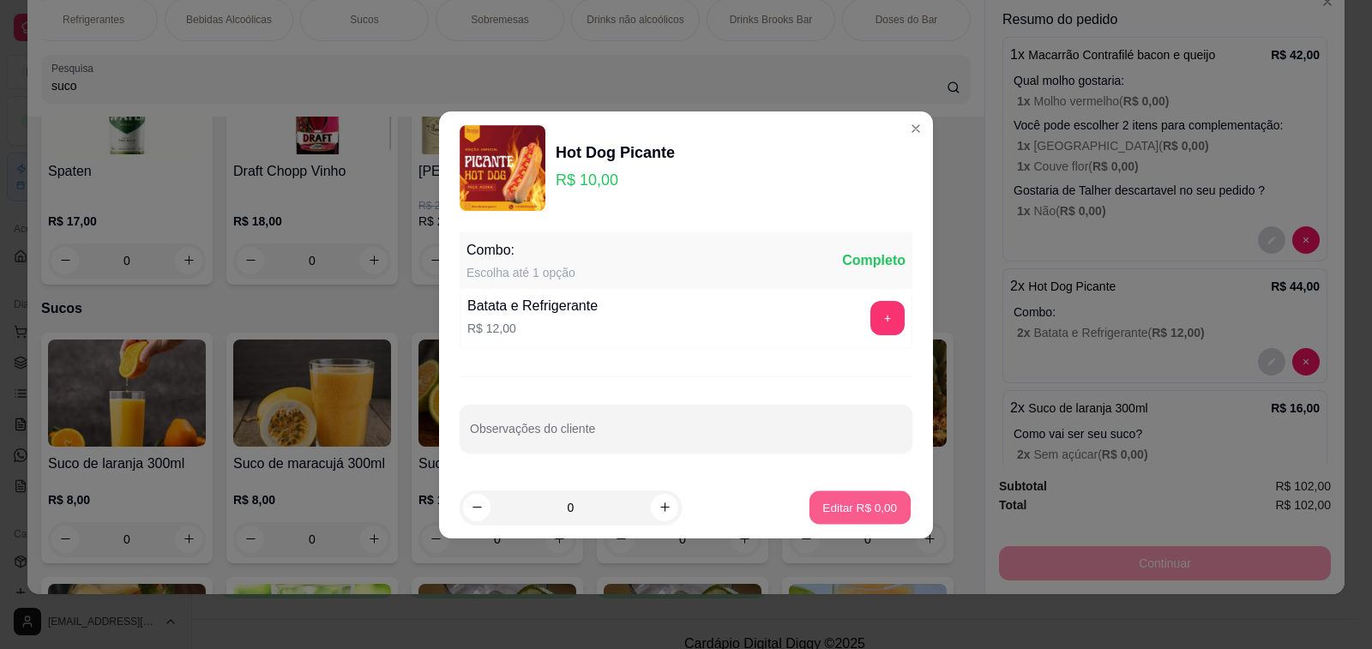
click at [823, 511] on p "Editar R$ 0,00" at bounding box center [860, 507] width 75 height 16
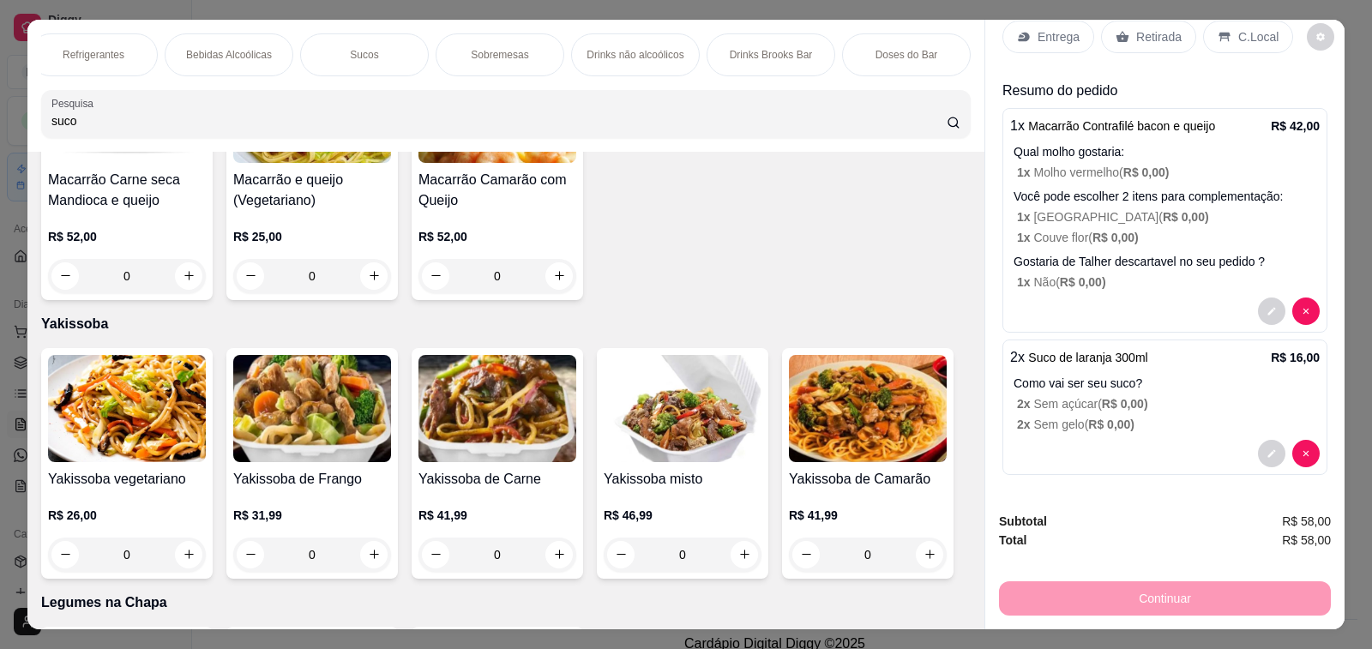
scroll to position [3940, 0]
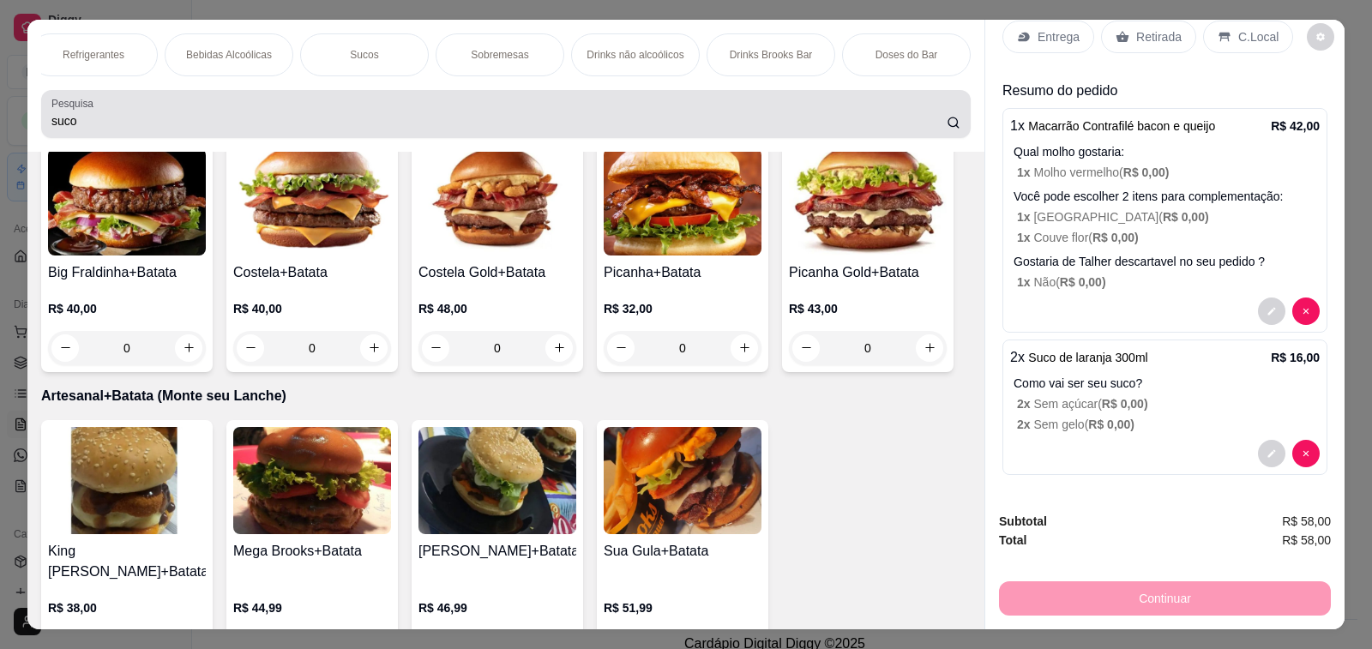
click at [348, 129] on input "suco" at bounding box center [498, 120] width 895 height 17
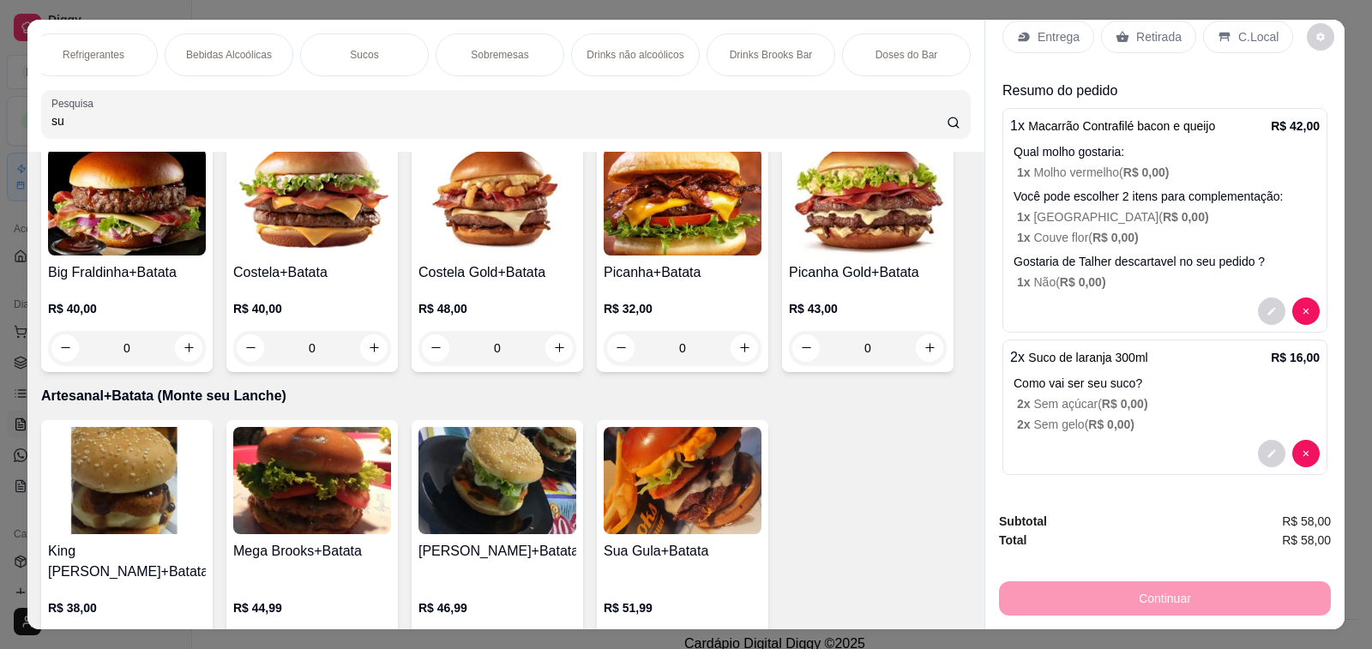
type input "s"
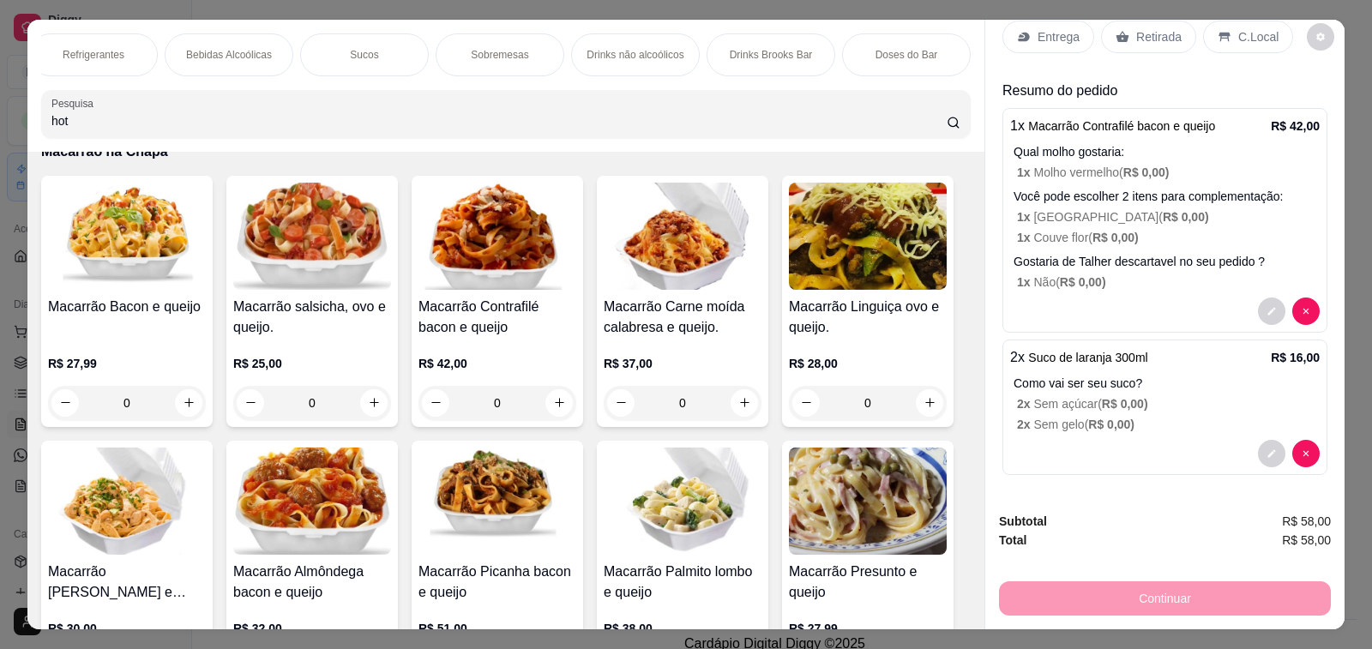
click at [249, 114] on div "hot" at bounding box center [505, 114] width 909 height 34
click at [248, 118] on div "hot" at bounding box center [505, 114] width 909 height 34
click at [248, 118] on div "hot hot ho" at bounding box center [505, 114] width 909 height 34
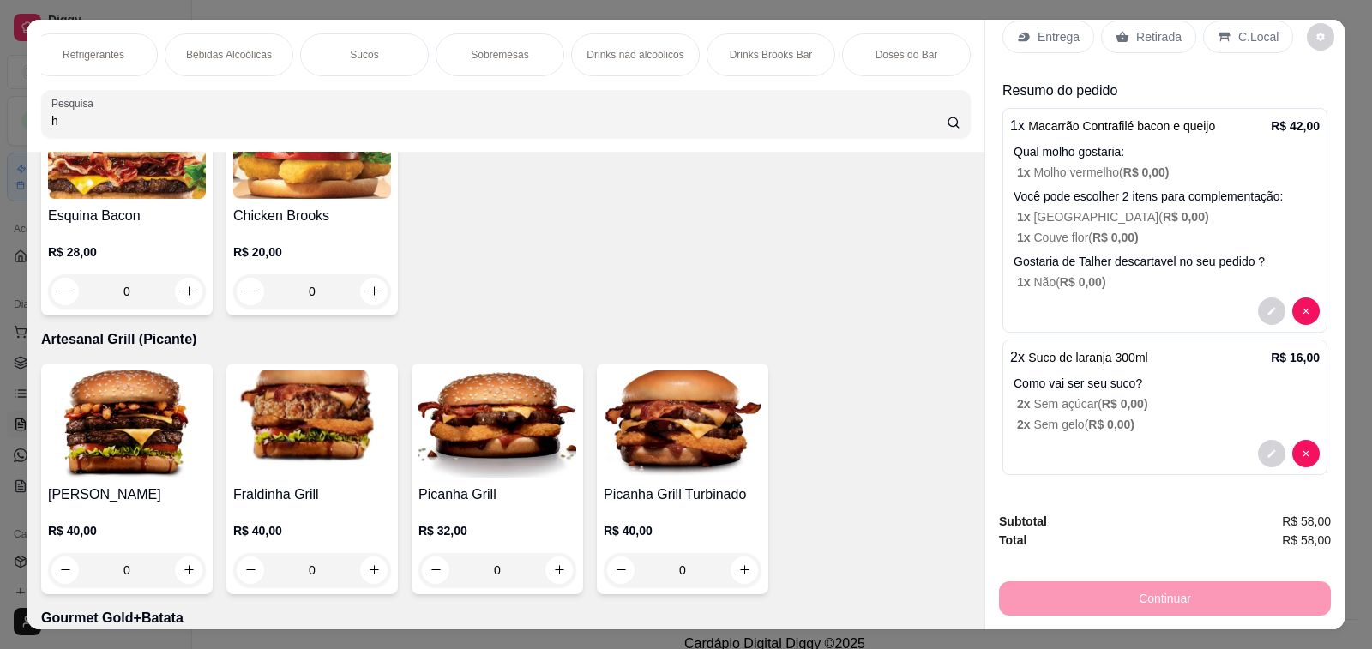
scroll to position [5899, 0]
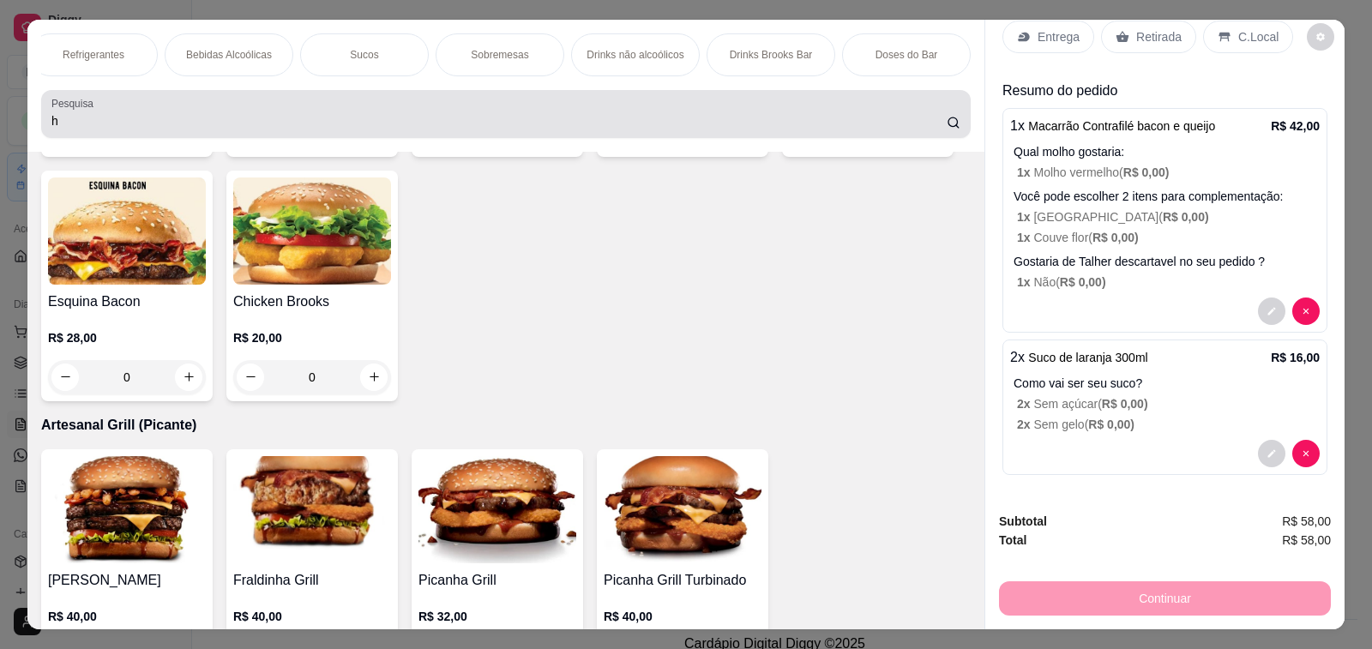
click at [387, 117] on div "h" at bounding box center [505, 114] width 909 height 34
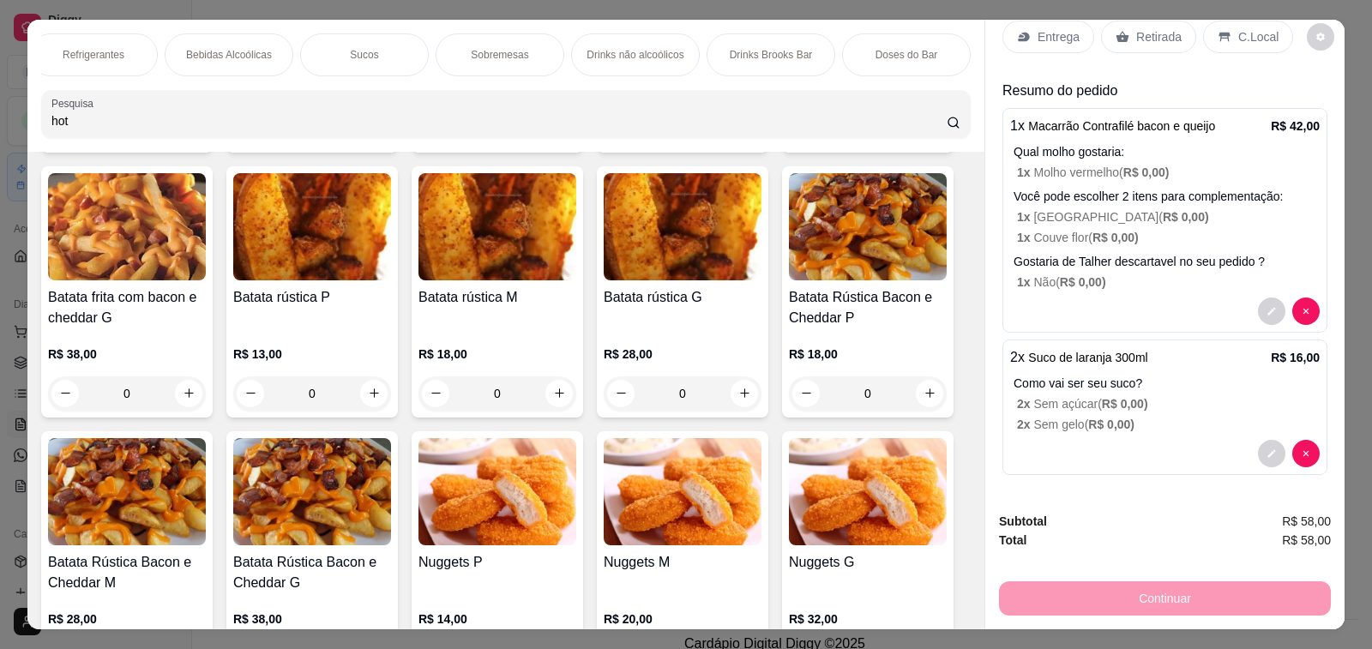
click at [387, 127] on input "hot" at bounding box center [498, 120] width 895 height 17
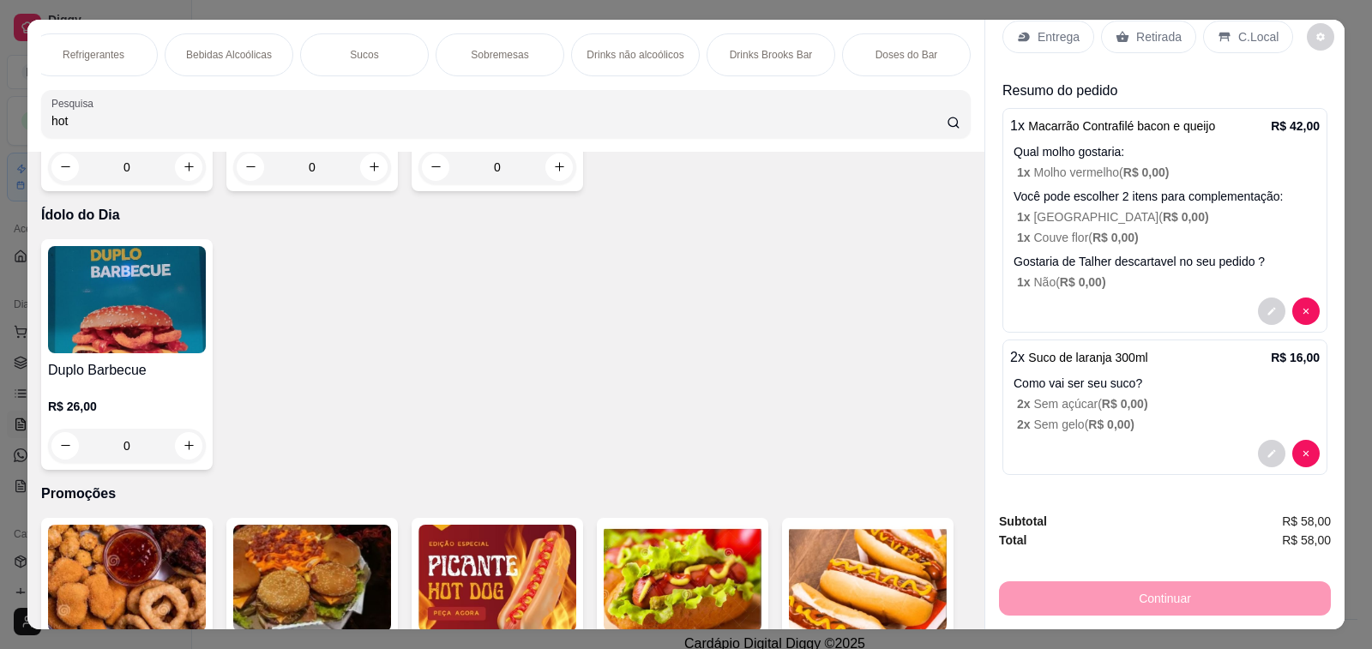
scroll to position [1124, 0]
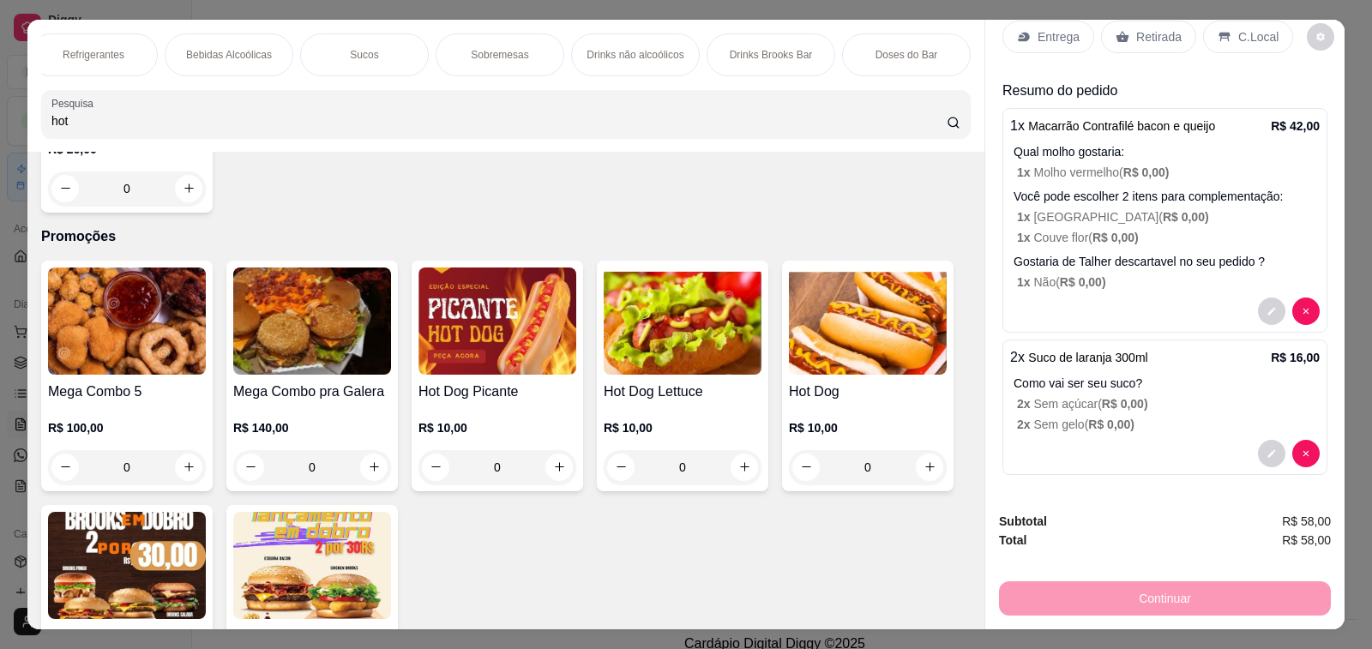
type input "hot"
click at [543, 469] on div "0" at bounding box center [497, 467] width 158 height 34
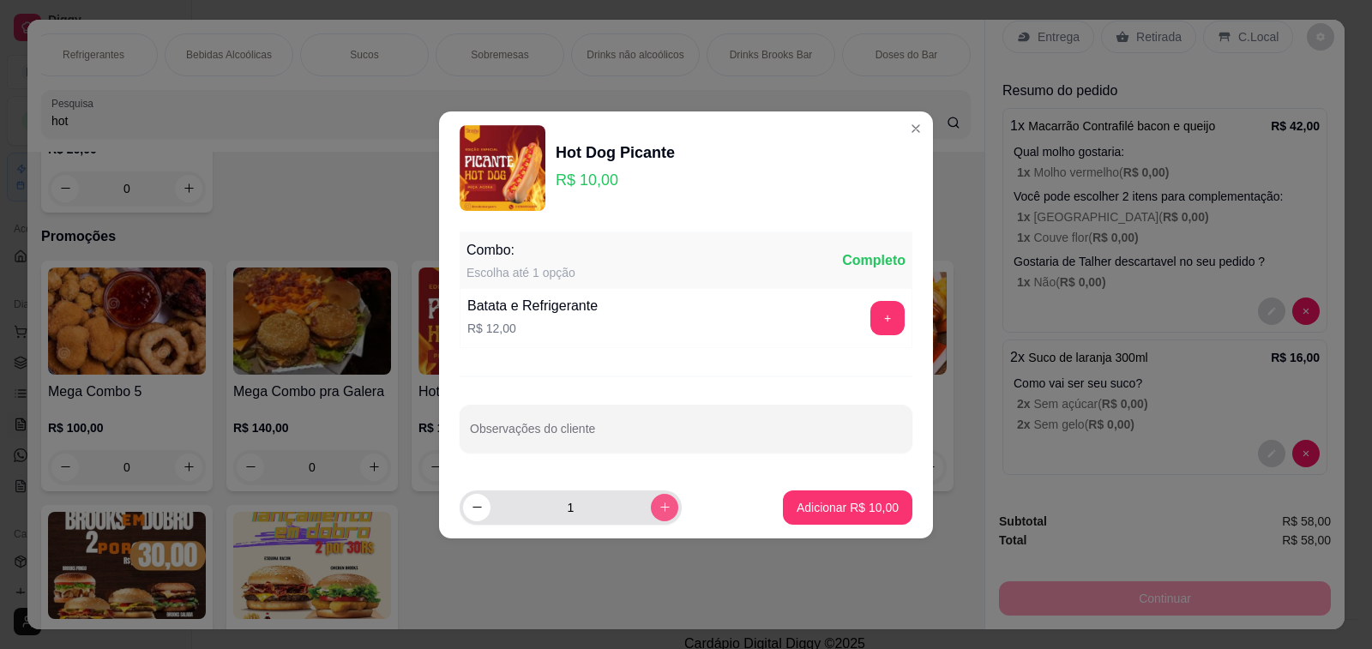
click at [658, 501] on icon "increase-product-quantity" at bounding box center [664, 507] width 13 height 13
type input "2"
click at [875, 511] on p "Adicionar R$ 20,00" at bounding box center [847, 507] width 99 height 16
type input "2"
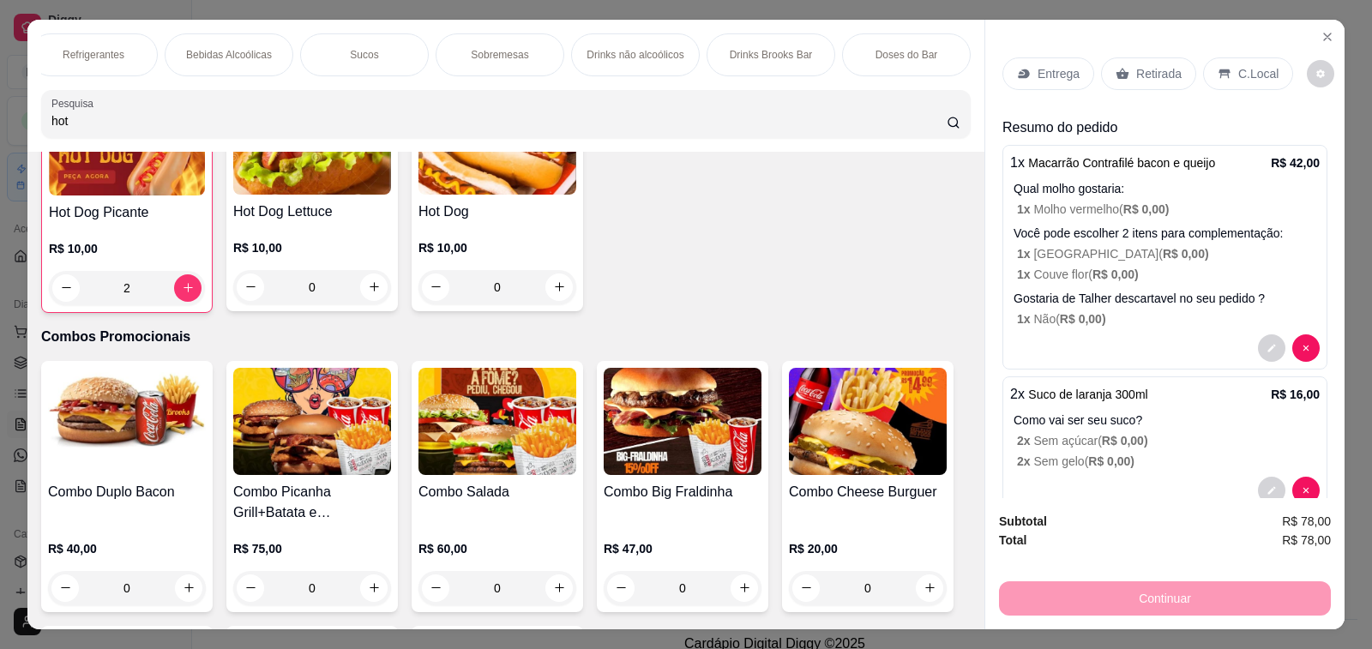
scroll to position [0, 0]
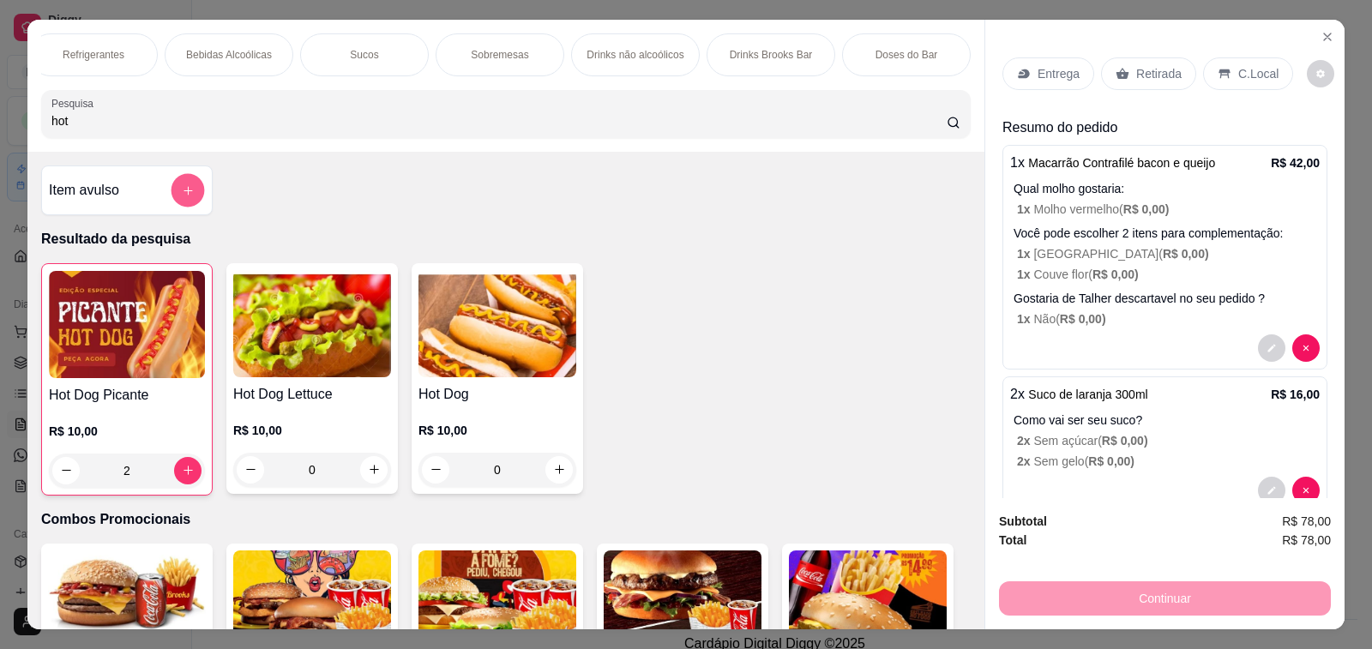
click at [173, 197] on button "add-separate-item" at bounding box center [187, 189] width 33 height 33
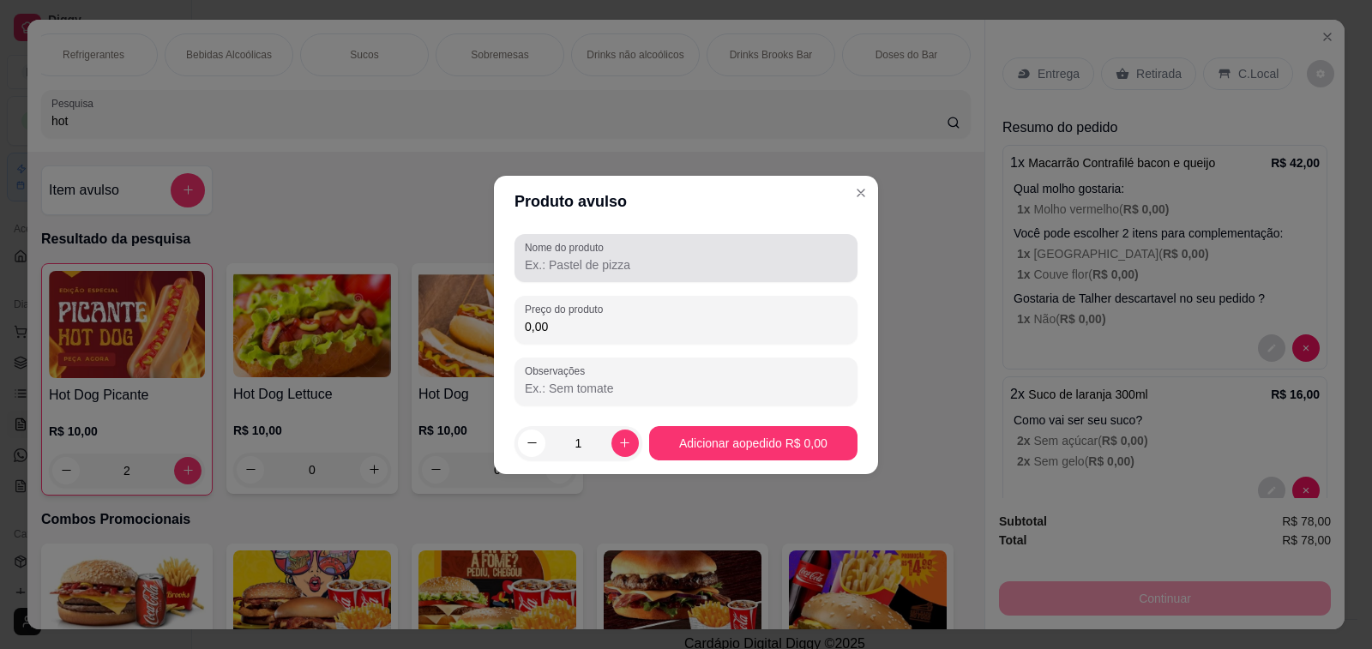
click at [592, 265] on input "Nome do produto" at bounding box center [686, 264] width 322 height 17
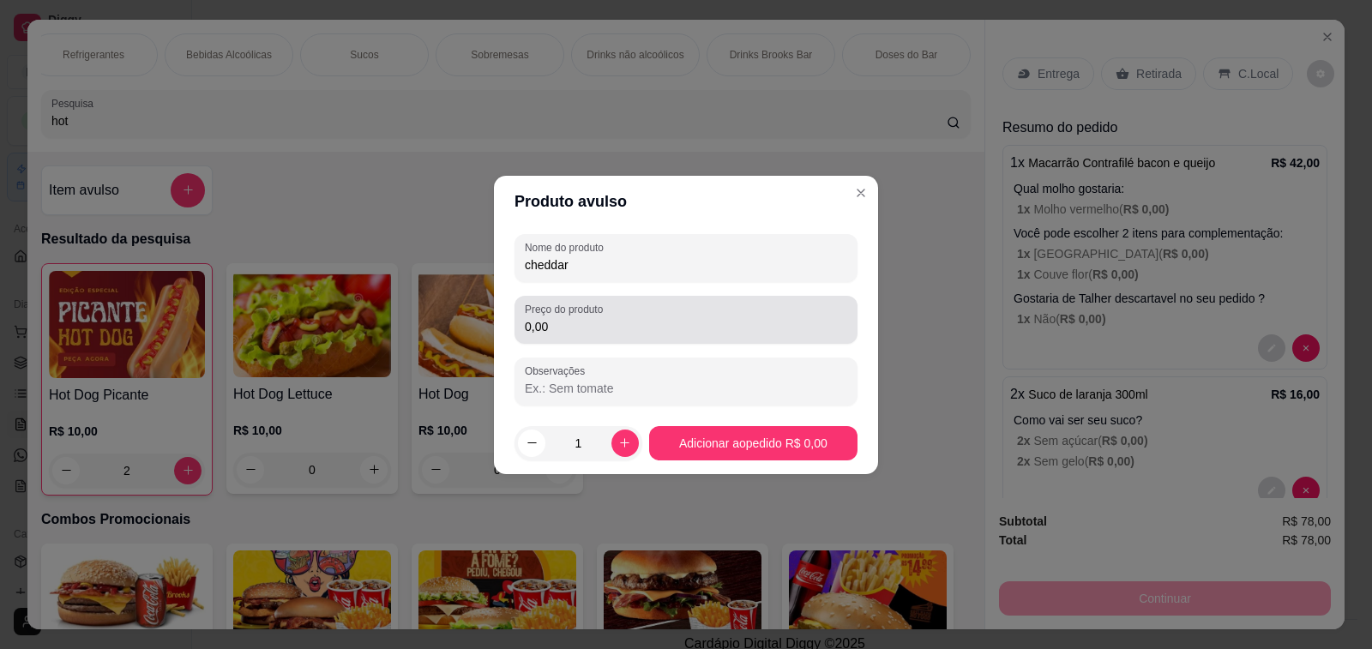
type input "cheddar"
click at [618, 324] on input "0,00" at bounding box center [686, 326] width 322 height 17
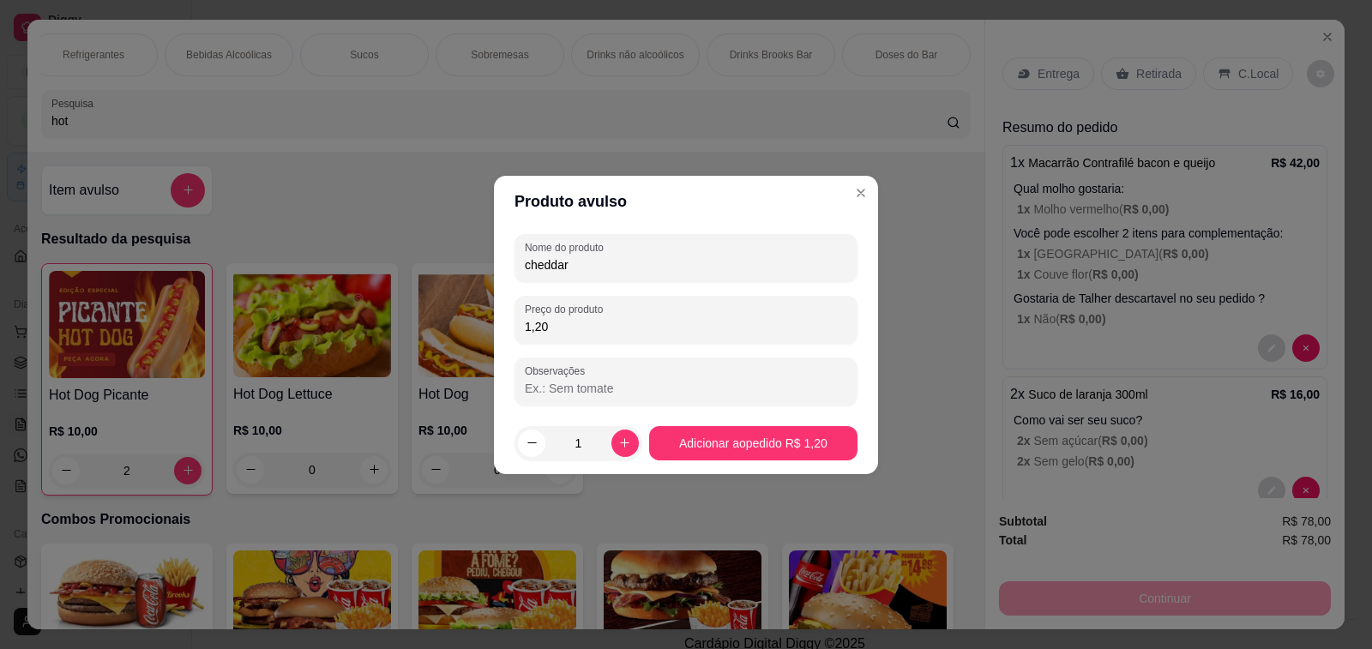
type input "12,00"
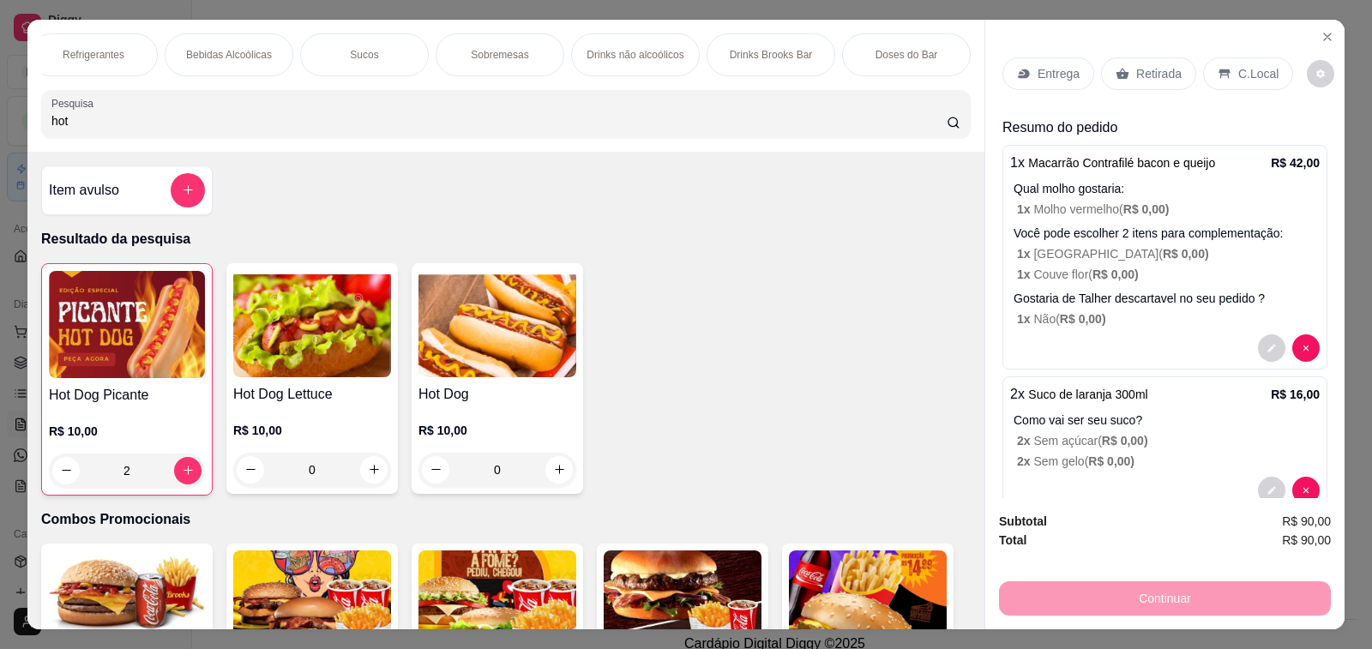
click at [1116, 68] on icon at bounding box center [1122, 73] width 13 height 11
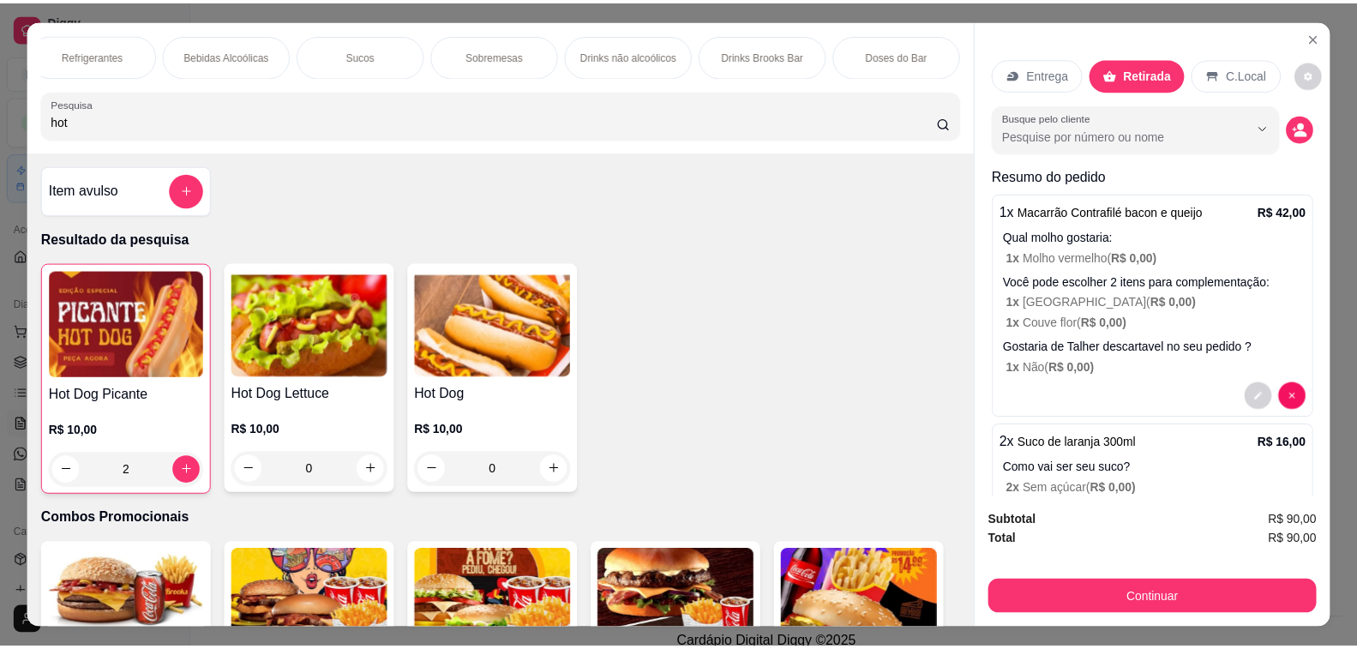
scroll to position [239, 0]
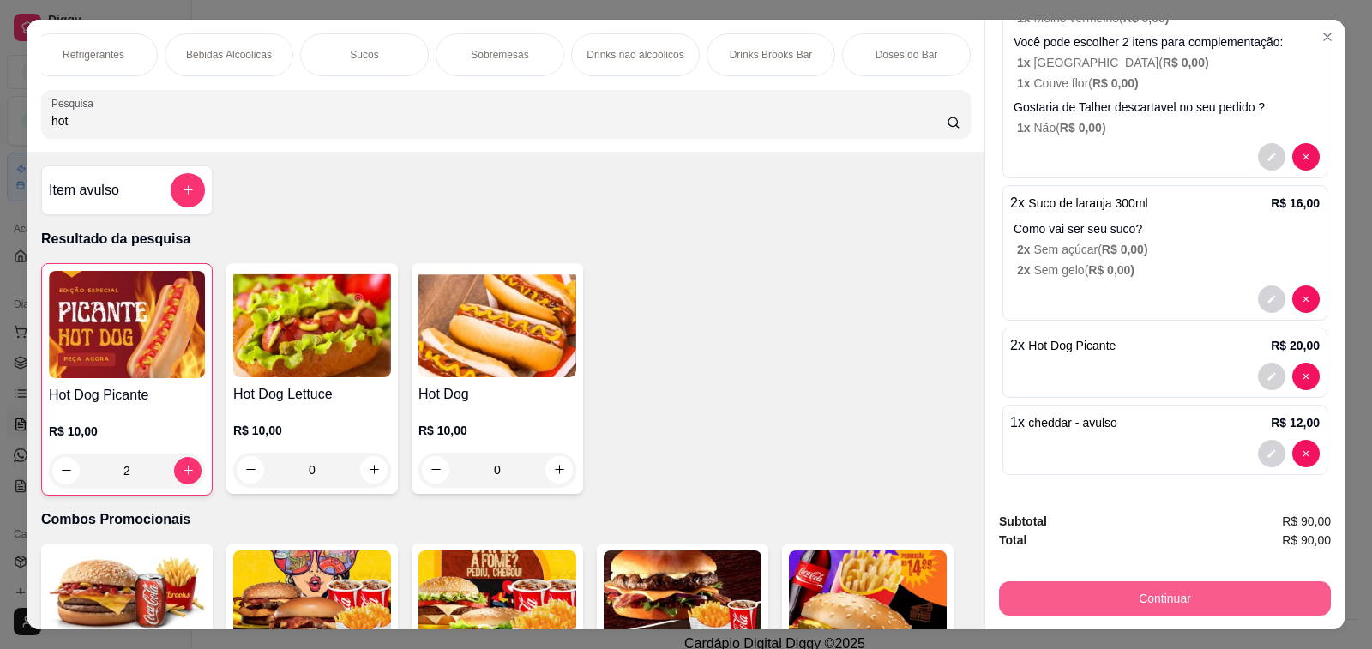
click at [1205, 581] on button "Continuar" at bounding box center [1165, 598] width 332 height 34
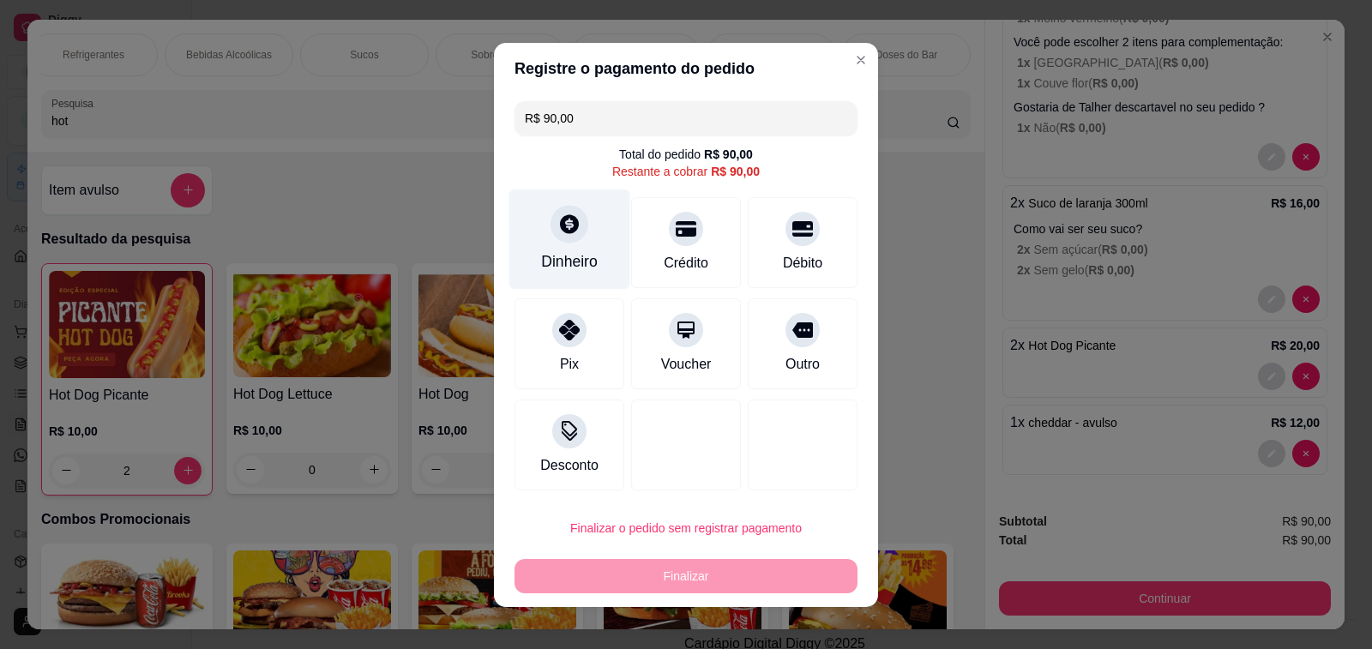
click at [568, 261] on div "Dinheiro" at bounding box center [569, 261] width 57 height 22
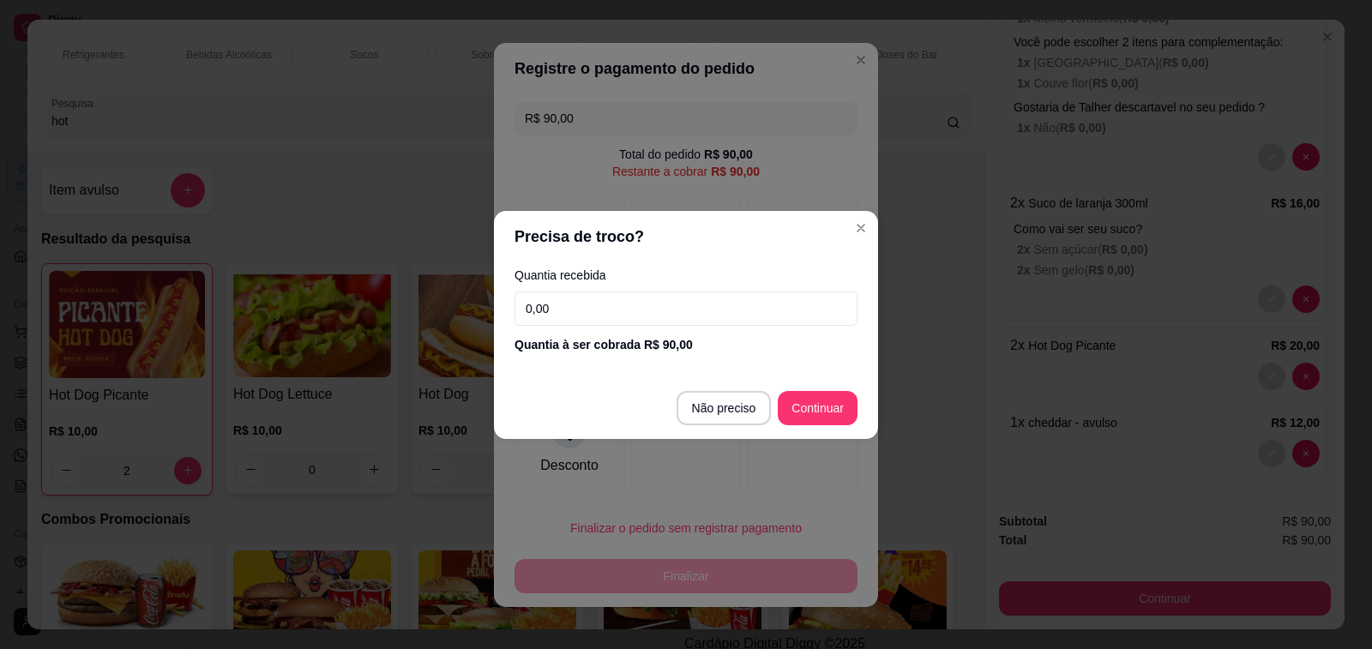
click at [610, 320] on input "0,00" at bounding box center [685, 308] width 343 height 34
type input "R$ 0,00"
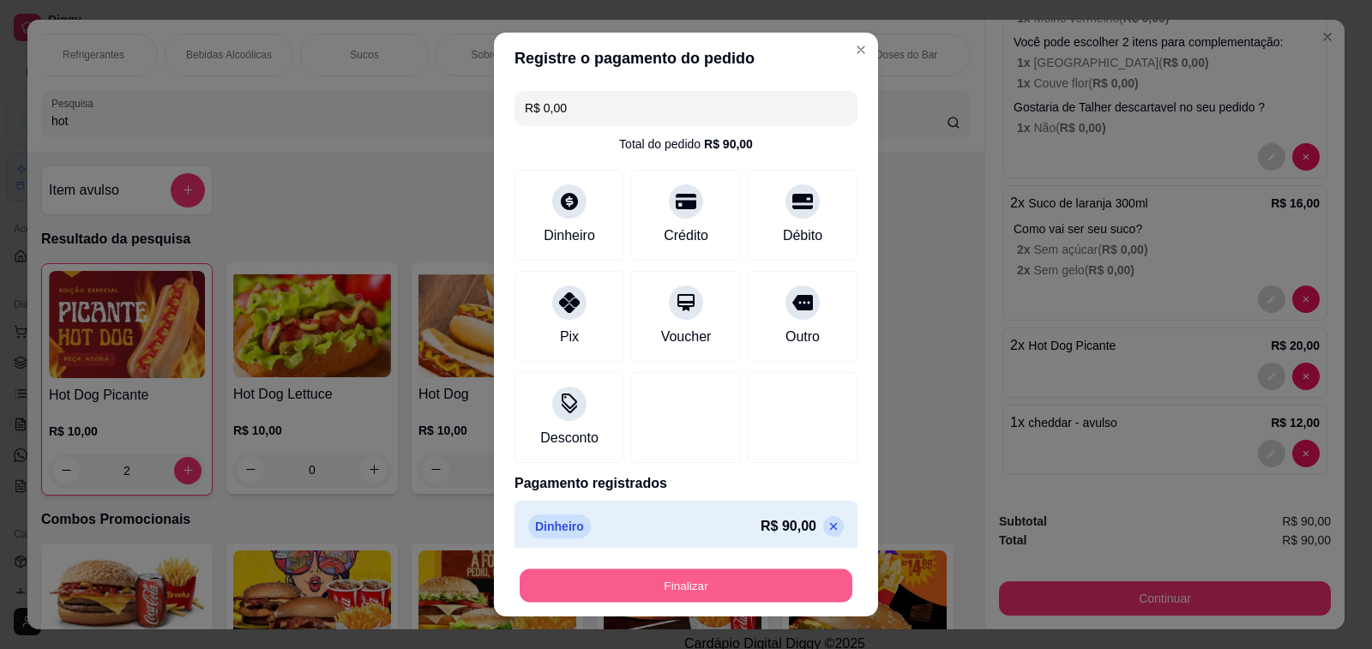
click at [680, 581] on button "Finalizar" at bounding box center [685, 585] width 333 height 33
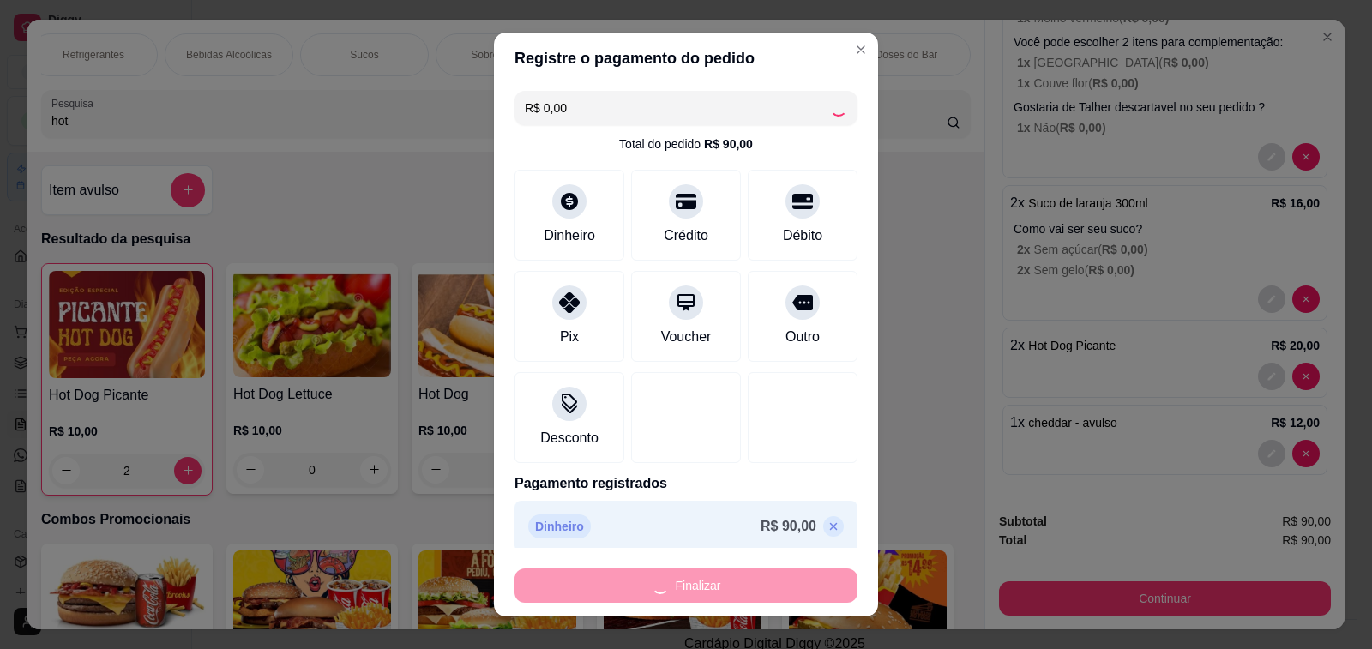
type input "0"
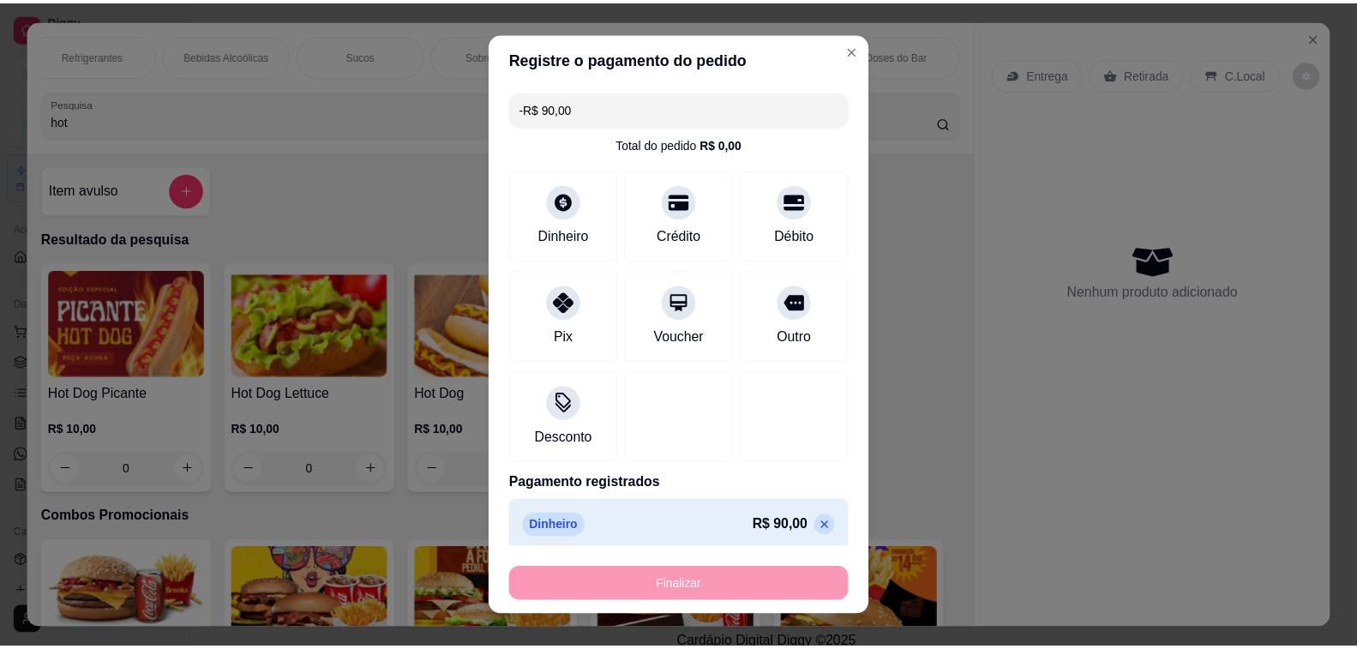
scroll to position [0, 0]
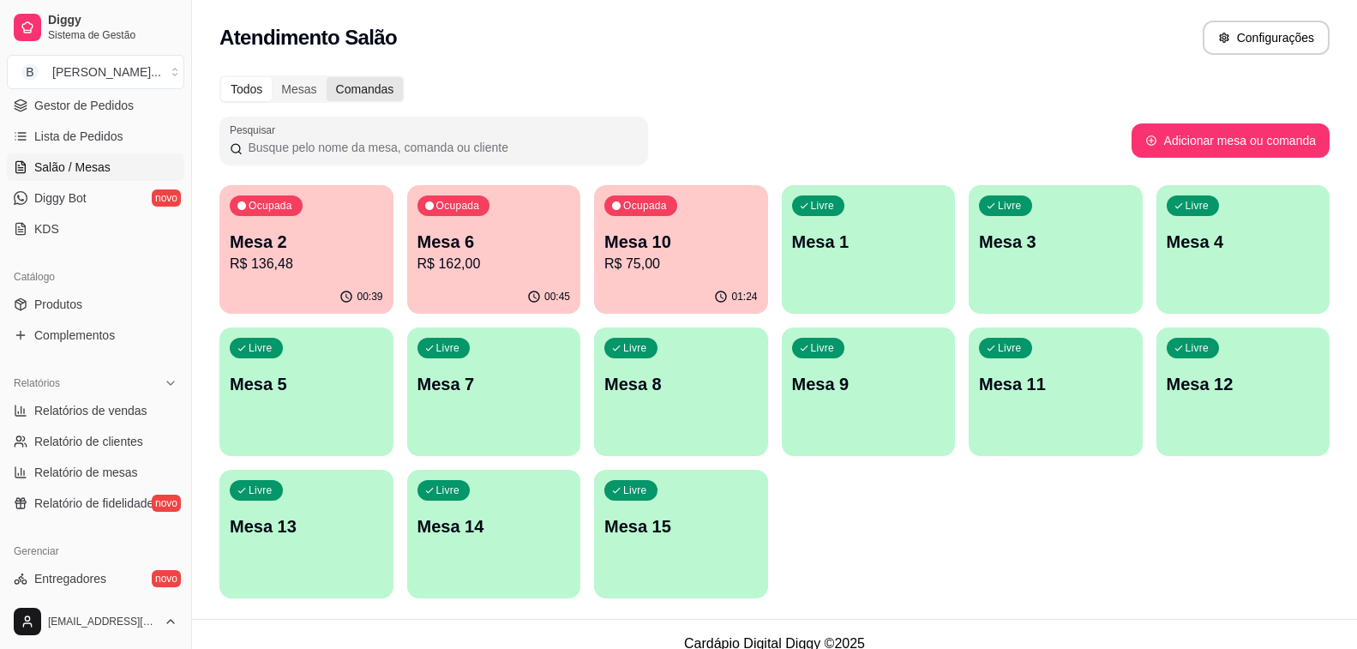
click at [354, 81] on div "Comandas" at bounding box center [365, 89] width 77 height 24
click at [327, 77] on input "Comandas" at bounding box center [327, 77] width 0 height 0
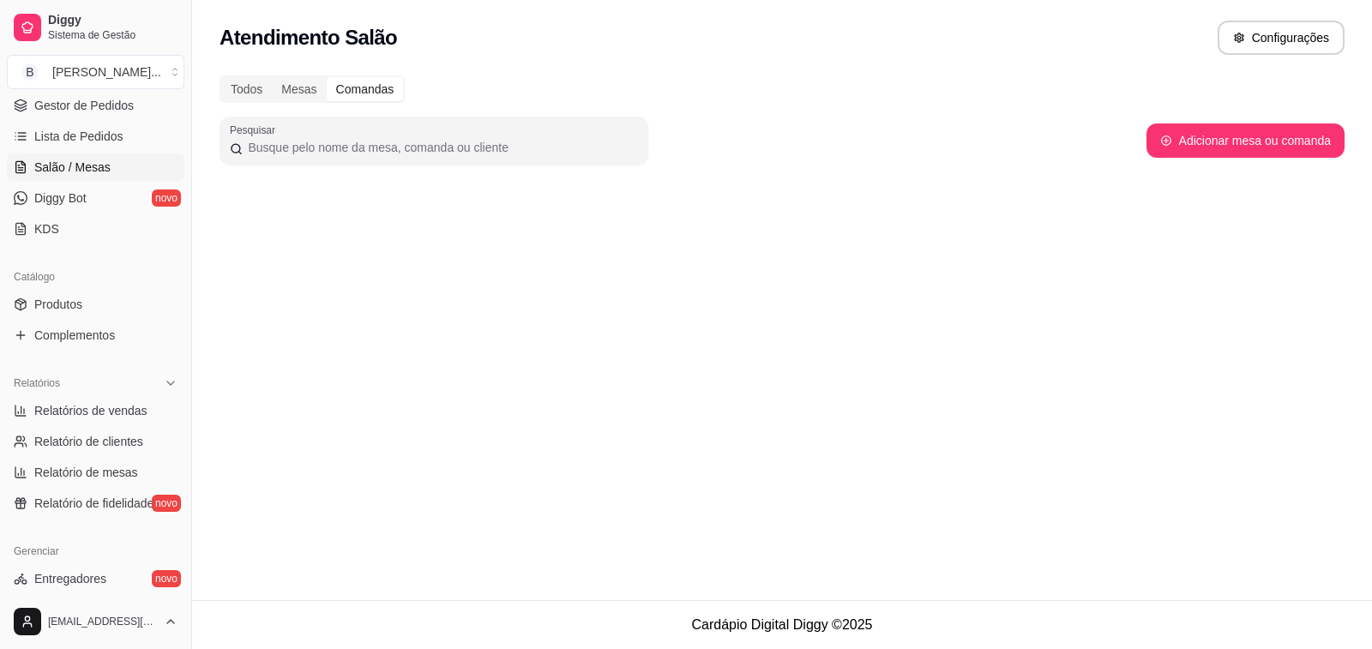
click at [296, 69] on div "Todos Mesas Comandas Pesquisar Adicionar mesa ou comanda" at bounding box center [782, 135] width 1180 height 141
click at [287, 99] on div "Mesas" at bounding box center [299, 89] width 54 height 24
click at [272, 77] on input "Mesas" at bounding box center [272, 77] width 0 height 0
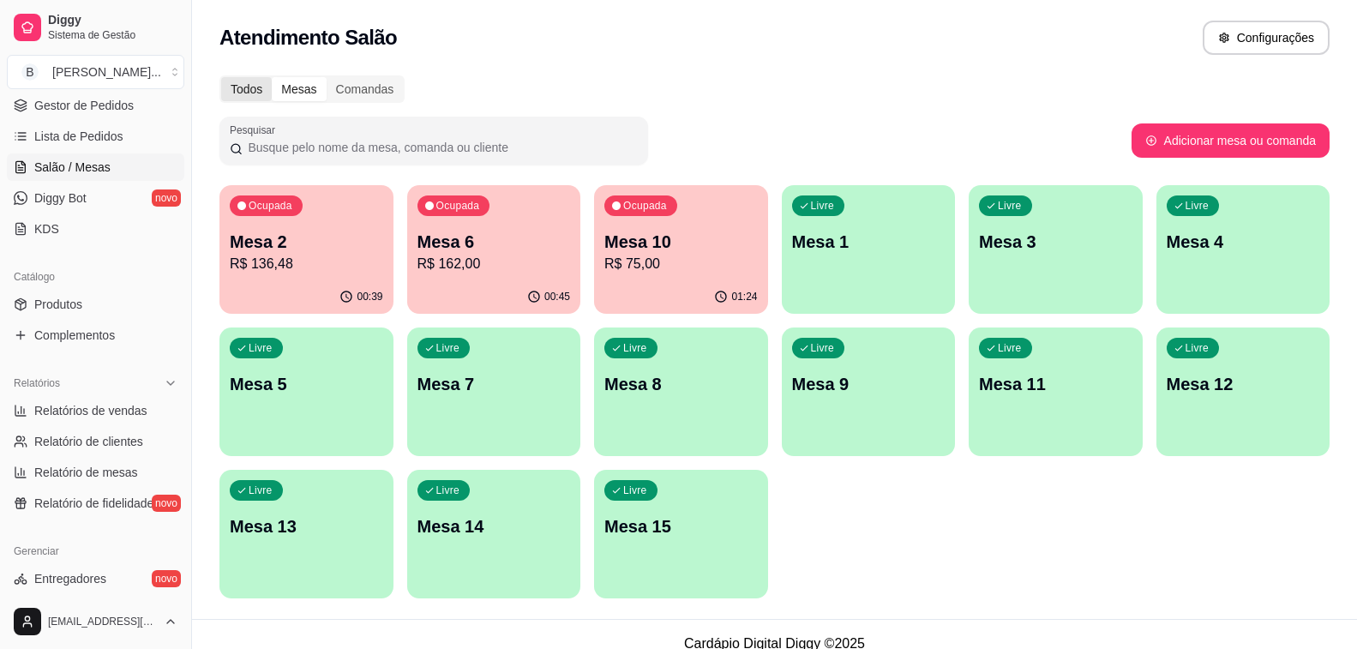
click at [232, 83] on div "Todos" at bounding box center [246, 89] width 51 height 24
click at [221, 77] on input "Todos" at bounding box center [221, 77] width 0 height 0
click at [98, 125] on link "Lista de Pedidos" at bounding box center [95, 136] width 177 height 27
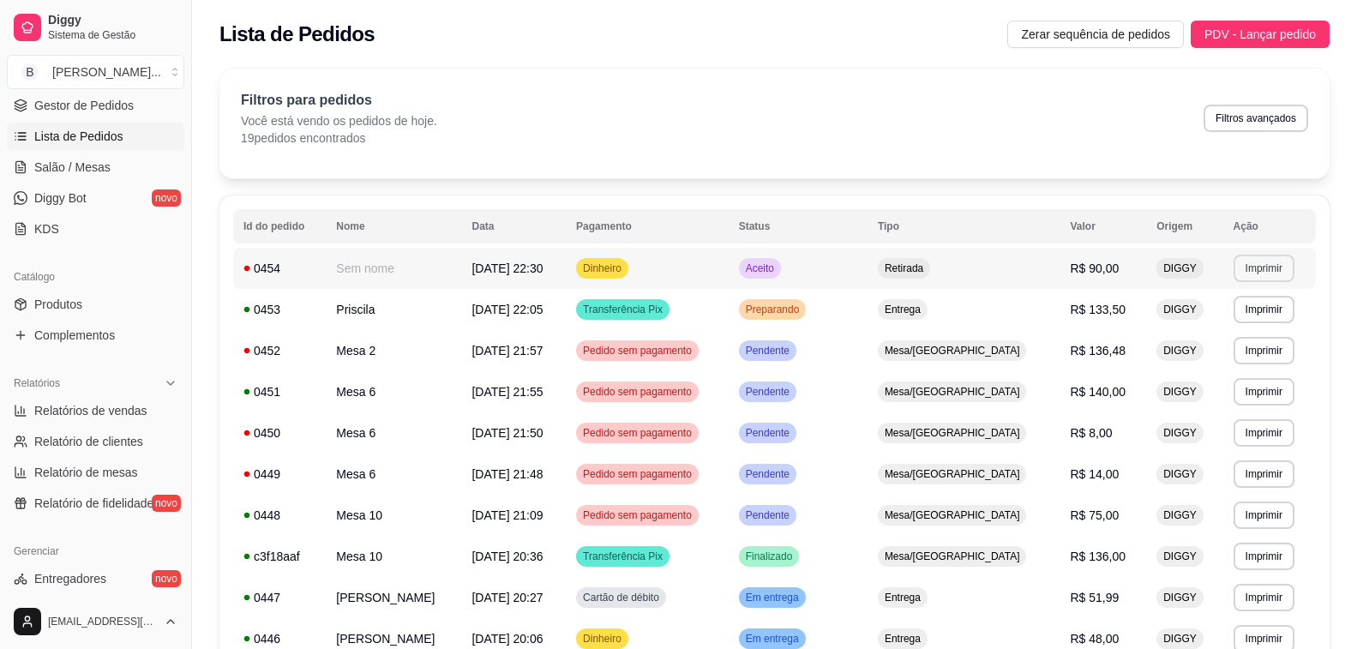
click at [1265, 272] on button "Imprimir" at bounding box center [1264, 268] width 61 height 27
click at [1240, 329] on button "Impressora" at bounding box center [1228, 328] width 120 height 27
click at [537, 309] on span "[DATE] 22:05" at bounding box center [506, 310] width 71 height 14
click at [1264, 305] on button "Imprimir" at bounding box center [1263, 309] width 59 height 27
click at [1211, 375] on button "Impressora" at bounding box center [1228, 369] width 124 height 27
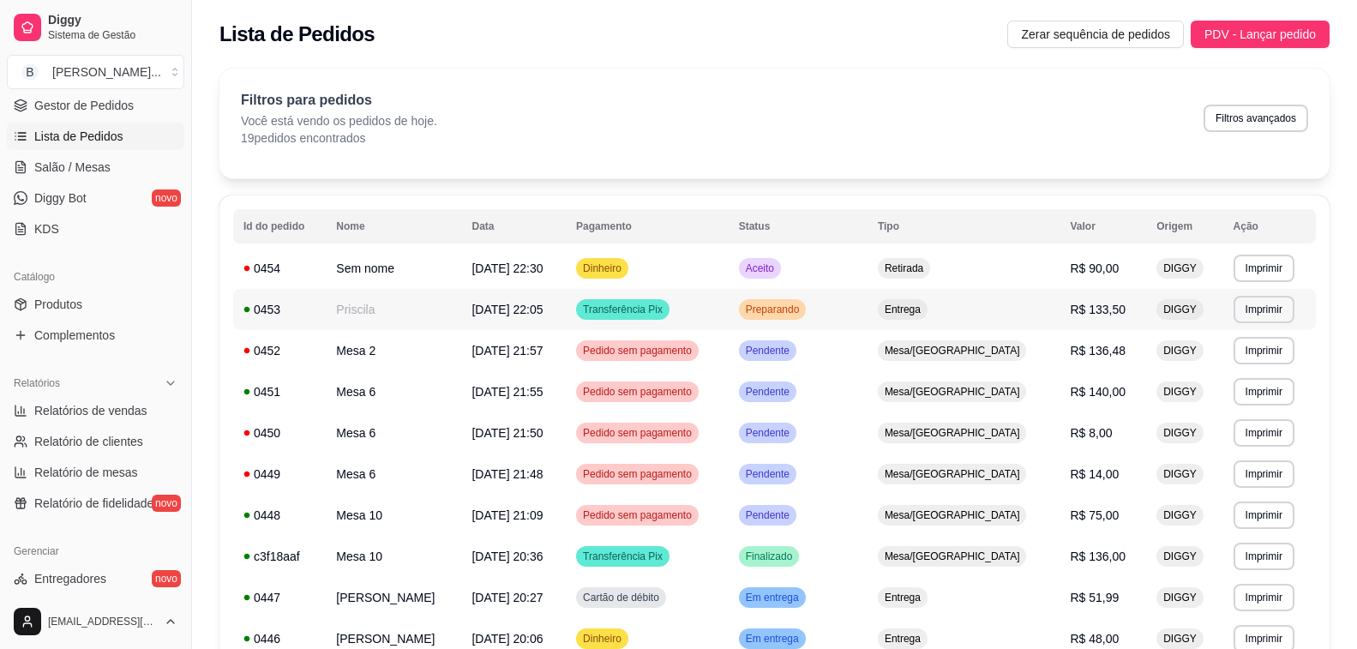
click at [473, 318] on td "[DATE] 22:05" at bounding box center [513, 309] width 105 height 41
click at [349, 309] on td "Priscila" at bounding box center [393, 309] width 135 height 41
click at [89, 160] on span "Salão / Mesas" at bounding box center [72, 167] width 76 height 17
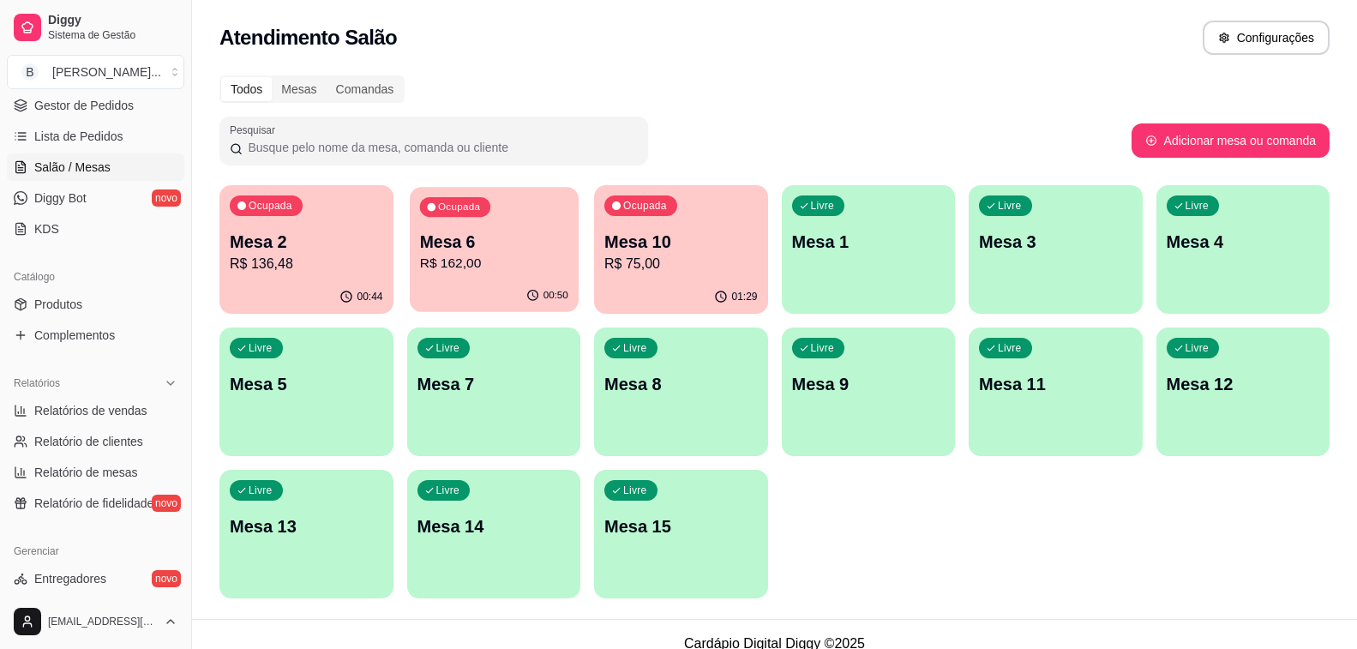
click at [484, 279] on button "Ocupada Mesa 6 R$ 162,00 00:50" at bounding box center [494, 249] width 168 height 125
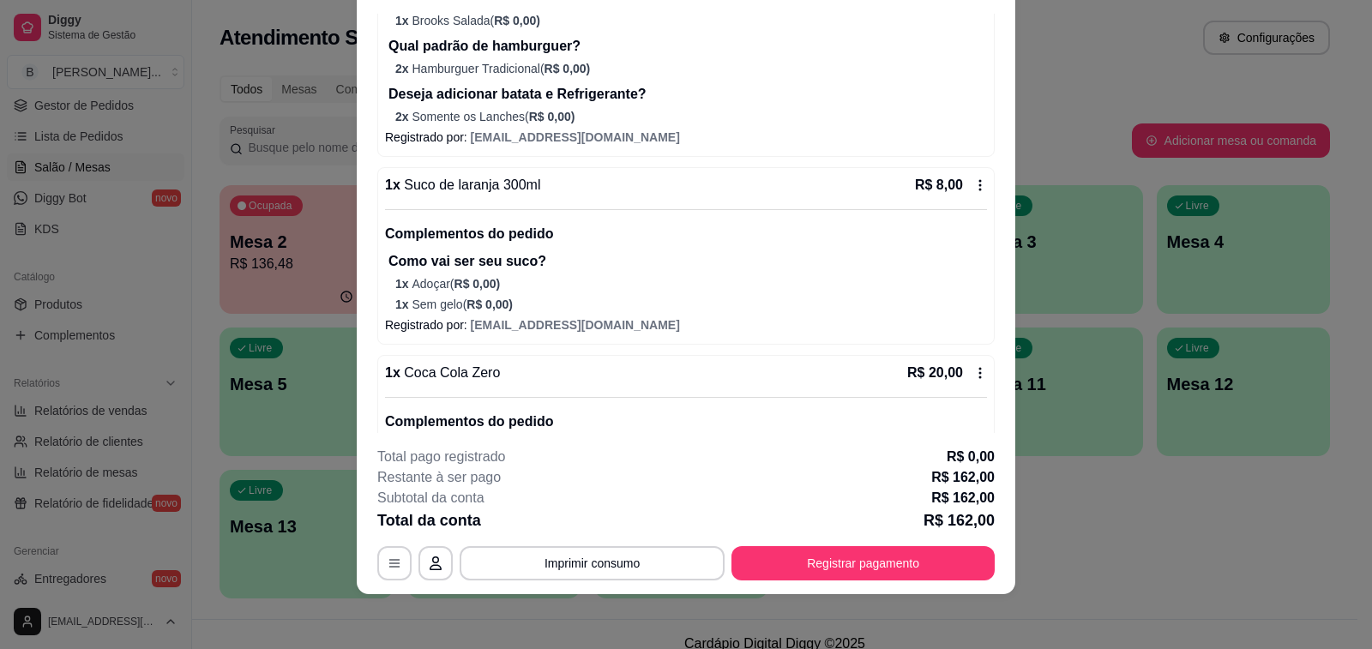
scroll to position [686, 0]
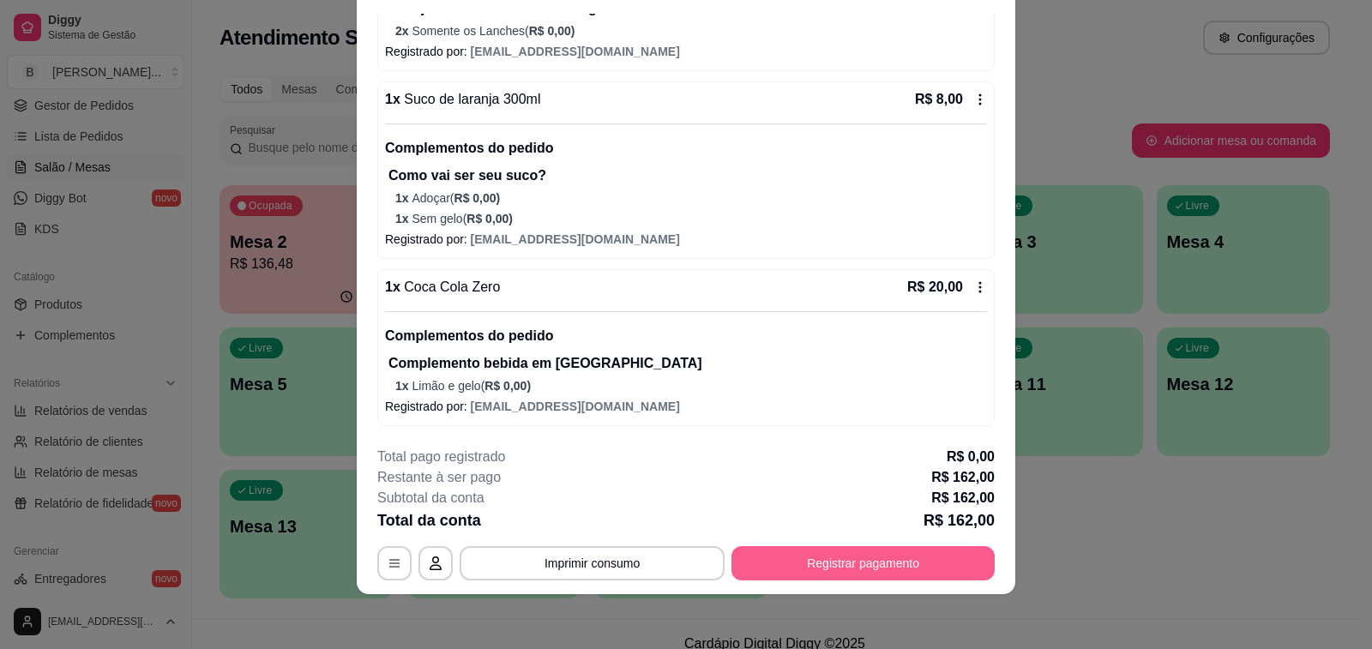
click at [897, 557] on button "Registrar pagamento" at bounding box center [862, 563] width 263 height 34
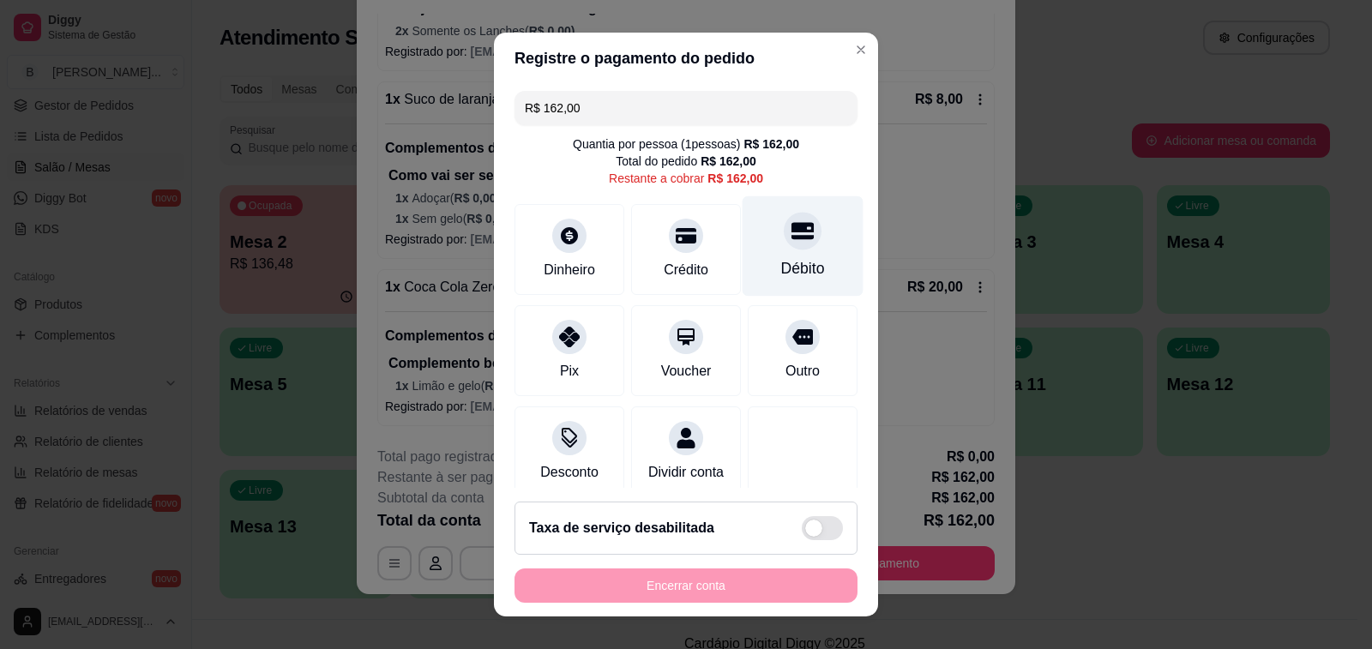
click at [783, 243] on div at bounding box center [802, 231] width 38 height 38
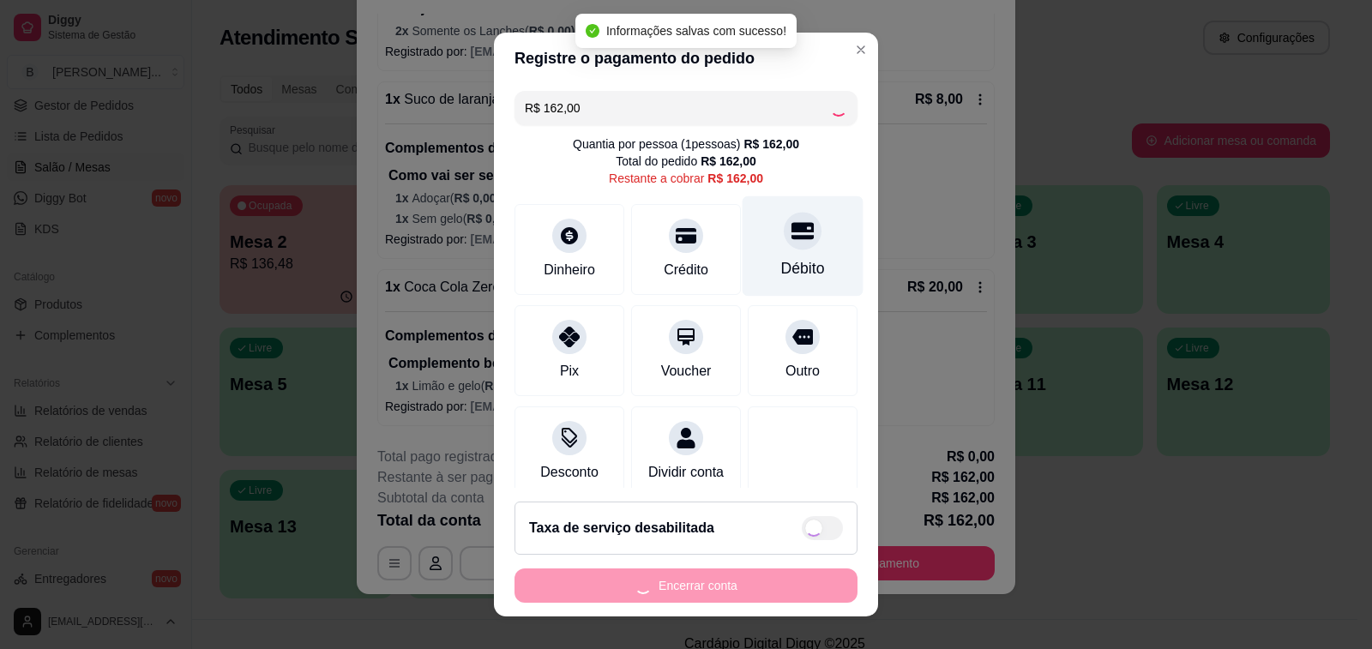
type input "R$ 0,00"
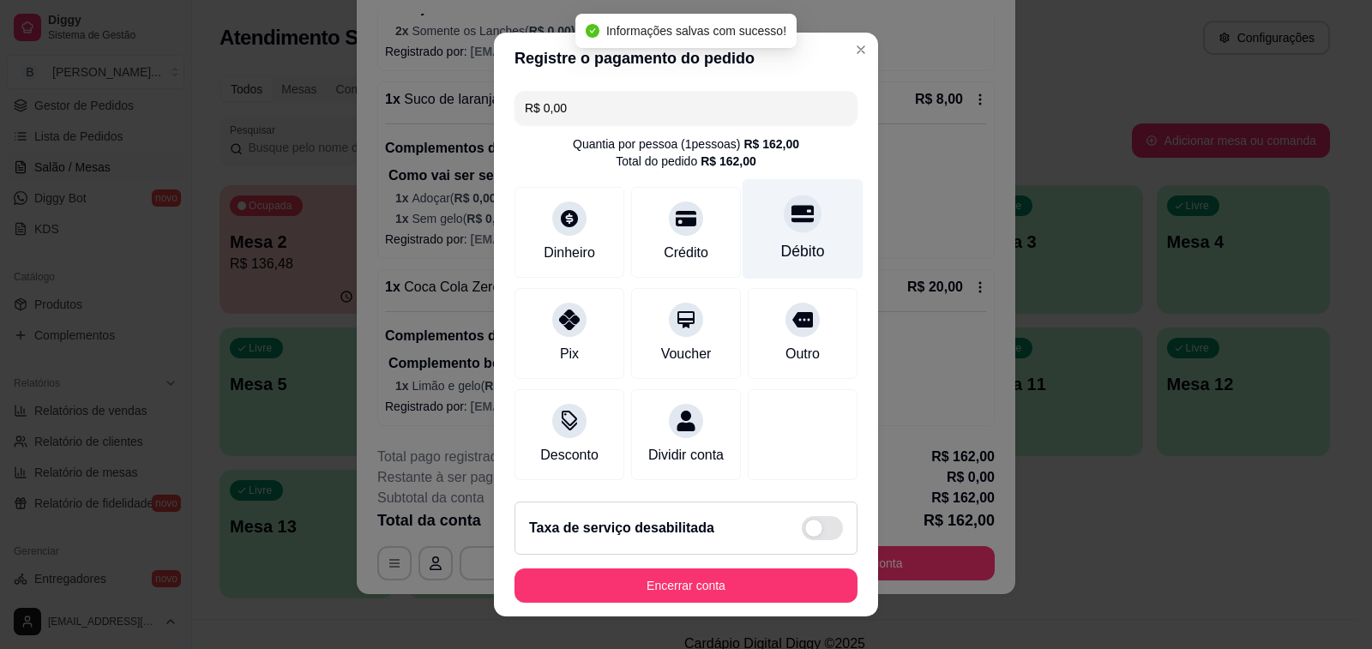
click at [791, 224] on icon at bounding box center [802, 213] width 22 height 22
click at [783, 225] on div at bounding box center [802, 214] width 38 height 38
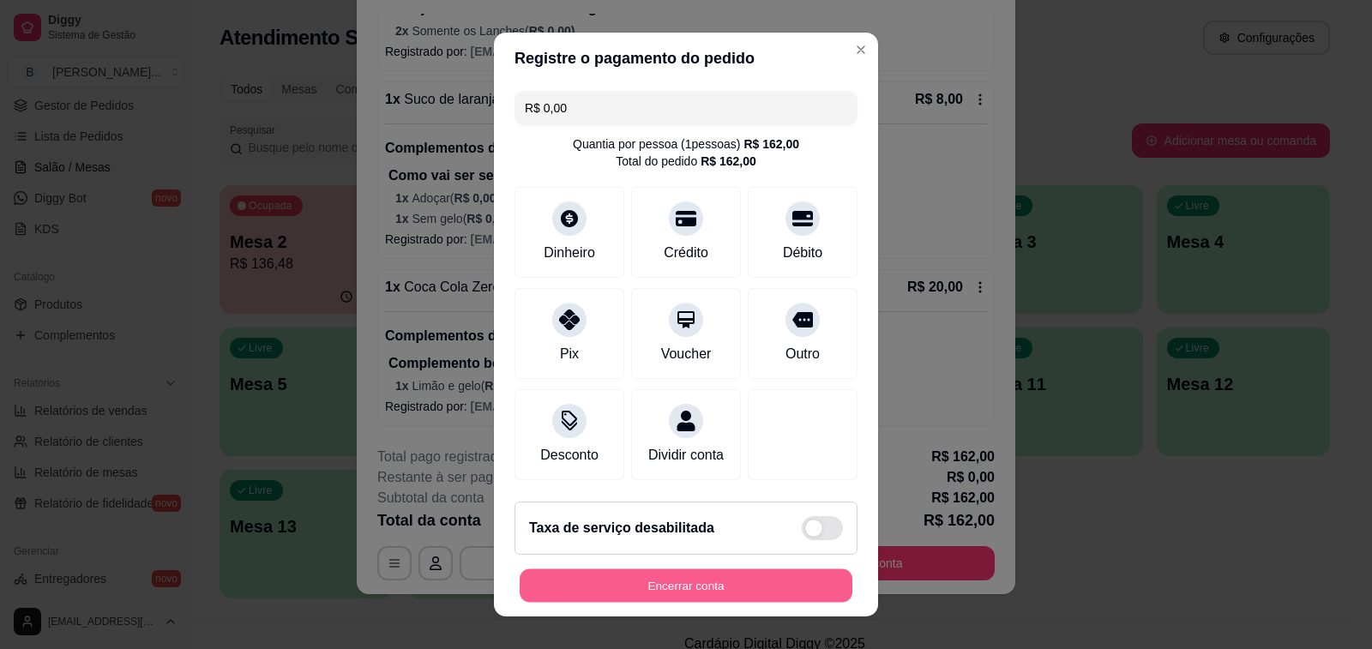
click at [729, 585] on button "Encerrar conta" at bounding box center [685, 585] width 333 height 33
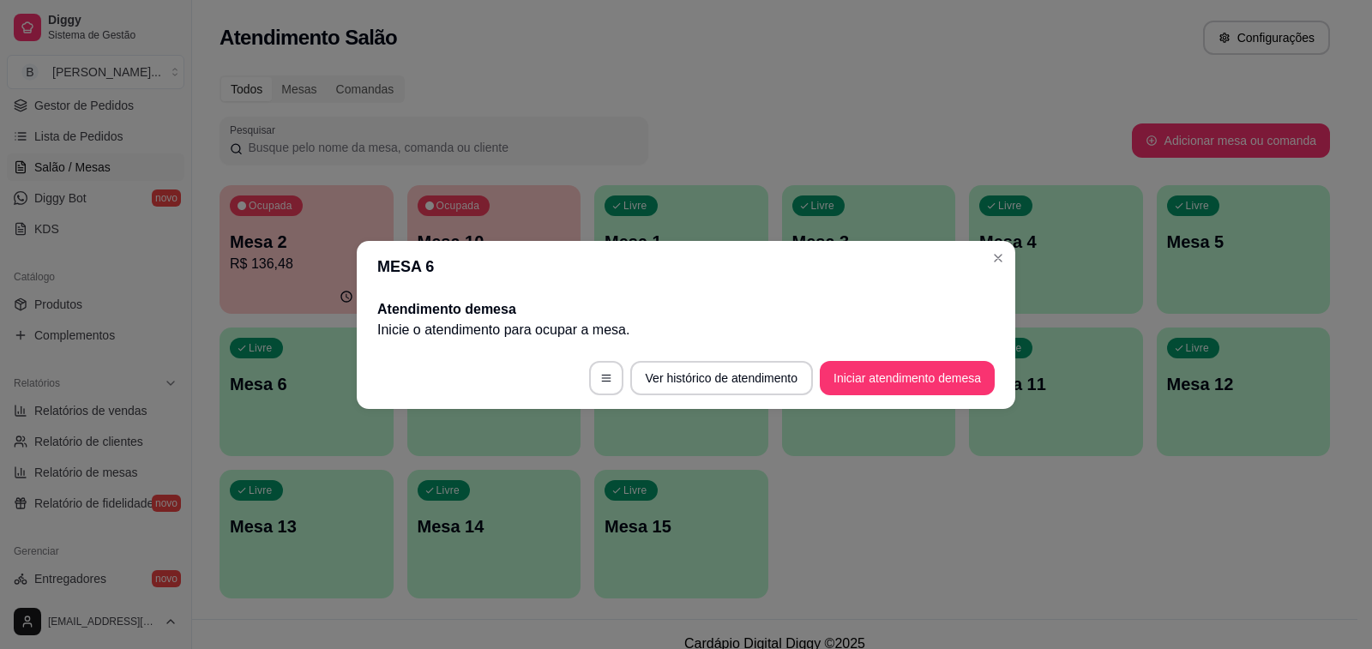
scroll to position [0, 0]
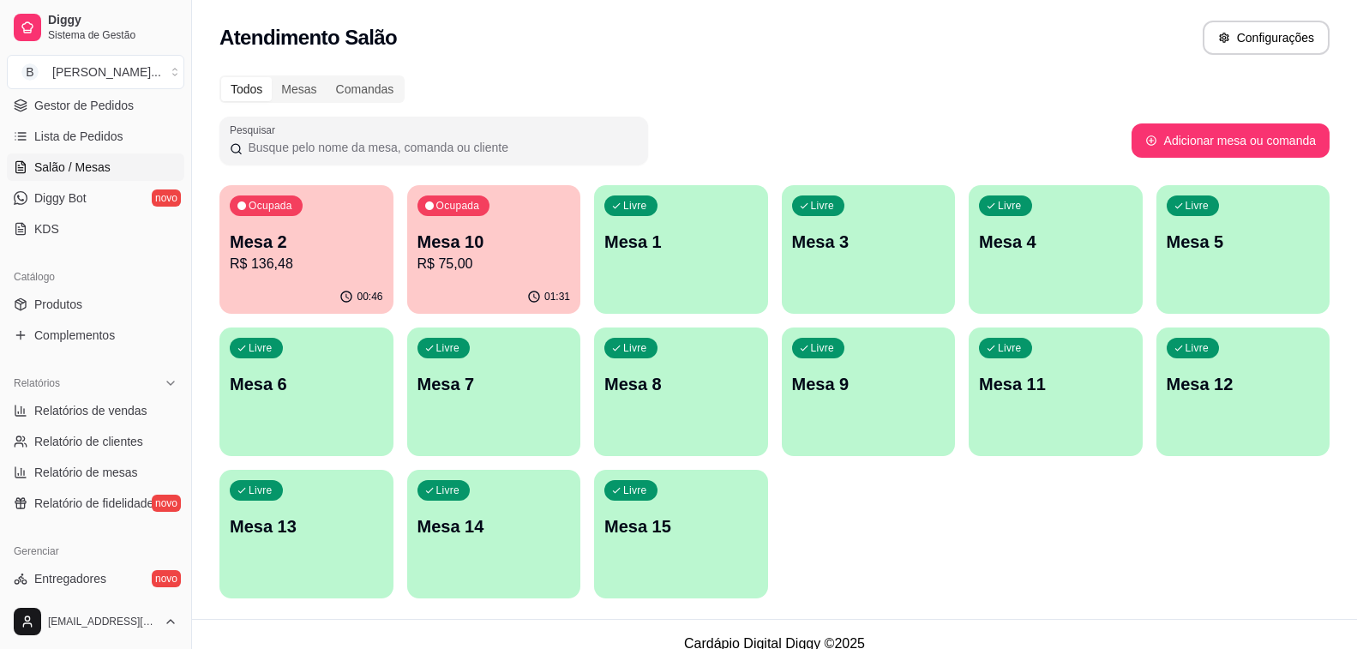
click at [450, 255] on p "R$ 75,00" at bounding box center [493, 264] width 153 height 21
click at [516, 264] on p "R$ 75,00" at bounding box center [493, 264] width 153 height 21
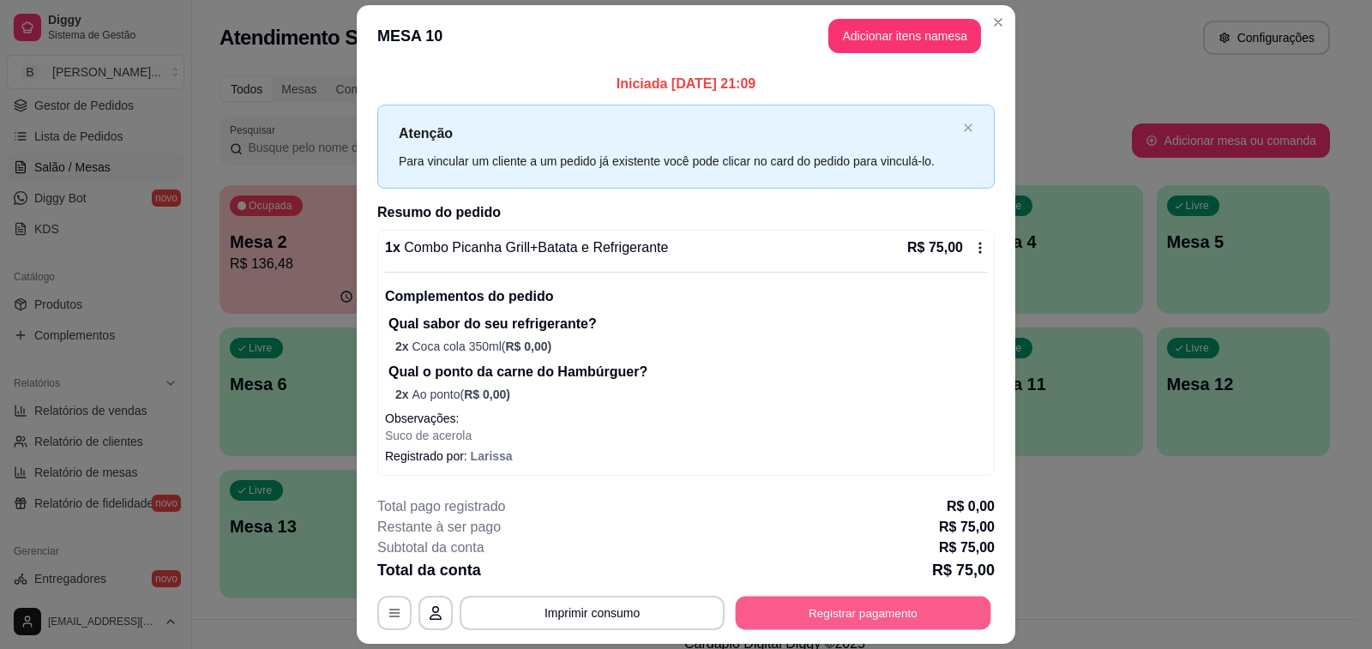
click at [814, 614] on button "Registrar pagamento" at bounding box center [862, 612] width 255 height 33
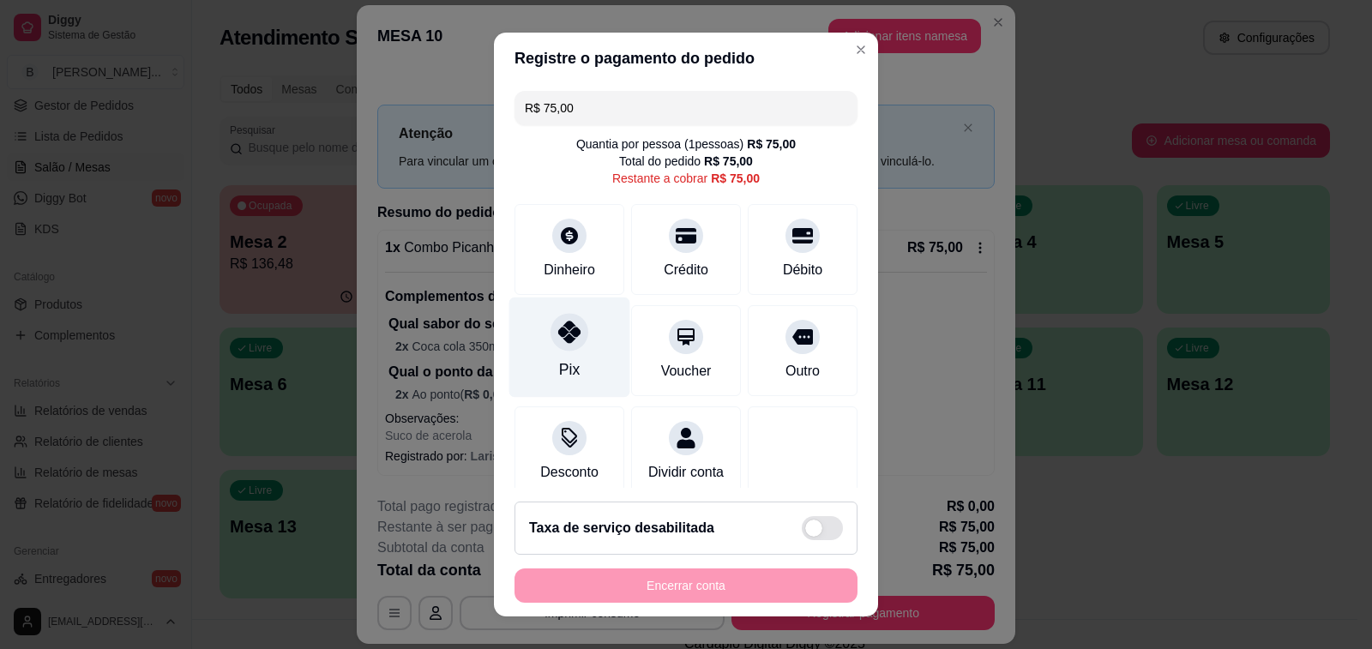
click at [553, 349] on div at bounding box center [569, 332] width 38 height 38
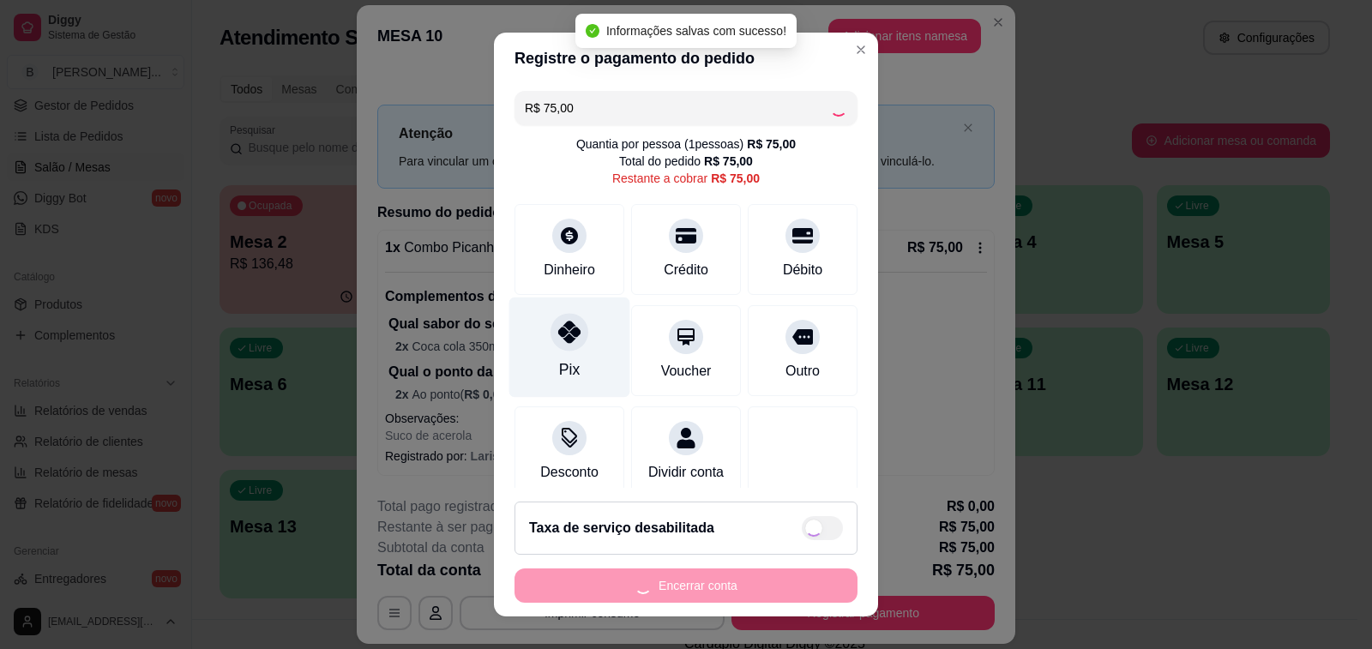
type input "R$ 0,00"
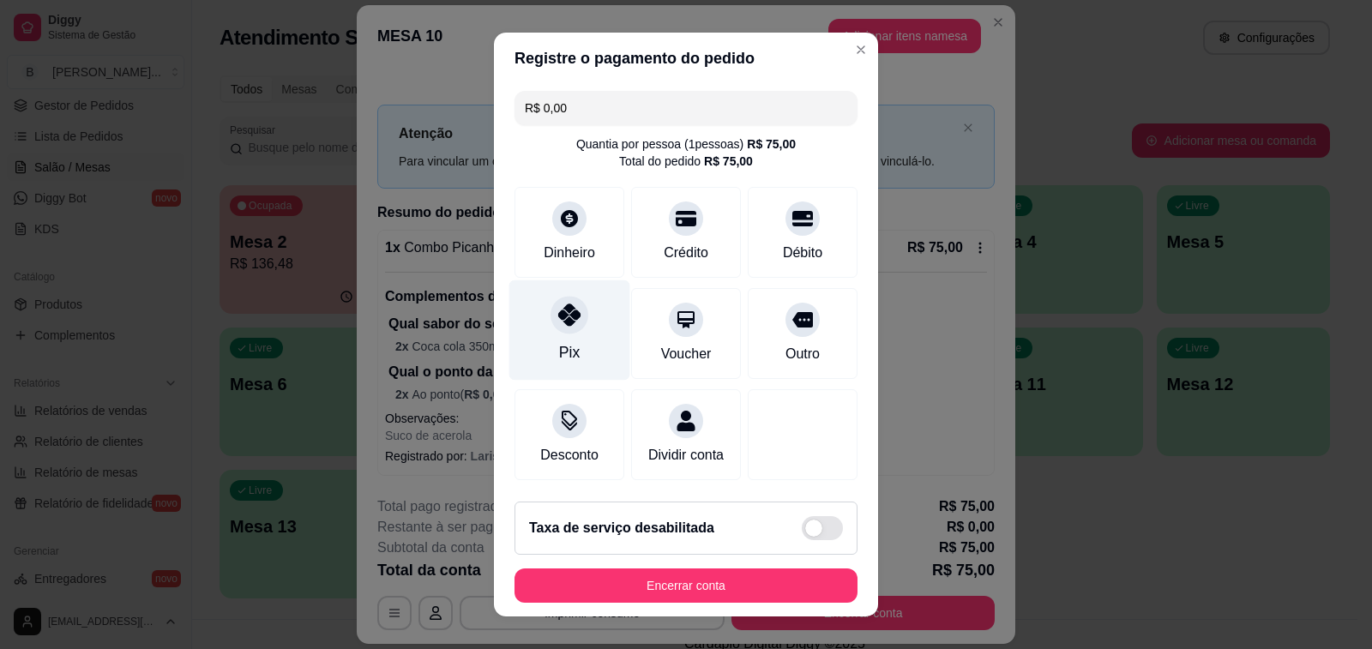
click at [582, 346] on div "Pix" at bounding box center [569, 330] width 121 height 100
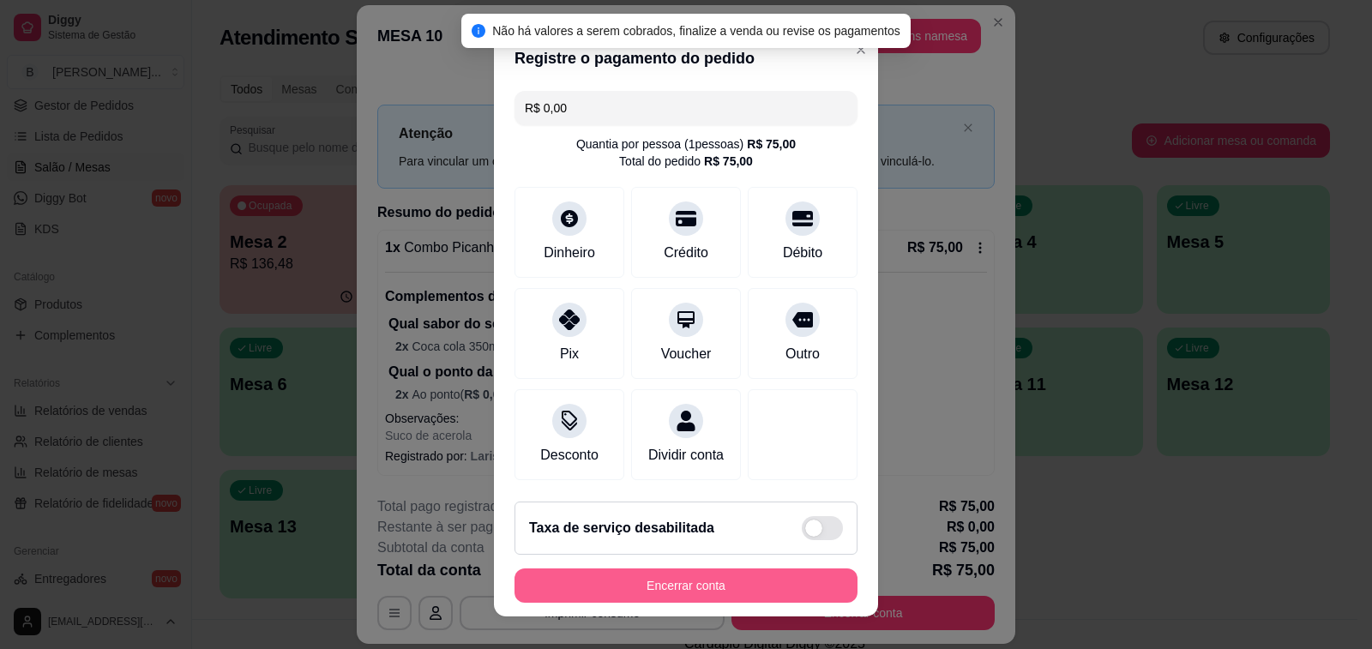
click at [565, 585] on button "Encerrar conta" at bounding box center [685, 585] width 343 height 34
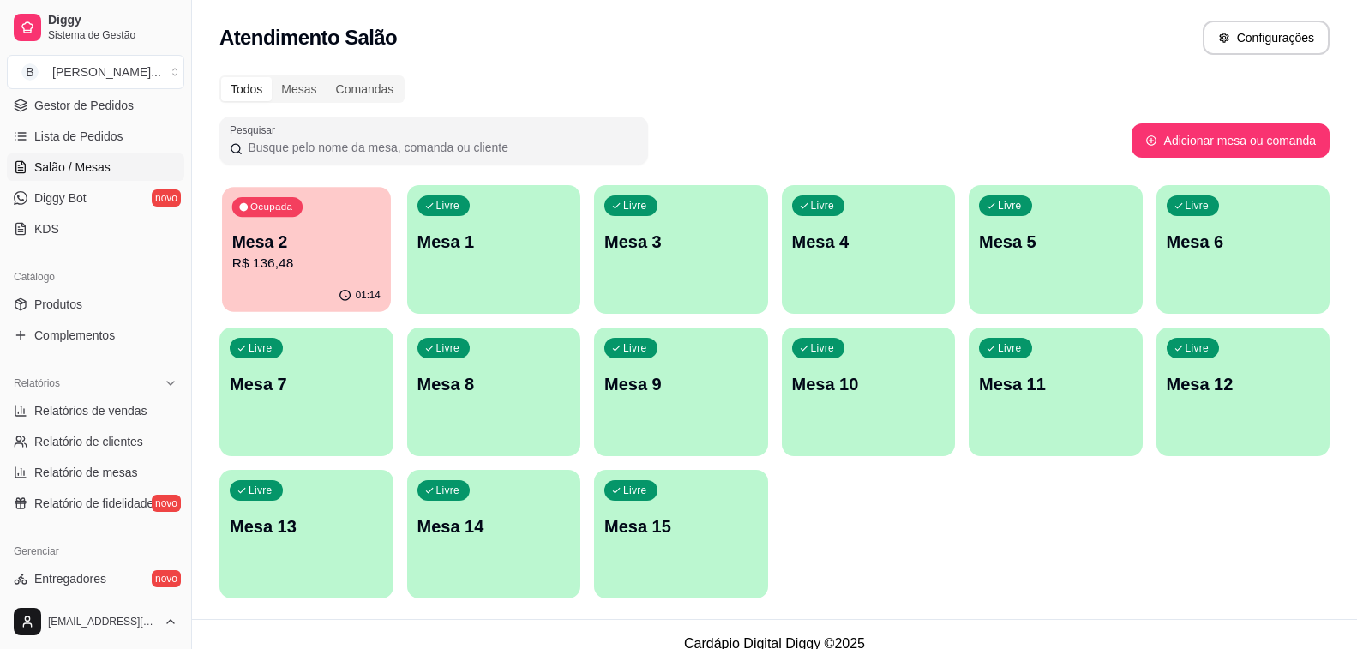
click at [335, 249] on p "Mesa 2" at bounding box center [306, 242] width 148 height 23
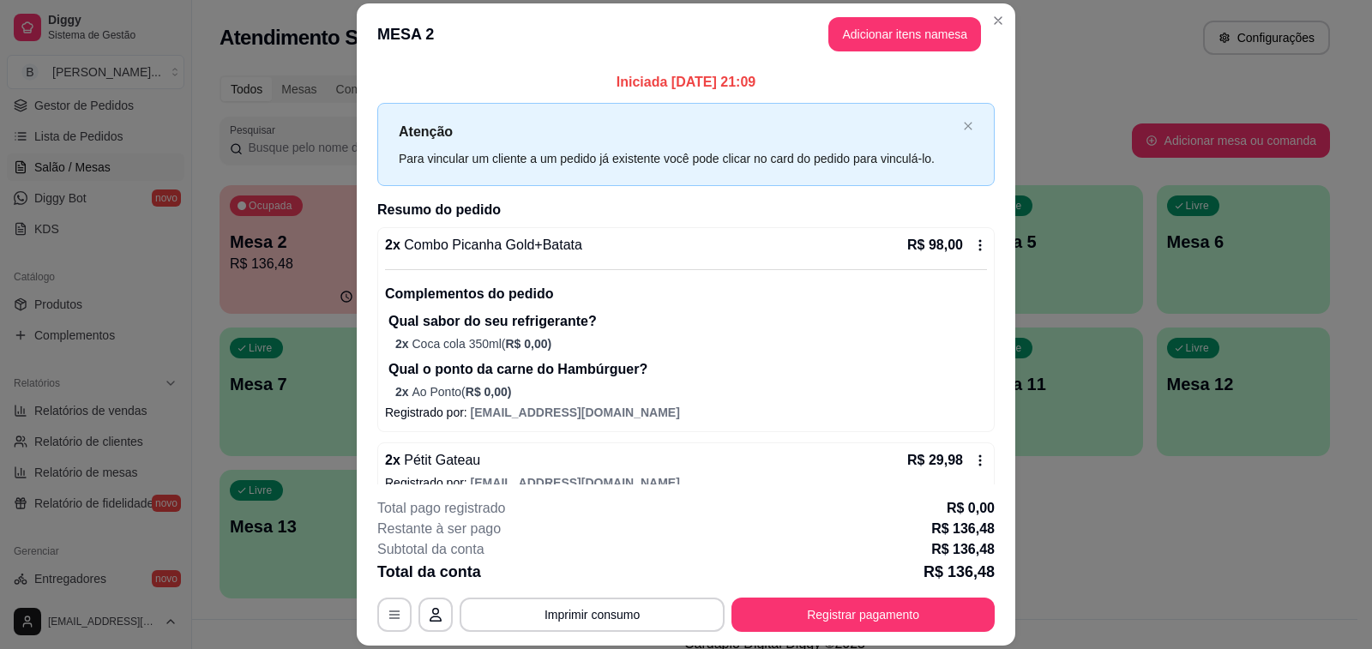
scroll to position [51, 0]
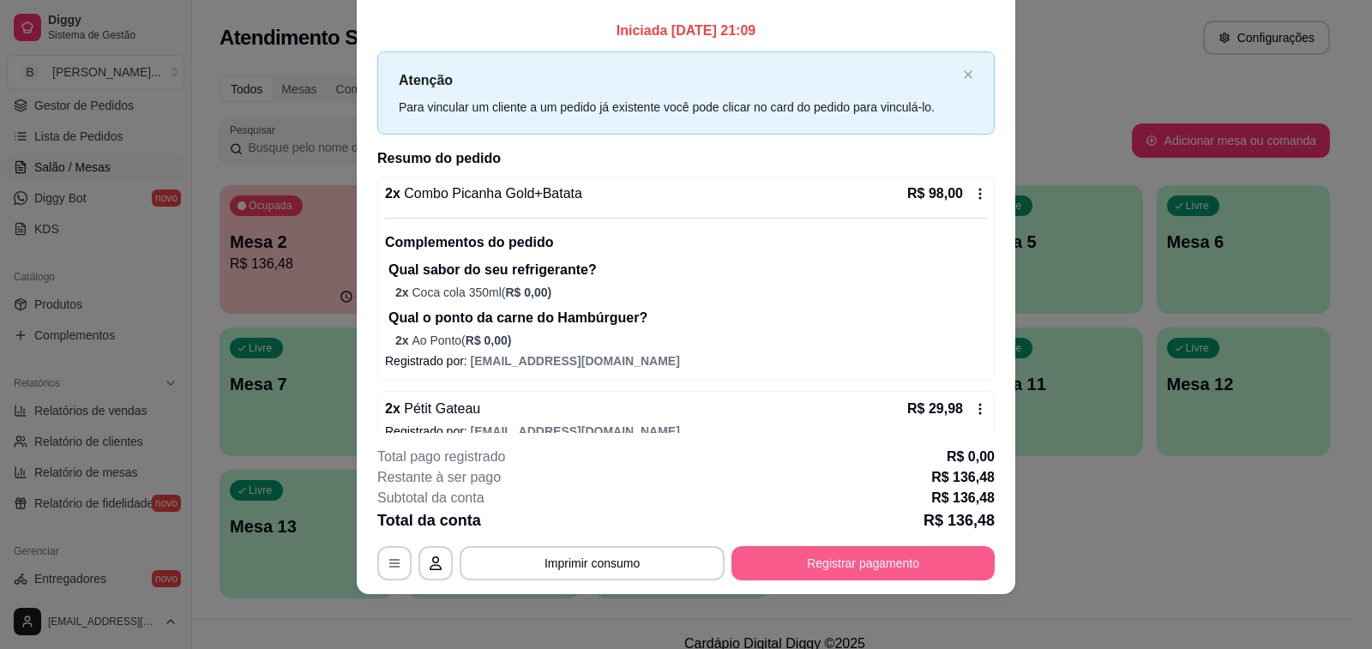
click at [806, 559] on button "Registrar pagamento" at bounding box center [862, 563] width 263 height 34
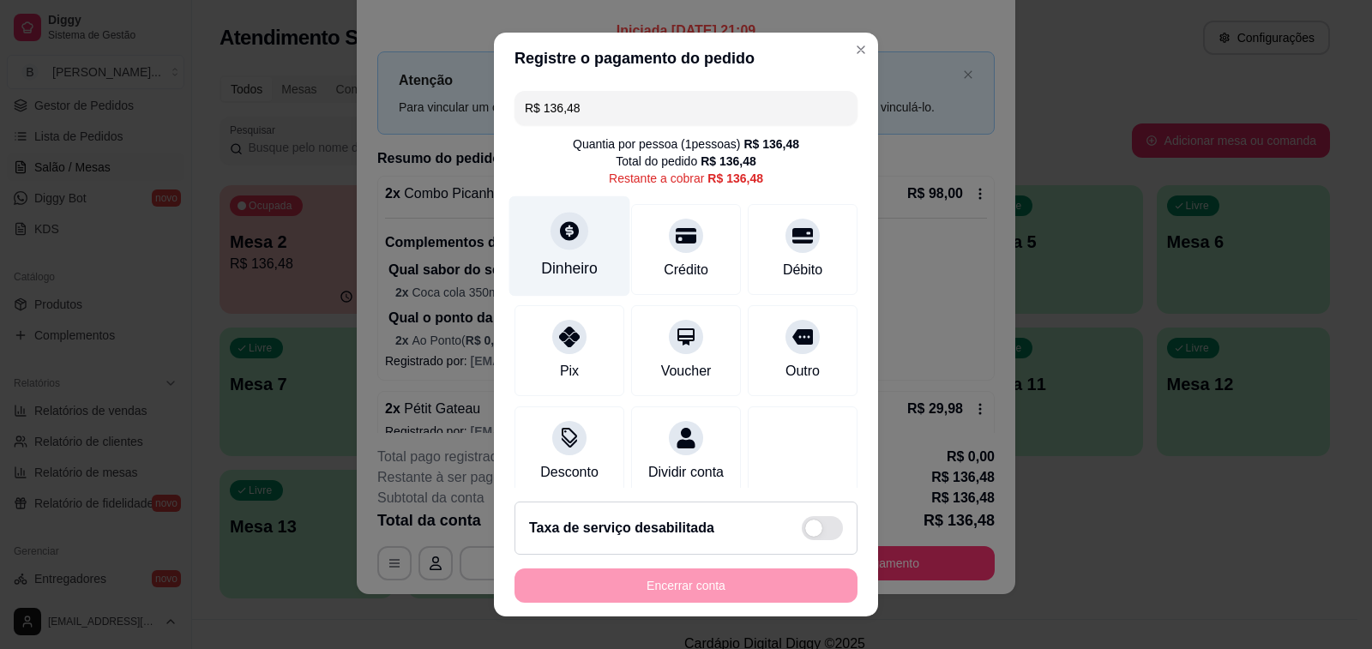
click at [563, 270] on div "Dinheiro" at bounding box center [569, 268] width 57 height 22
click at [625, 115] on input "R$ 136,48" at bounding box center [686, 108] width 322 height 34
click at [573, 273] on div "Dinheiro" at bounding box center [569, 268] width 57 height 22
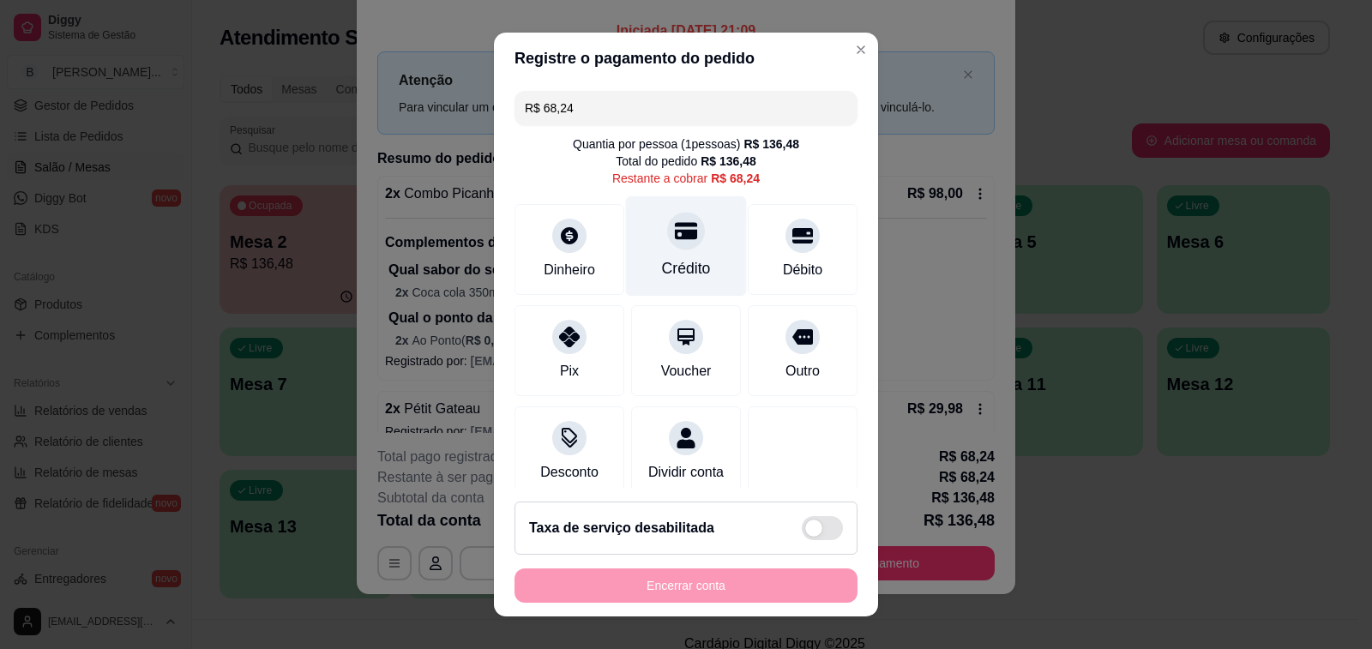
click at [671, 255] on div "Crédito" at bounding box center [686, 246] width 121 height 100
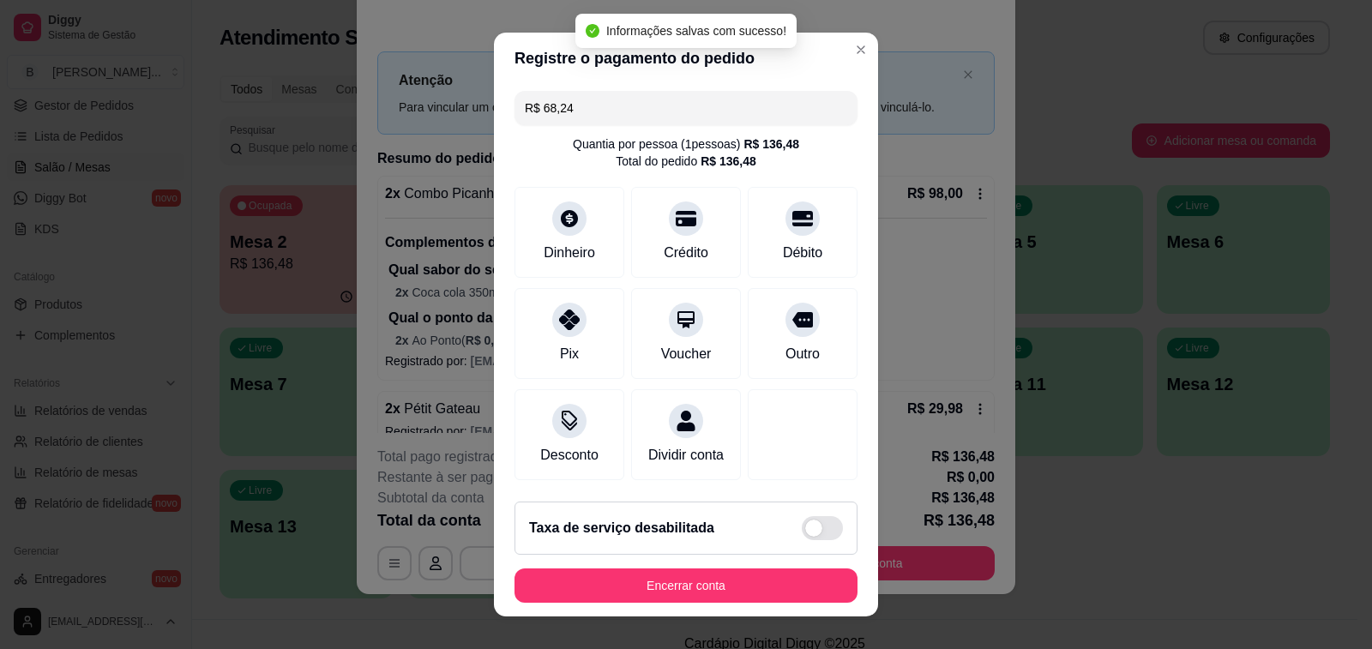
type input "R$ 0,00"
click at [755, 586] on button "Encerrar conta" at bounding box center [685, 585] width 343 height 34
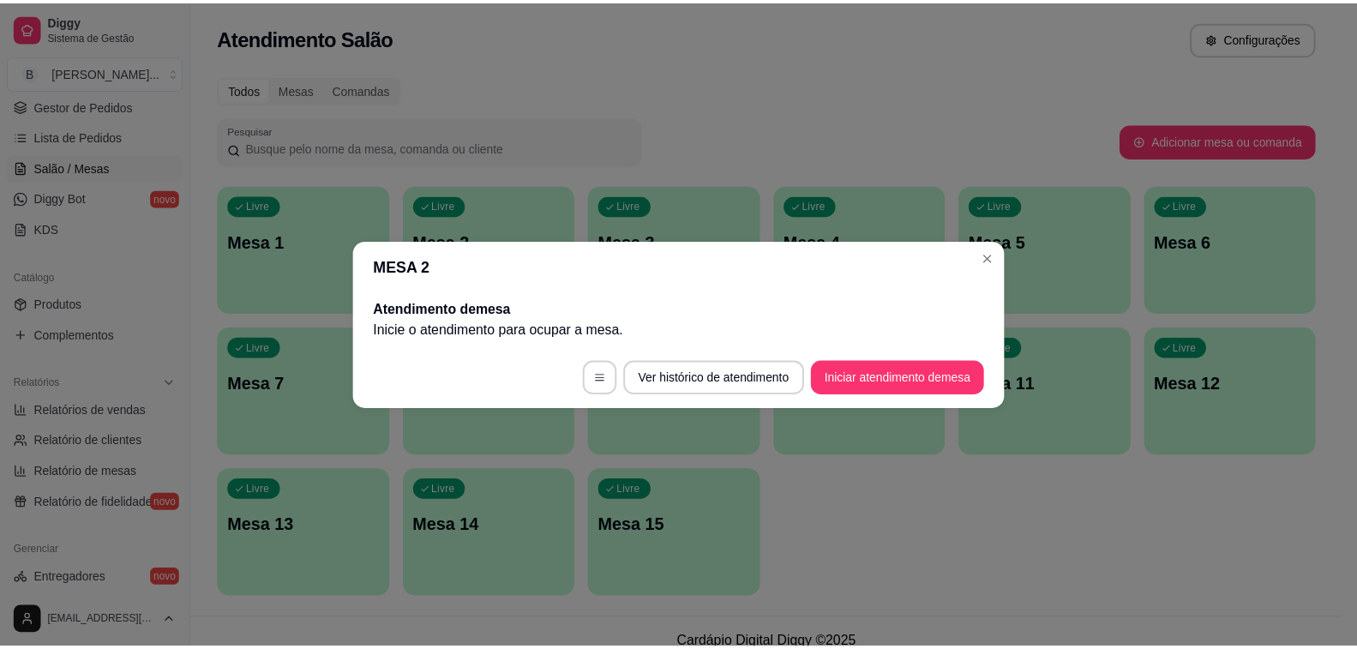
scroll to position [0, 0]
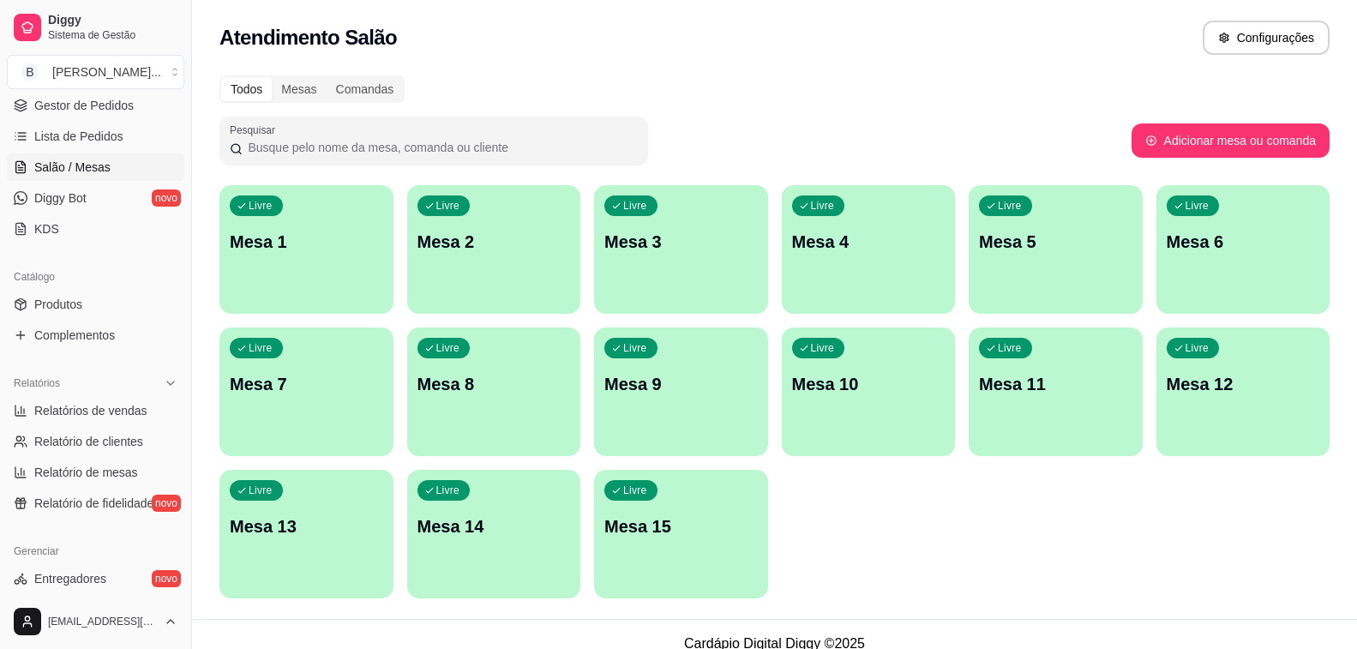
click at [475, 39] on div "Atendimento Salão Configurações" at bounding box center [774, 38] width 1110 height 34
